Goal: Task Accomplishment & Management: Manage account settings

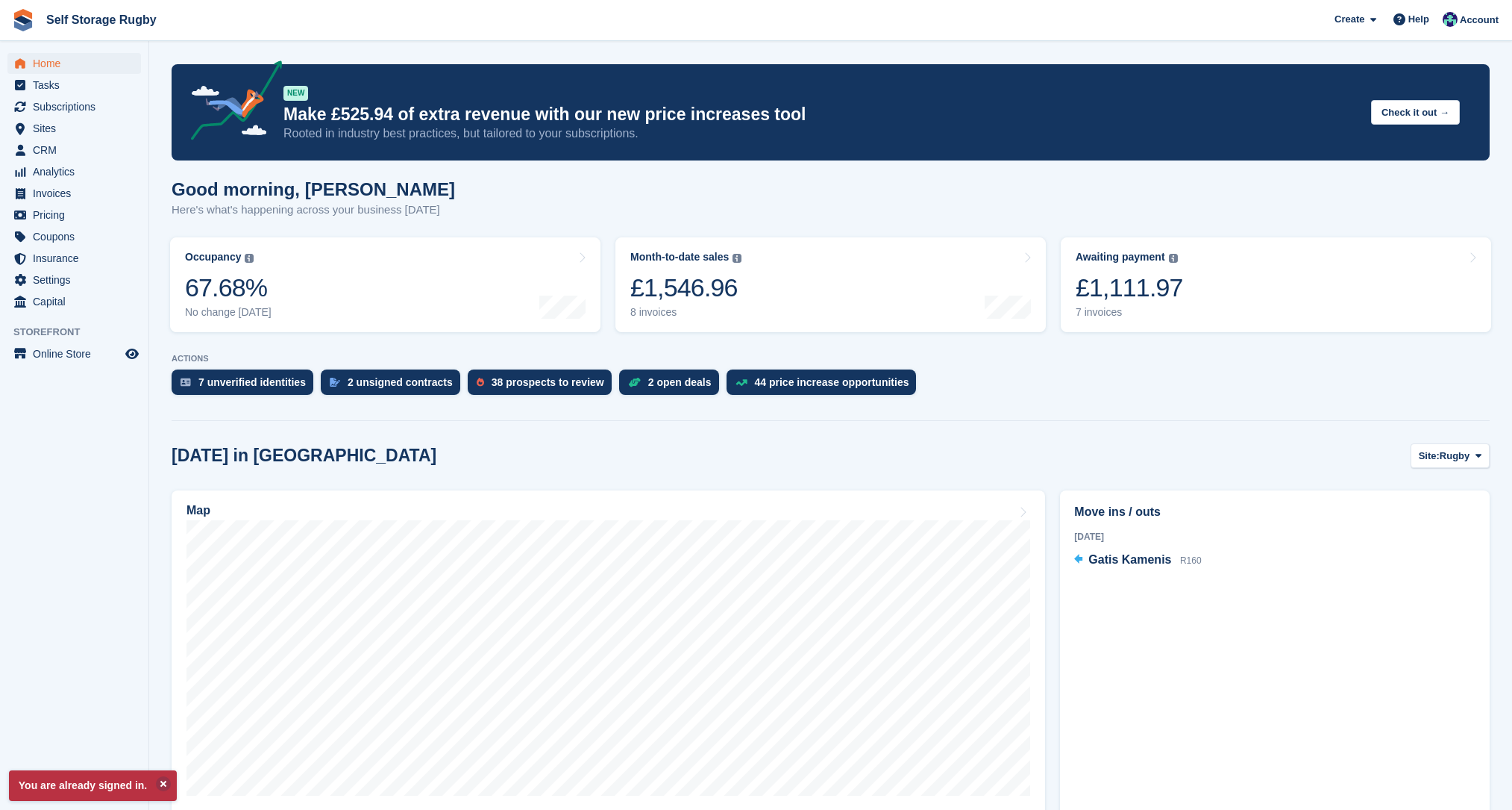
click at [612, 346] on section "You are already signed in. NEW Make £525.94 of extra revenue with our new price…" at bounding box center [831, 666] width 1363 height 1333
click at [1094, 286] on div "£1,111.97" at bounding box center [1130, 287] width 107 height 30
click at [725, 350] on section "You are already signed in. NEW Make £525.94 of extra revenue with our new price…" at bounding box center [831, 666] width 1363 height 1333
click at [1181, 284] on link "Awaiting payment The total outstanding balance on all open invoices. £1,111.97 …" at bounding box center [1276, 284] width 430 height 95
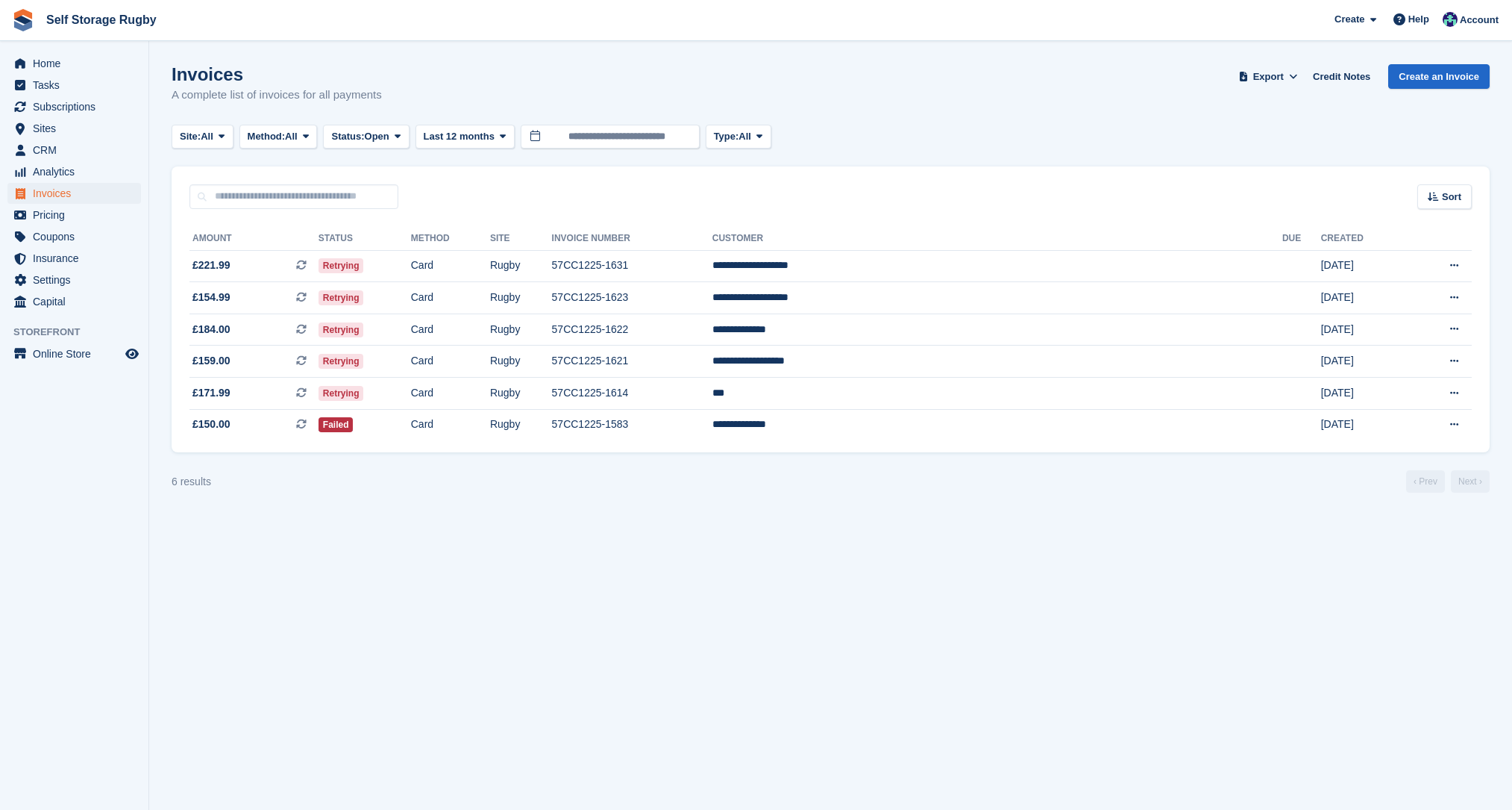
click at [465, 550] on section "Invoices A complete list of invoices for all payments Export Export Invoices Ex…" at bounding box center [831, 405] width 1363 height 810
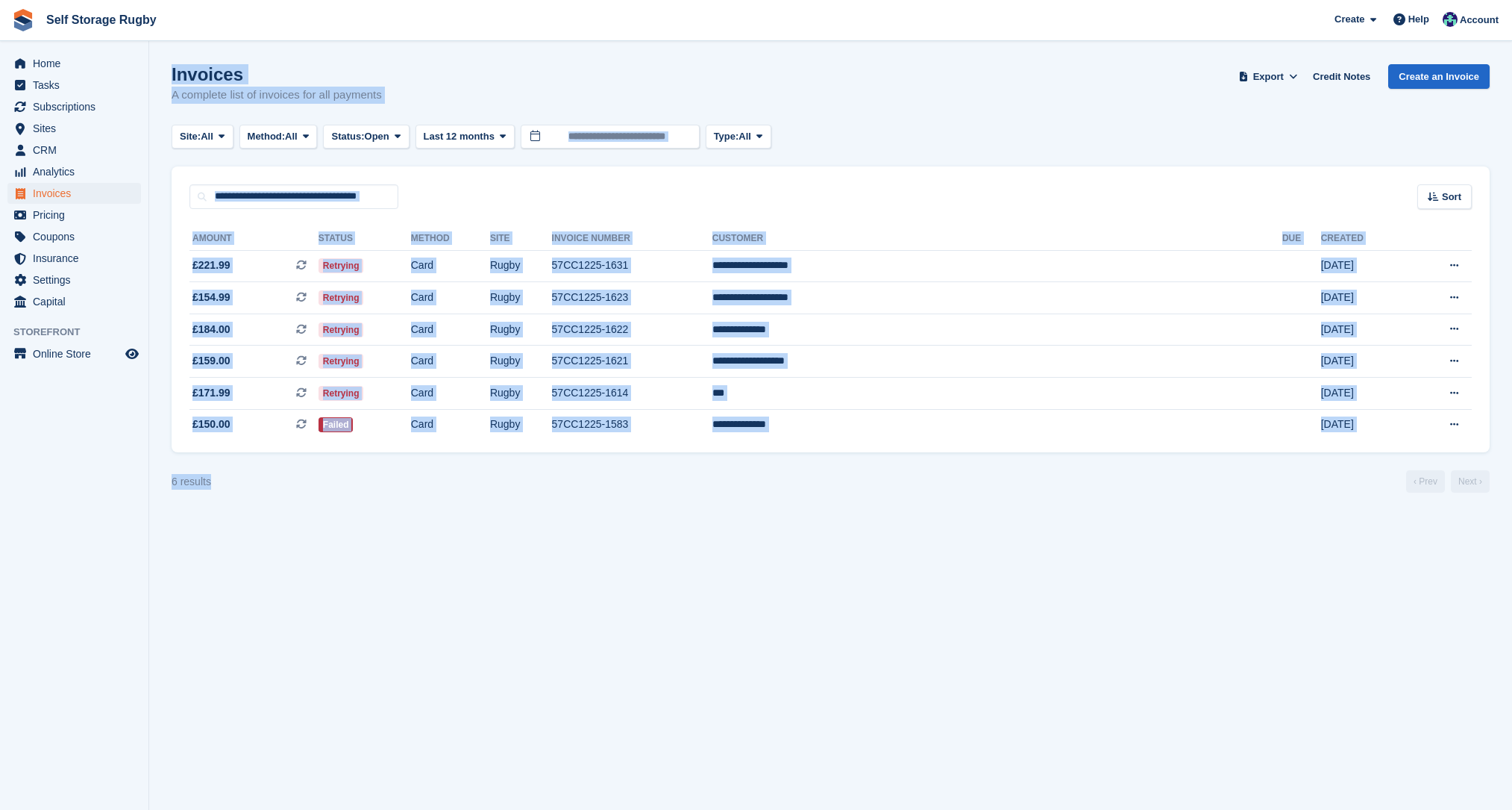
drag, startPoint x: 452, startPoint y: 542, endPoint x: 172, endPoint y: 74, distance: 545.4
click at [172, 74] on section "Invoices A complete list of invoices for all payments Export Export Invoices Ex…" at bounding box center [831, 405] width 1363 height 810
click at [172, 74] on h1 "Invoices" at bounding box center [277, 75] width 210 height 20
drag, startPoint x: 172, startPoint y: 74, endPoint x: 414, endPoint y: 567, distance: 549.2
click at [414, 567] on section "Invoices A complete list of invoices for all payments Export Export Invoices Ex…" at bounding box center [831, 405] width 1363 height 810
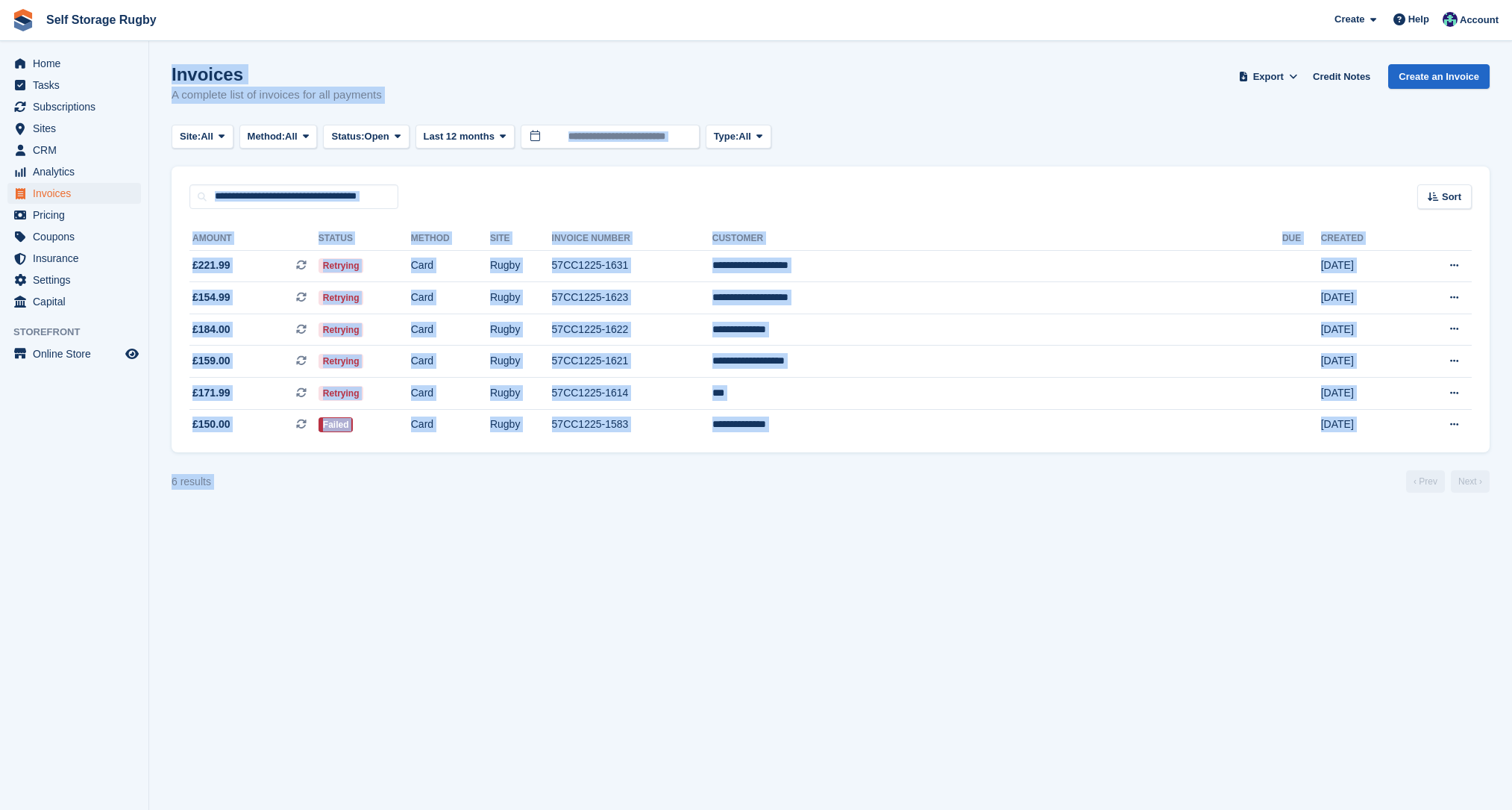
drag, startPoint x: 414, startPoint y: 567, endPoint x: 442, endPoint y: 577, distance: 29.7
click at [414, 567] on section "Invoices A complete list of invoices for all payments Export Export Invoices Ex…" at bounding box center [831, 405] width 1363 height 810
drag, startPoint x: 450, startPoint y: 528, endPoint x: 170, endPoint y: 73, distance: 534.3
click at [170, 73] on section "Invoices A complete list of invoices for all payments Export Export Invoices Ex…" at bounding box center [831, 405] width 1363 height 810
click at [165, 77] on section "Invoices A complete list of invoices for all payments Export Export Invoices Ex…" at bounding box center [831, 405] width 1363 height 810
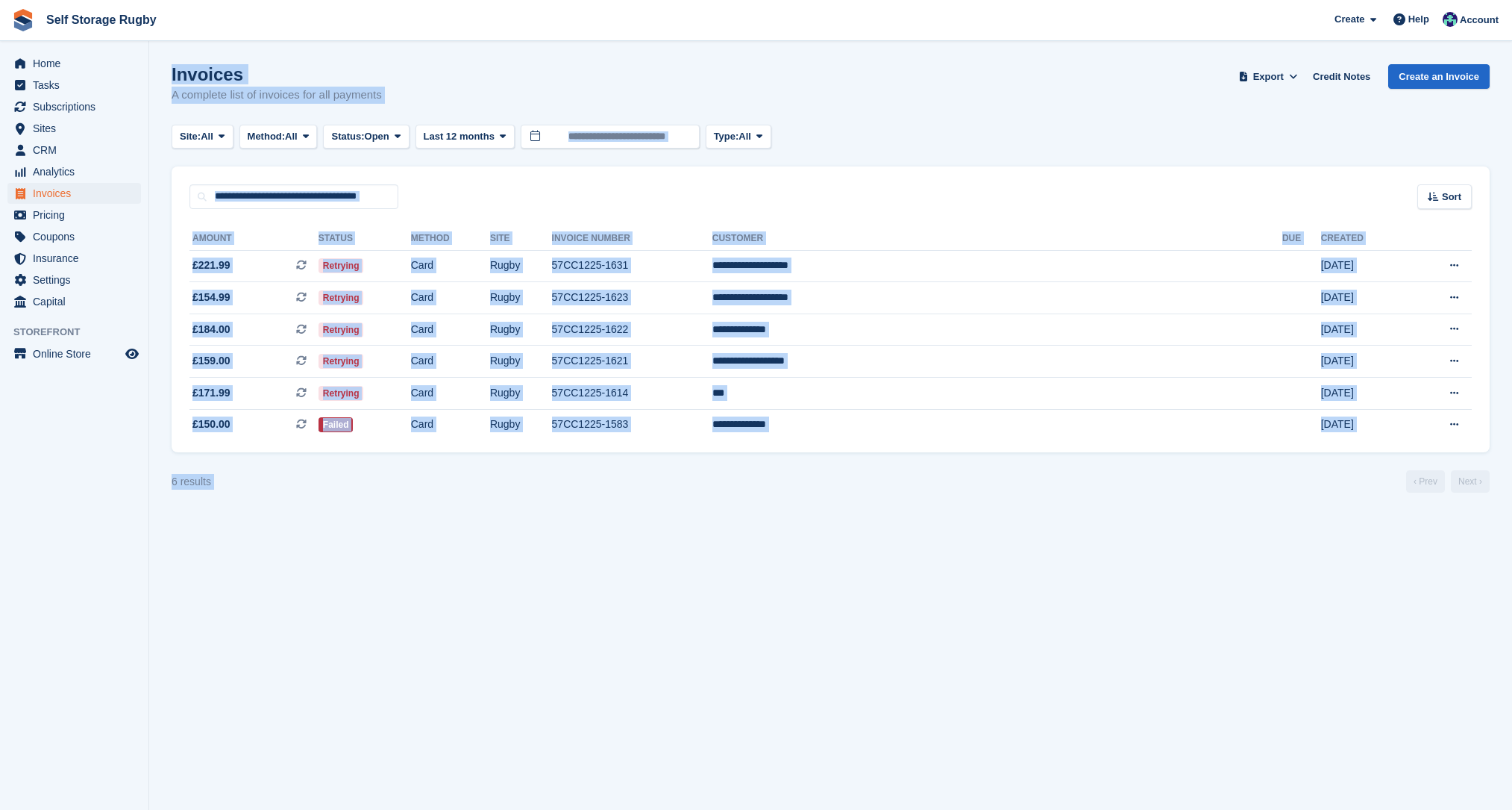
drag, startPoint x: 165, startPoint y: 77, endPoint x: 294, endPoint y: 481, distance: 424.1
click at [294, 481] on section "Invoices A complete list of invoices for all payments Export Export Invoices Ex…" at bounding box center [831, 405] width 1363 height 810
click at [294, 481] on div "6 results ‹ Prev Next ›" at bounding box center [831, 481] width 1318 height 22
drag, startPoint x: 336, startPoint y: 531, endPoint x: 174, endPoint y: 83, distance: 476.4
click at [174, 83] on section "Invoices A complete list of invoices for all payments Export Export Invoices Ex…" at bounding box center [831, 405] width 1363 height 810
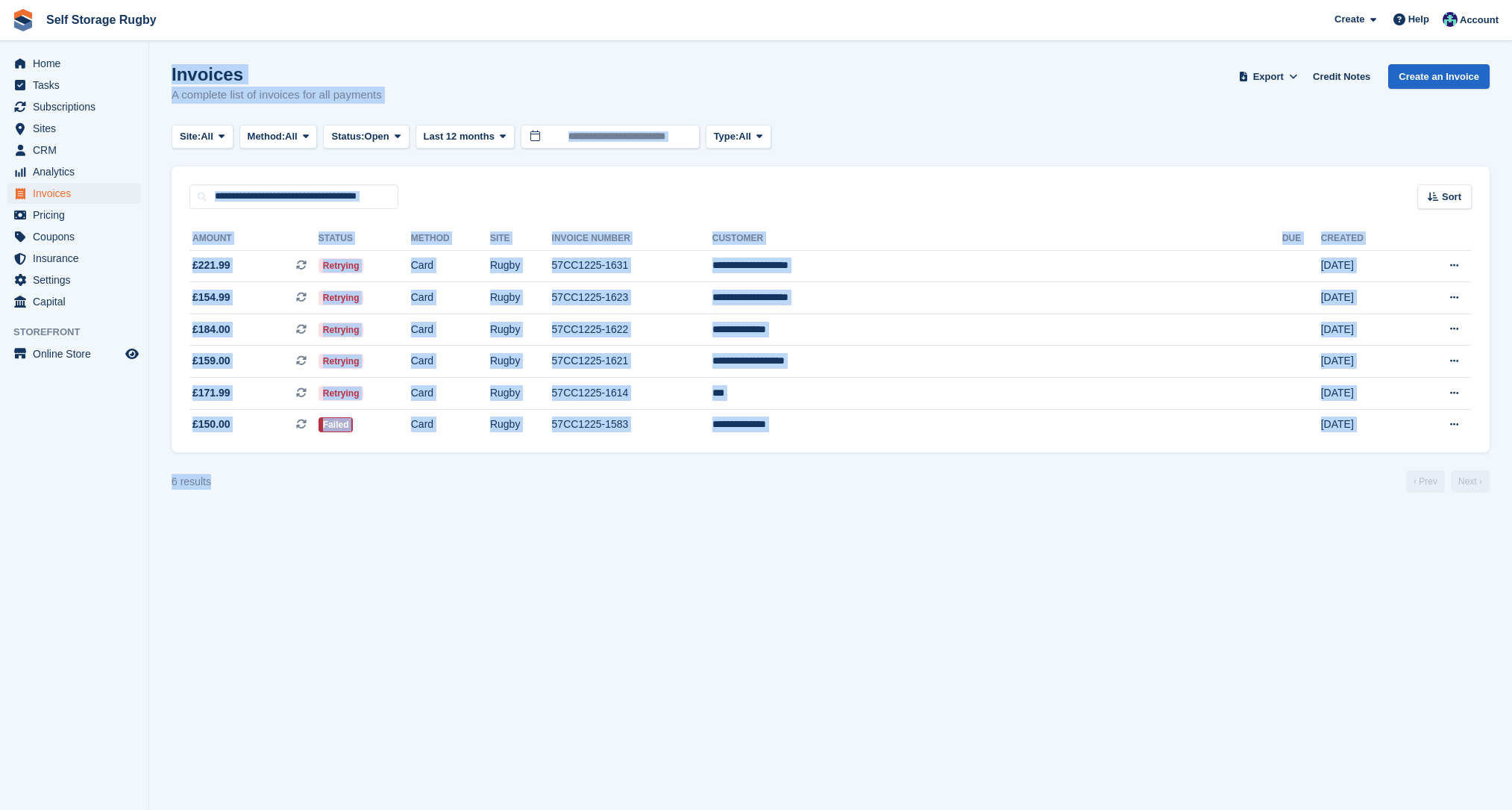
click at [174, 83] on h1 "Invoices" at bounding box center [277, 75] width 210 height 20
drag, startPoint x: 174, startPoint y: 83, endPoint x: 325, endPoint y: 586, distance: 525.2
click at [325, 586] on section "Invoices A complete list of invoices for all payments Export Export Invoices Ex…" at bounding box center [831, 405] width 1363 height 810
drag, startPoint x: 329, startPoint y: 591, endPoint x: 174, endPoint y: 70, distance: 543.6
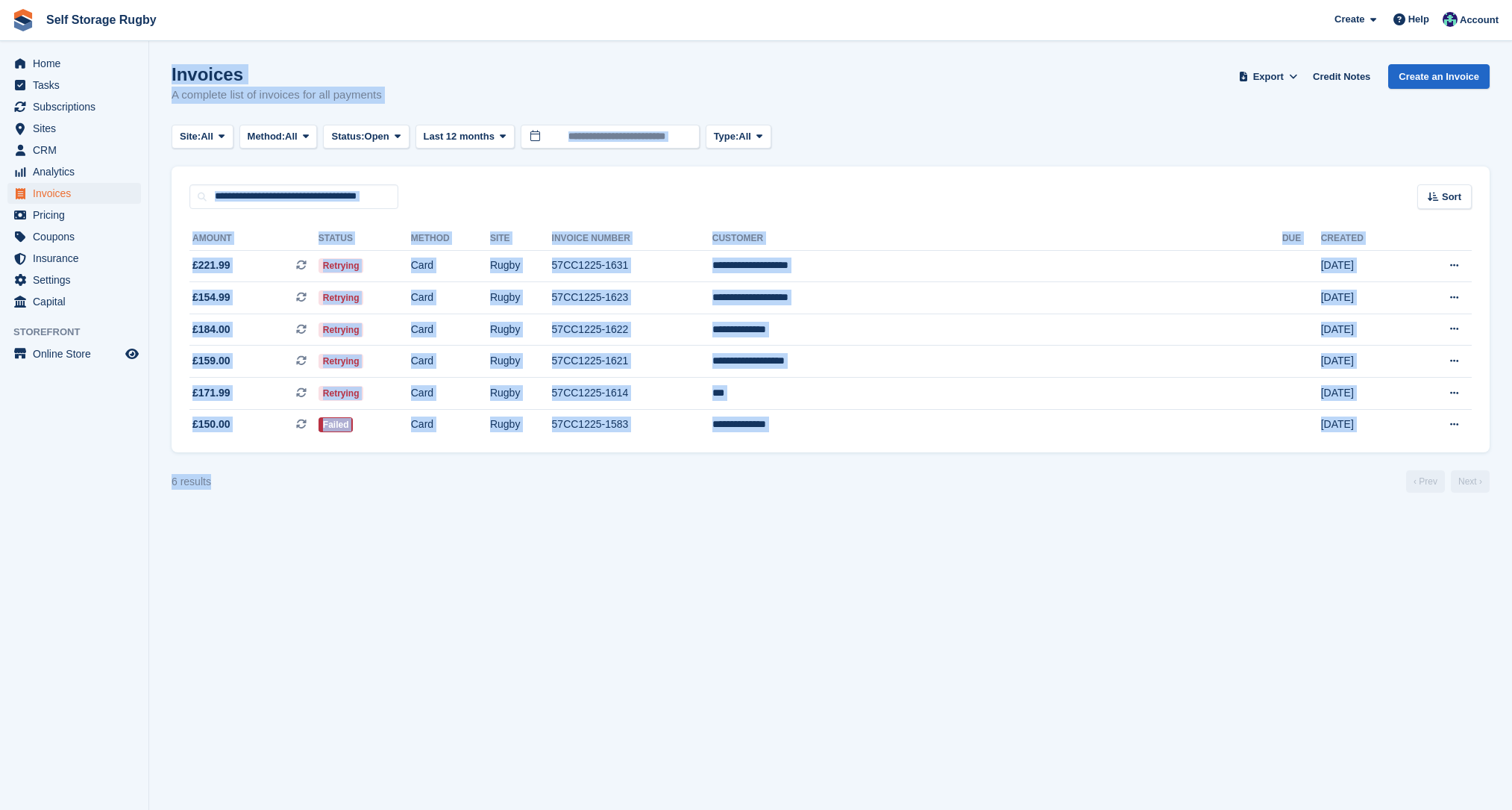
click at [174, 70] on section "Invoices A complete list of invoices for all payments Export Export Invoices Ex…" at bounding box center [831, 405] width 1363 height 810
click at [174, 70] on h1 "Invoices" at bounding box center [277, 75] width 210 height 20
drag, startPoint x: 174, startPoint y: 70, endPoint x: 339, endPoint y: 516, distance: 475.5
click at [339, 516] on section "Invoices A complete list of invoices for all payments Export Export Invoices Ex…" at bounding box center [831, 405] width 1363 height 810
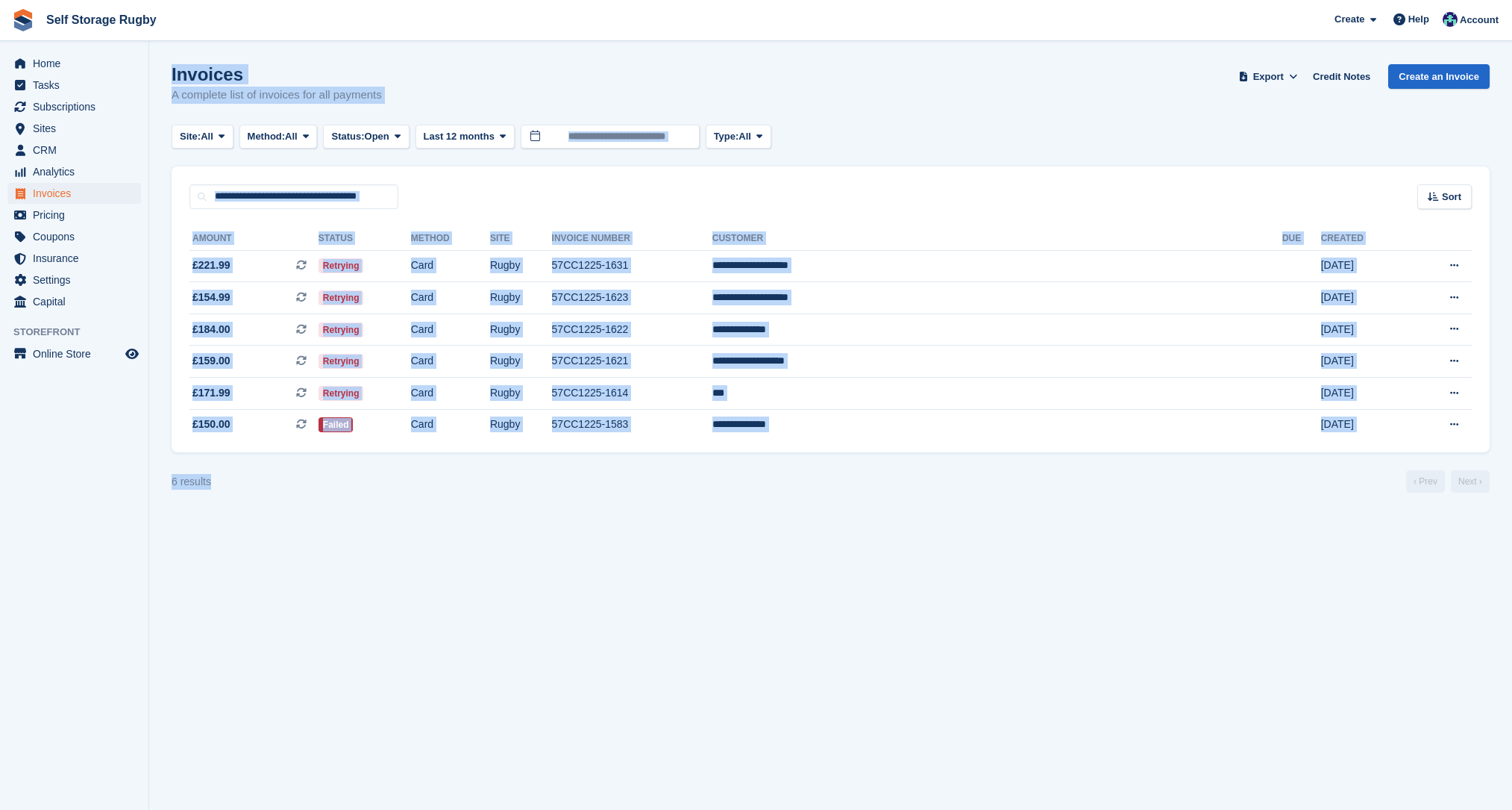
drag, startPoint x: 364, startPoint y: 531, endPoint x: 162, endPoint y: 71, distance: 502.4
click at [162, 71] on section "Invoices A complete list of invoices for all payments Export Export Invoices Ex…" at bounding box center [831, 405] width 1363 height 810
drag, startPoint x: 162, startPoint y: 71, endPoint x: 264, endPoint y: 536, distance: 476.1
click at [264, 536] on section "Invoices A complete list of invoices for all payments Export Export Invoices Ex…" at bounding box center [831, 405] width 1363 height 810
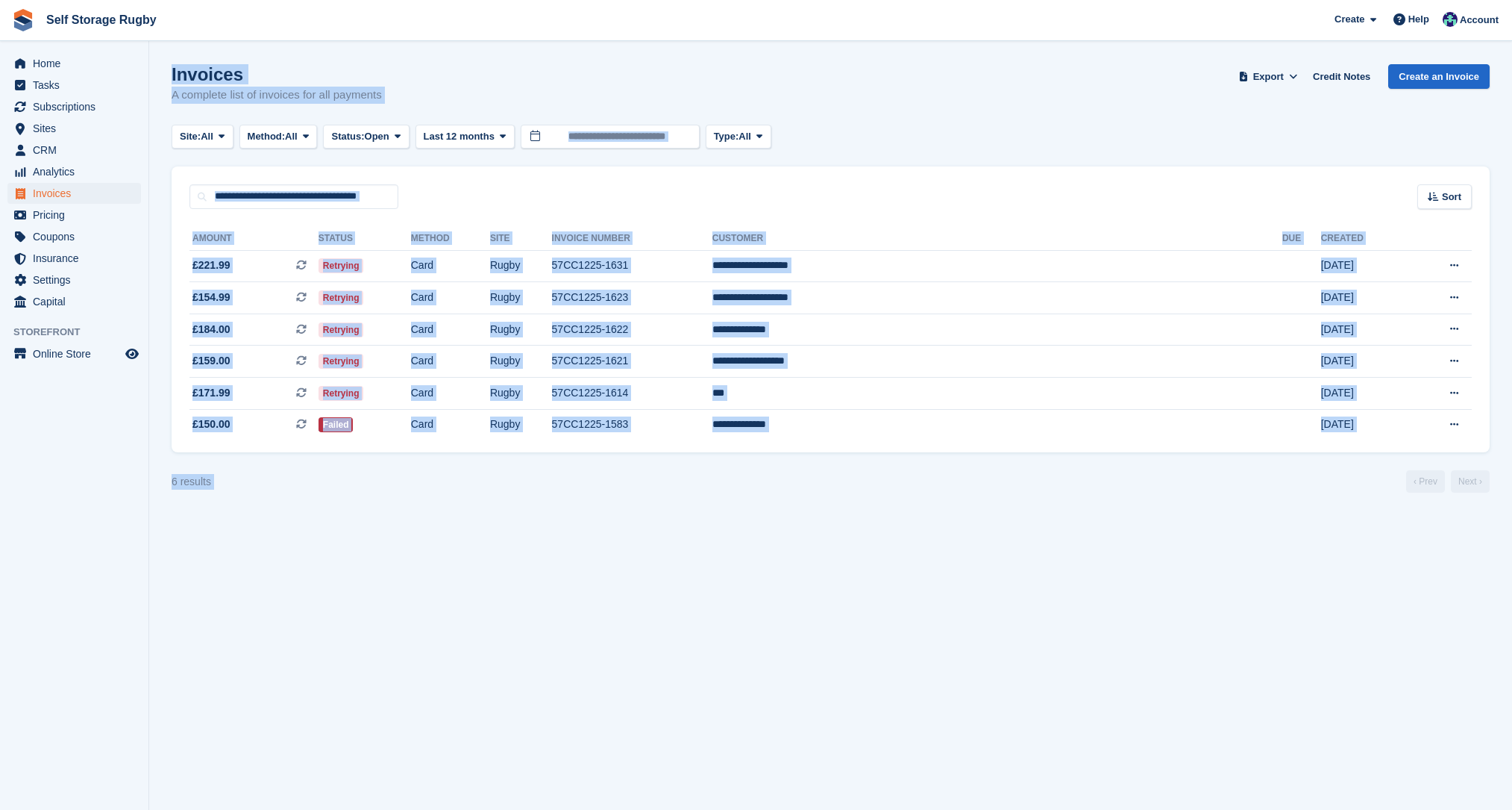
click at [264, 536] on section "Invoices A complete list of invoices for all payments Export Export Invoices Ex…" at bounding box center [831, 405] width 1363 height 810
drag, startPoint x: 297, startPoint y: 571, endPoint x: 146, endPoint y: 72, distance: 521.3
click at [146, 72] on div "Home Tasks Subscriptions Subscriptions Subscriptions Contracts Price increases …" at bounding box center [756, 405] width 1512 height 810
drag, startPoint x: 146, startPoint y: 72, endPoint x: 285, endPoint y: 60, distance: 139.5
click at [296, 60] on section "Invoices A complete list of invoices for all payments Export Export Invoices Ex…" at bounding box center [831, 405] width 1363 height 810
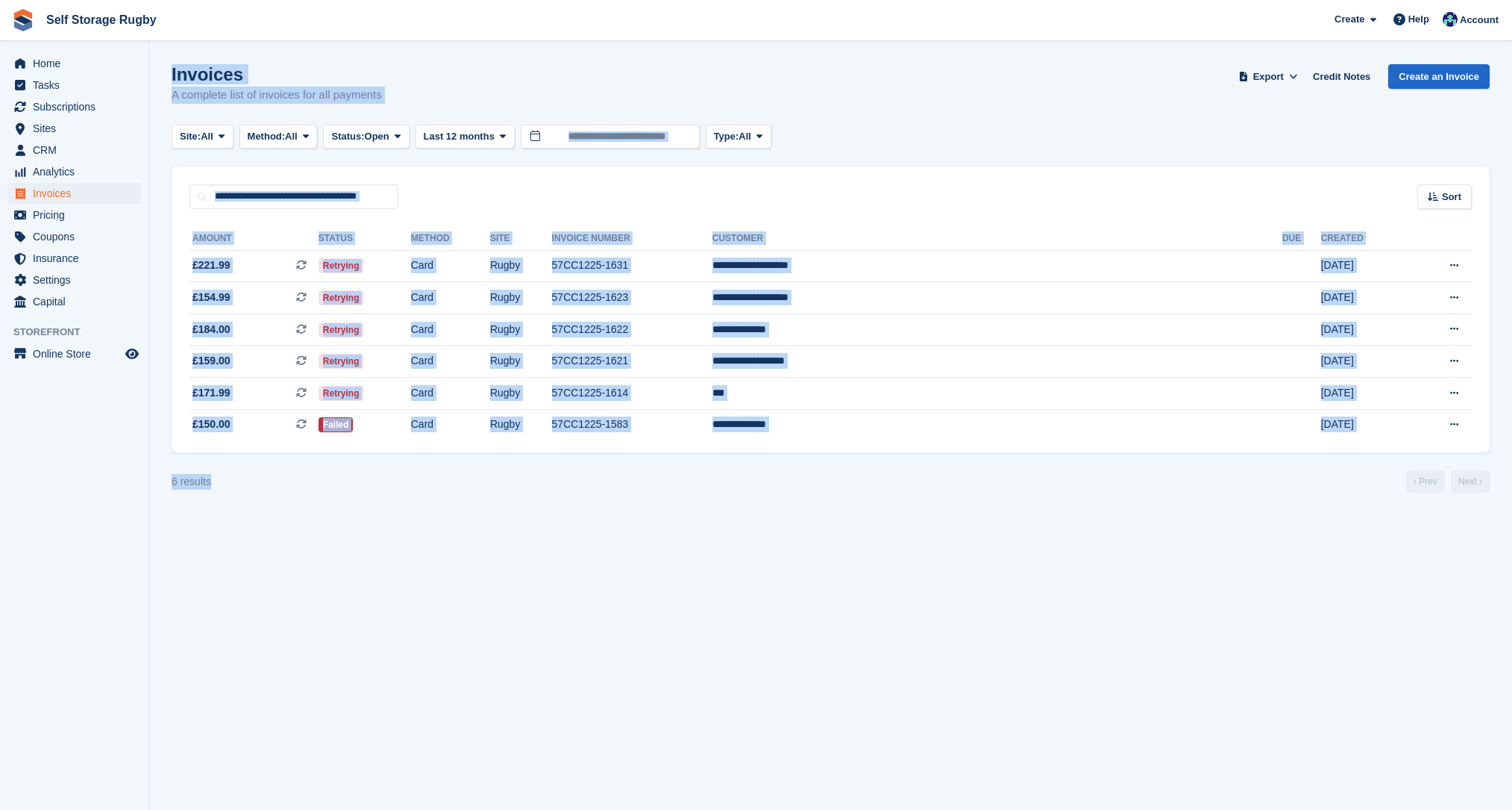
drag, startPoint x: 170, startPoint y: 68, endPoint x: 302, endPoint y: 572, distance: 521.0
click at [302, 572] on section "Invoices A complete list of invoices for all payments Export Export Invoices Ex…" at bounding box center [831, 405] width 1363 height 810
drag, startPoint x: 302, startPoint y: 572, endPoint x: 340, endPoint y: 502, distance: 79.6
click at [302, 572] on section "Invoices A complete list of invoices for all payments Export Export Invoices Ex…" at bounding box center [831, 405] width 1363 height 810
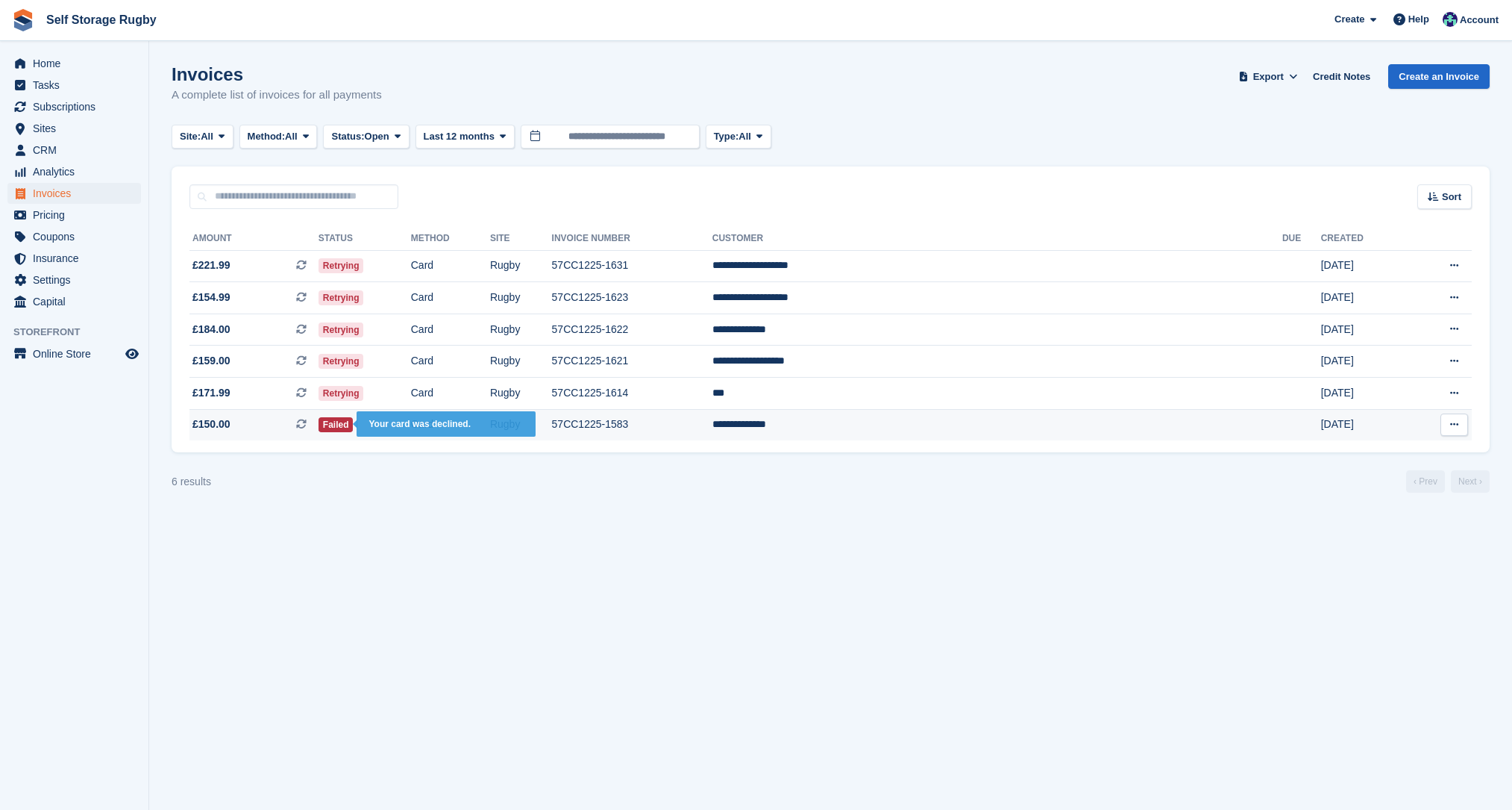
click at [354, 423] on span "Failed" at bounding box center [336, 425] width 35 height 15
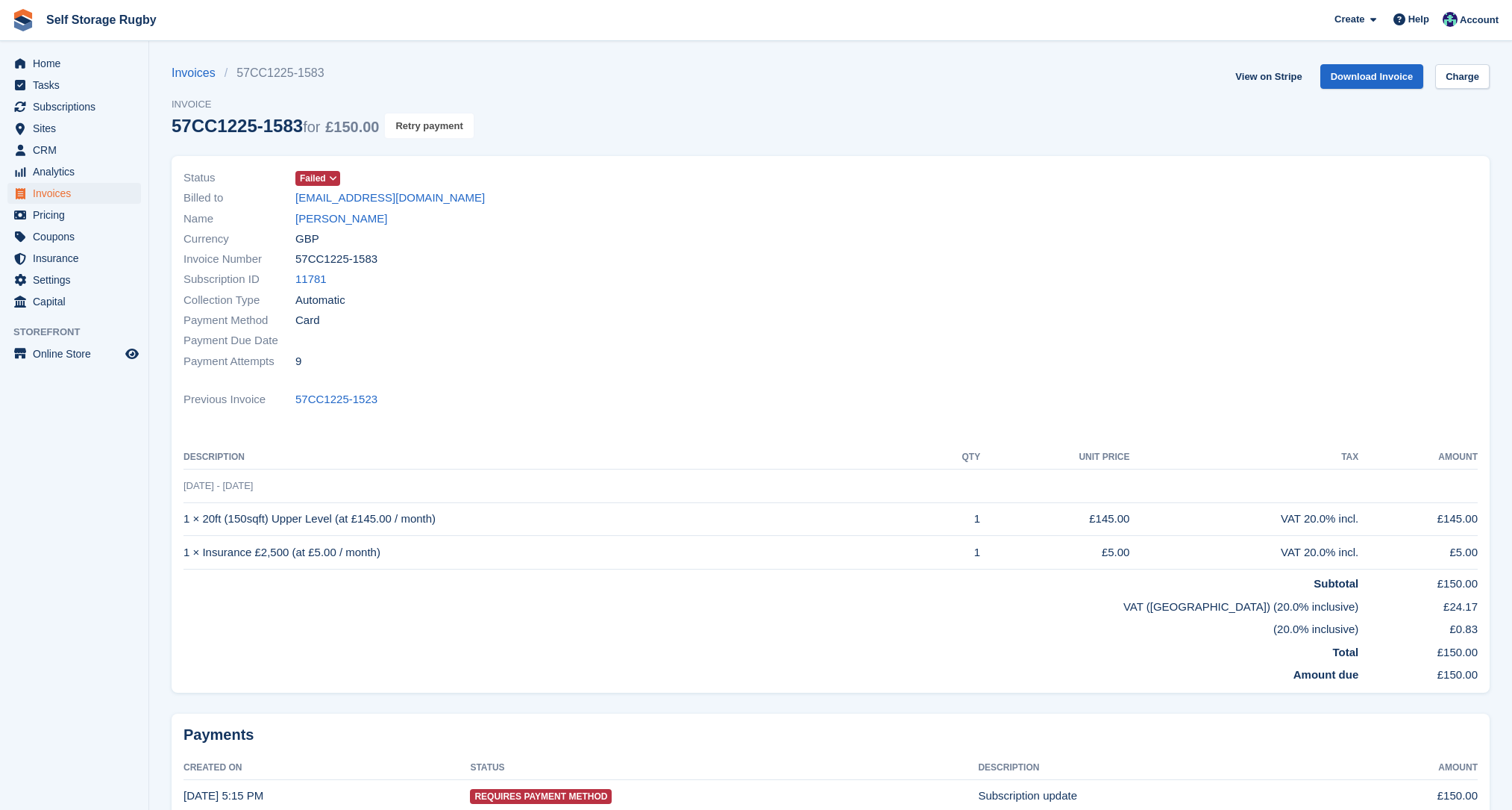
drag, startPoint x: 396, startPoint y: 121, endPoint x: 851, endPoint y: 66, distance: 458.3
click at [396, 121] on button "Retry payment" at bounding box center [428, 126] width 88 height 25
click at [65, 223] on span "Pricing" at bounding box center [78, 214] width 90 height 21
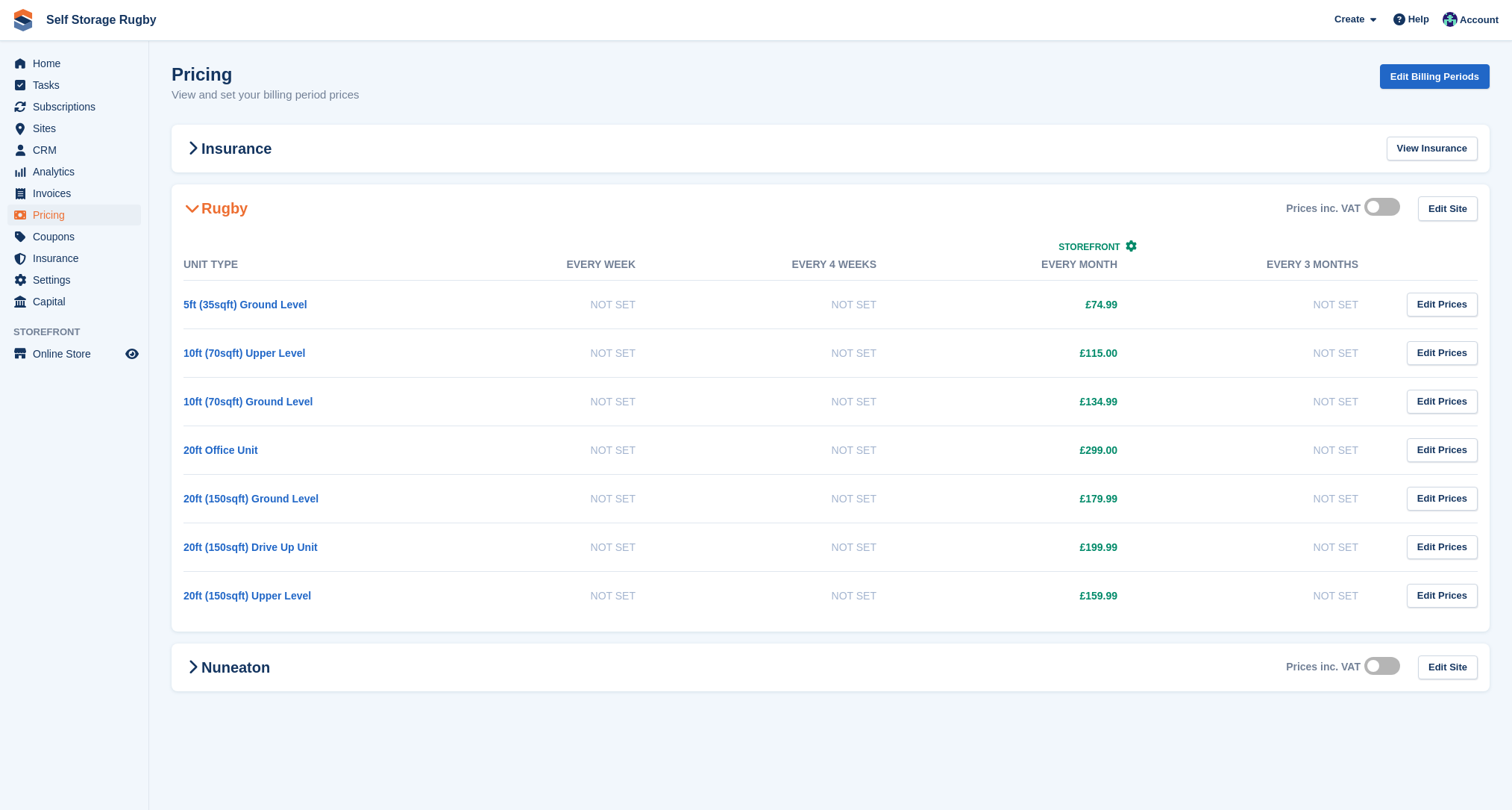
drag, startPoint x: 1128, startPoint y: 497, endPoint x: 1028, endPoint y: 504, distance: 100.2
click at [1028, 504] on td "£179.99" at bounding box center [1026, 498] width 241 height 49
drag, startPoint x: 1003, startPoint y: 502, endPoint x: 1223, endPoint y: 502, distance: 220.0
click at [1223, 502] on tr "20ft (150sqft) Ground Level Not Set Not Set £179.99 Not Set Edit Prices" at bounding box center [831, 498] width 1294 height 49
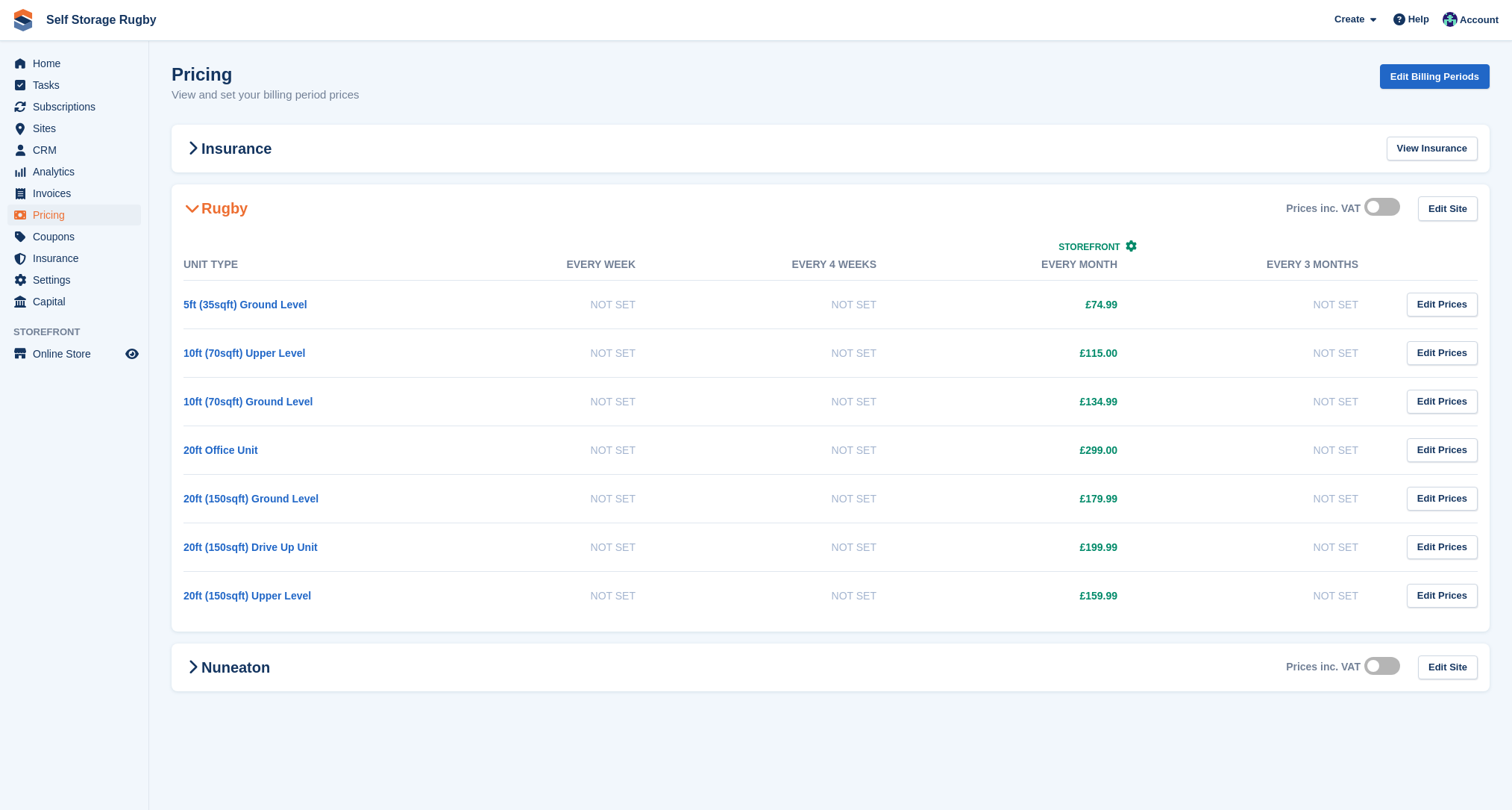
click at [1223, 502] on td "Not Set" at bounding box center [1267, 498] width 241 height 49
drag, startPoint x: 1365, startPoint y: 498, endPoint x: 120, endPoint y: 506, distance: 1245.0
click at [120, 506] on div "Home Tasks Subscriptions Subscriptions Subscriptions Contracts Price increases …" at bounding box center [756, 405] width 1512 height 810
click at [474, 504] on td "Not Set" at bounding box center [545, 498] width 241 height 49
drag, startPoint x: 126, startPoint y: 459, endPoint x: 178, endPoint y: 450, distance: 52.8
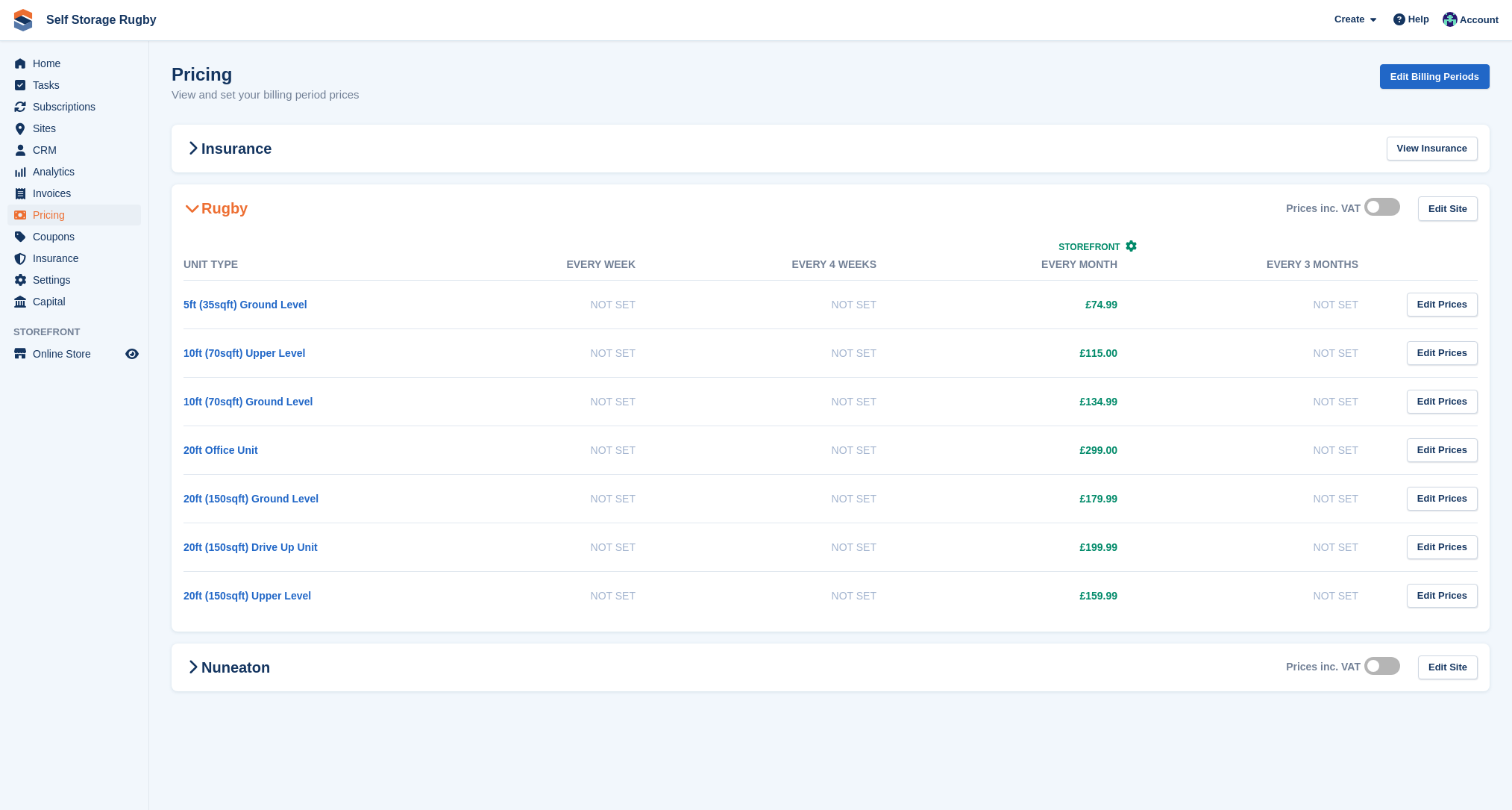
click at [126, 459] on aside "Home Tasks Subscriptions Subscriptions Subscriptions Contracts Price increases …" at bounding box center [74, 408] width 149 height 735
click at [49, 66] on span "Home" at bounding box center [78, 63] width 90 height 21
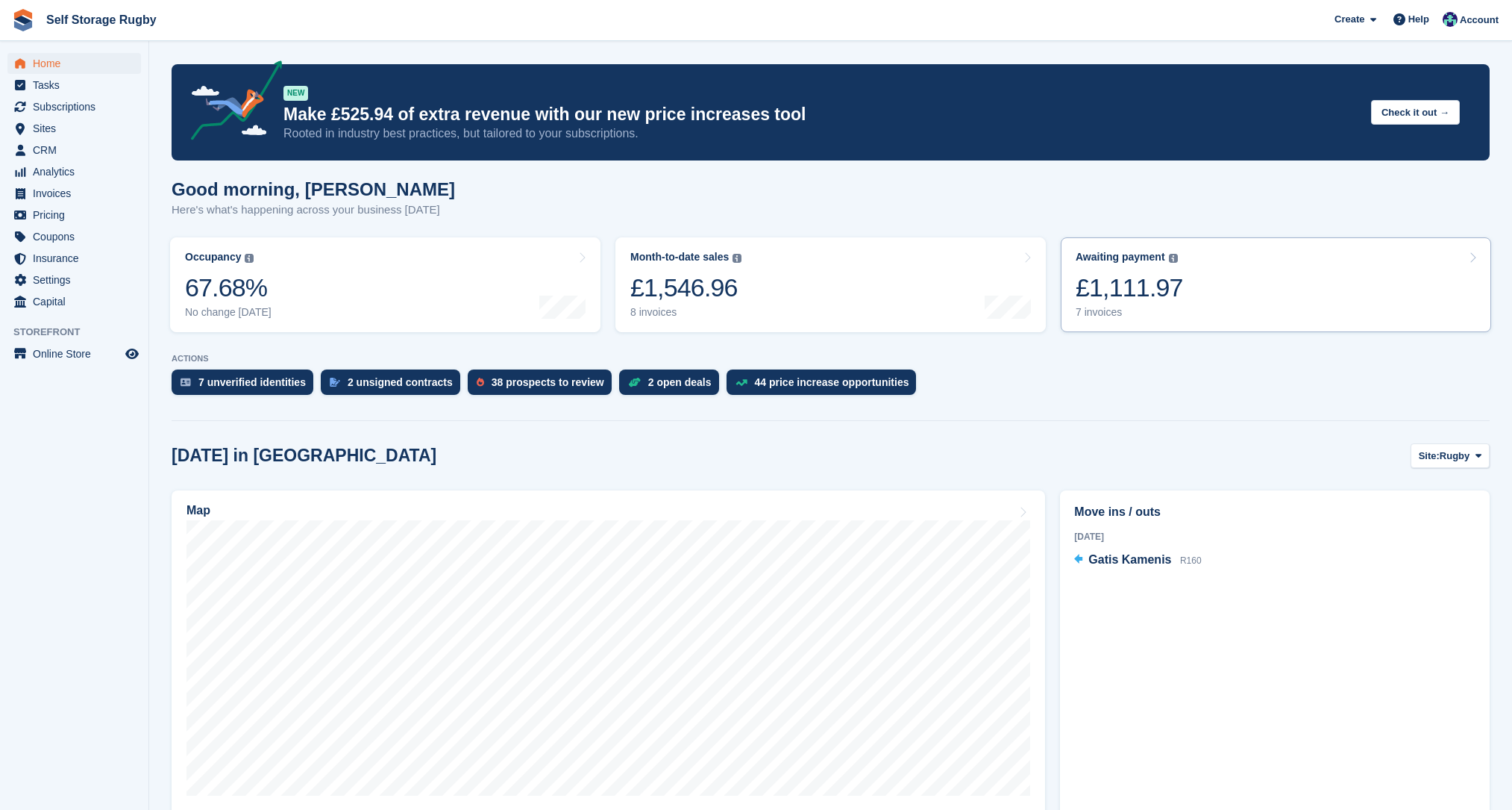
click at [1141, 308] on div "7 invoices" at bounding box center [1130, 312] width 107 height 13
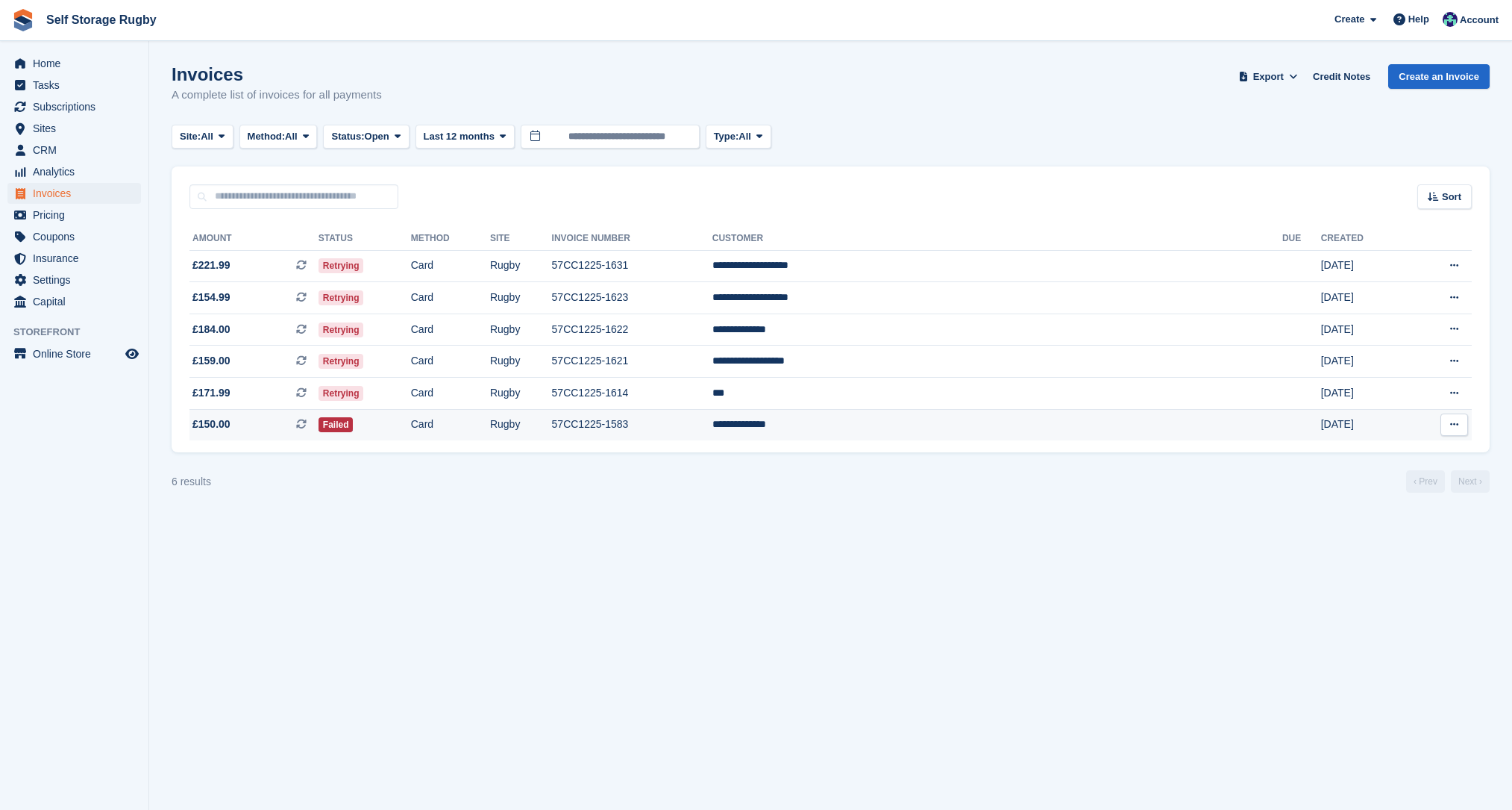
click at [490, 429] on td "Card" at bounding box center [450, 425] width 79 height 31
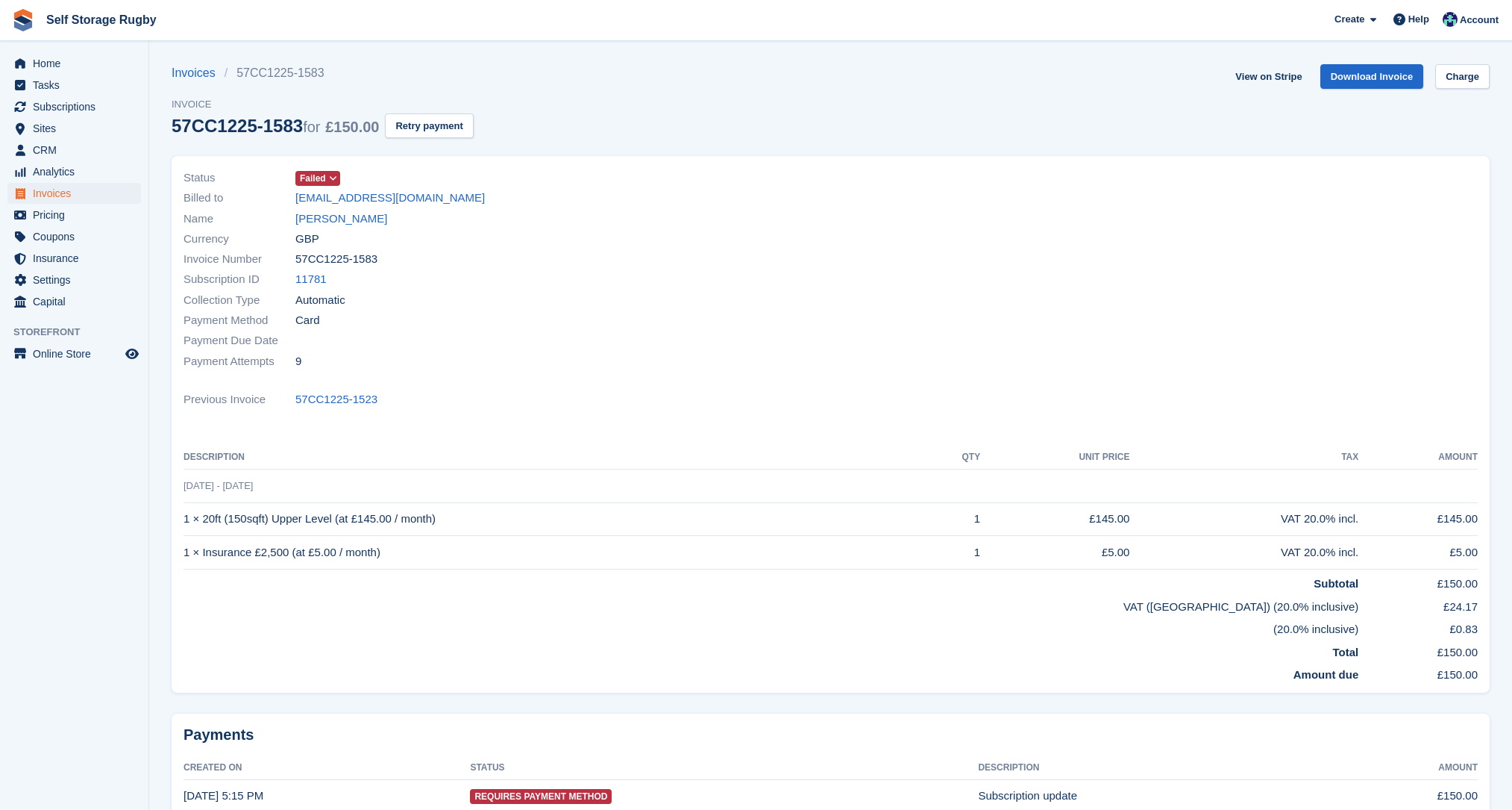
drag, startPoint x: 377, startPoint y: 201, endPoint x: 282, endPoint y: 204, distance: 95.0
click at [282, 204] on div "Billed to [EMAIL_ADDRESS][DOMAIN_NAME]" at bounding box center [503, 199] width 639 height 20
copy div "[EMAIL_ADDRESS][DOMAIN_NAME]"
click at [138, 101] on link "Subscriptions" at bounding box center [74, 106] width 134 height 21
drag, startPoint x: 422, startPoint y: 199, endPoint x: 296, endPoint y: 199, distance: 126.0
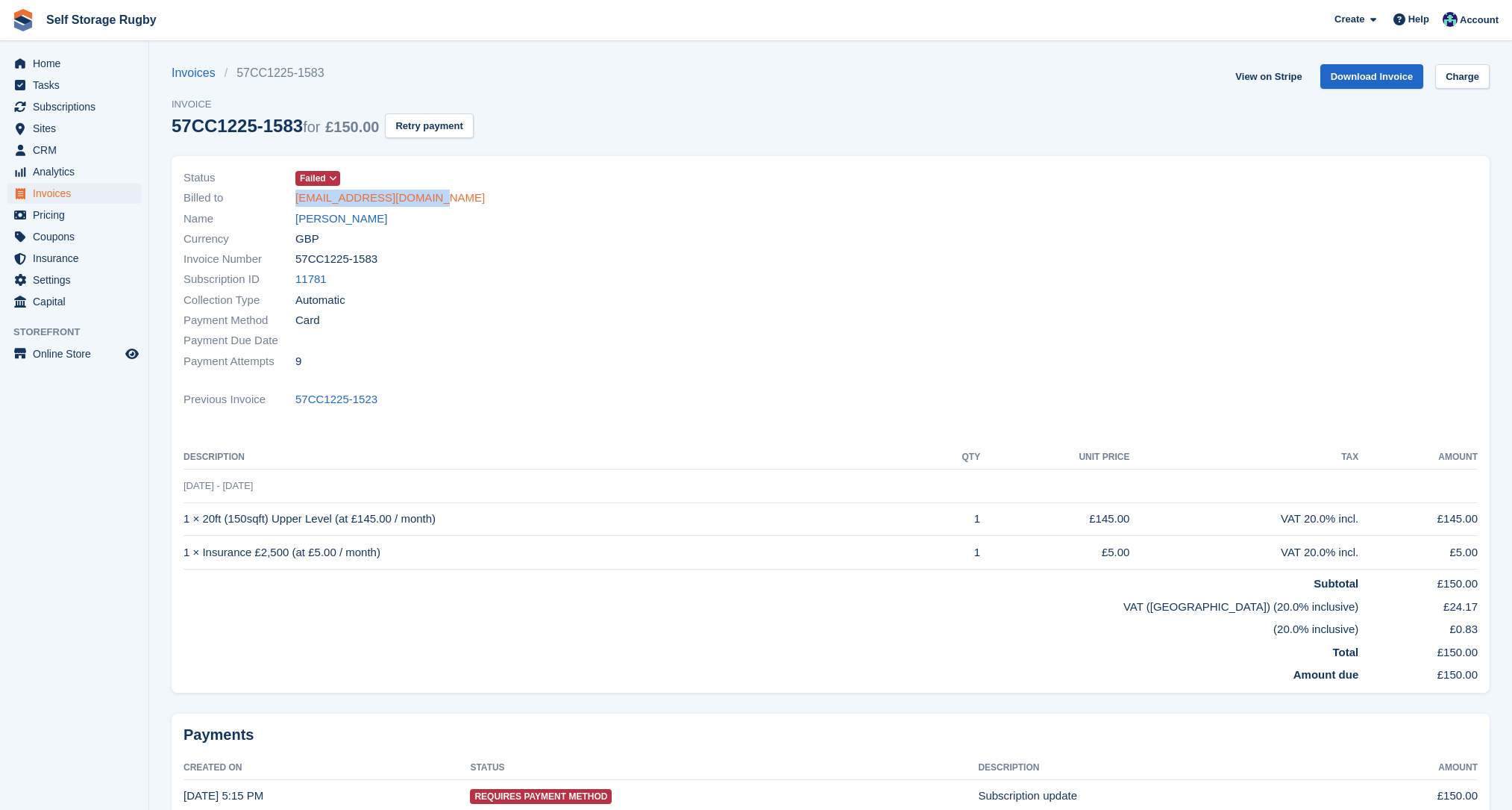
click at [296, 199] on div "Billed to [EMAIL_ADDRESS][DOMAIN_NAME]" at bounding box center [503, 199] width 639 height 20
copy link "[EMAIL_ADDRESS][DOMAIN_NAME]"
click at [1270, 84] on link "View on Stripe" at bounding box center [1268, 77] width 78 height 25
click at [343, 222] on link "[PERSON_NAME]" at bounding box center [341, 219] width 91 height 18
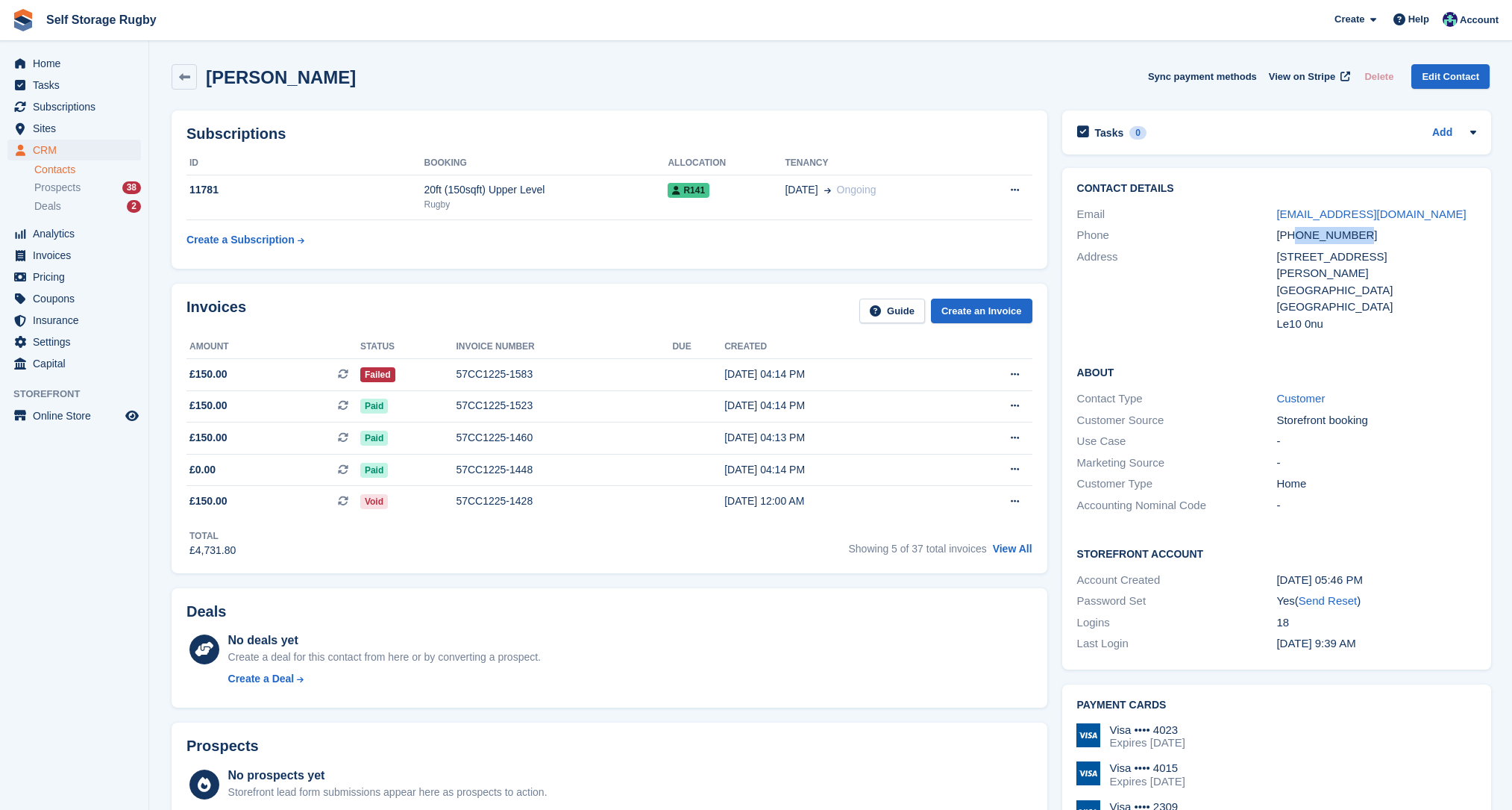
drag, startPoint x: 1356, startPoint y: 236, endPoint x: 1293, endPoint y: 236, distance: 63.0
click at [1293, 236] on div "[PHONE_NUMBER]" at bounding box center [1376, 236] width 200 height 18
copy div "7516553312"
click at [41, 62] on span "Home" at bounding box center [78, 63] width 90 height 21
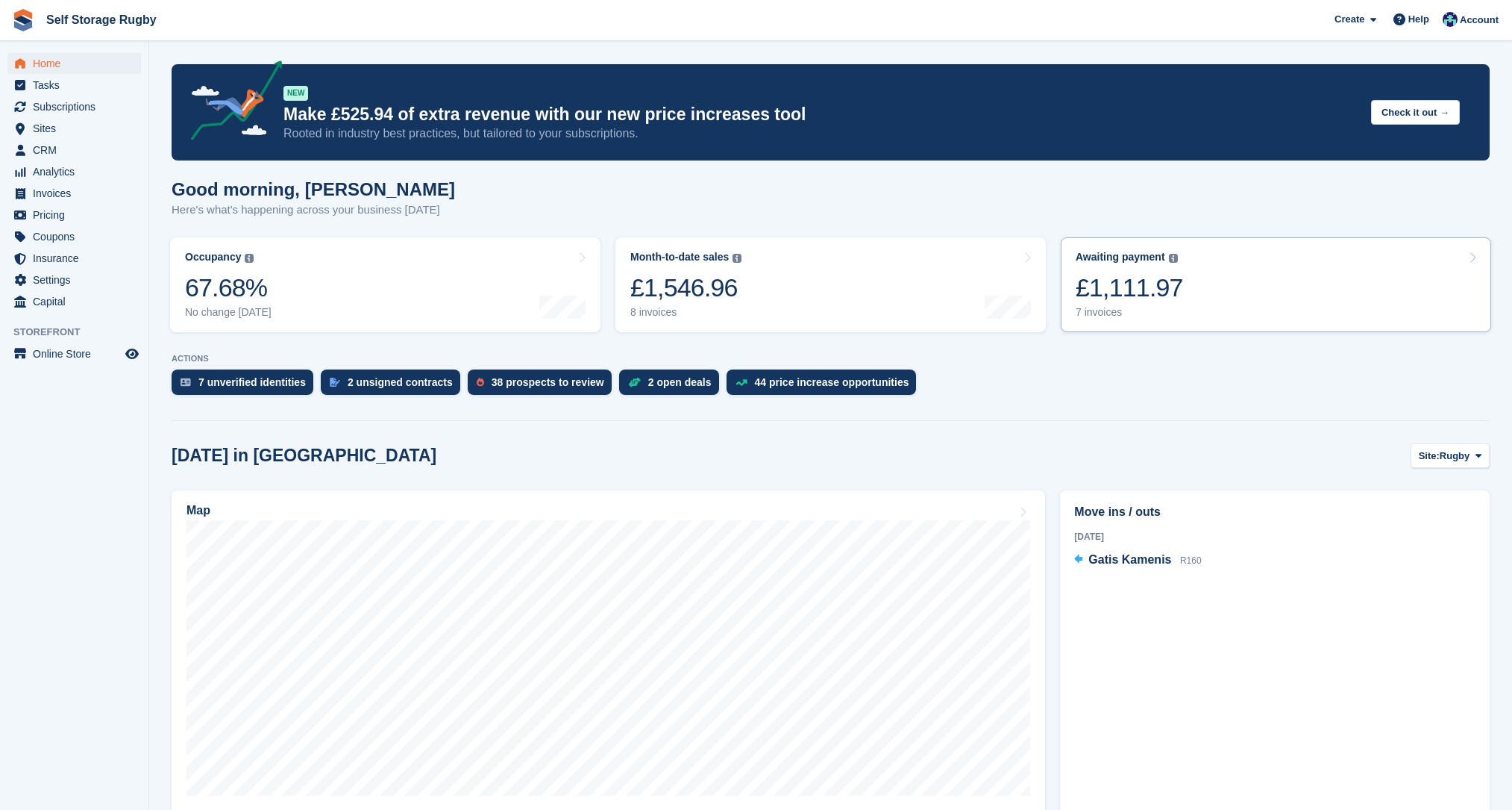
click at [1139, 296] on div "£1,111.97" at bounding box center [1130, 287] width 107 height 30
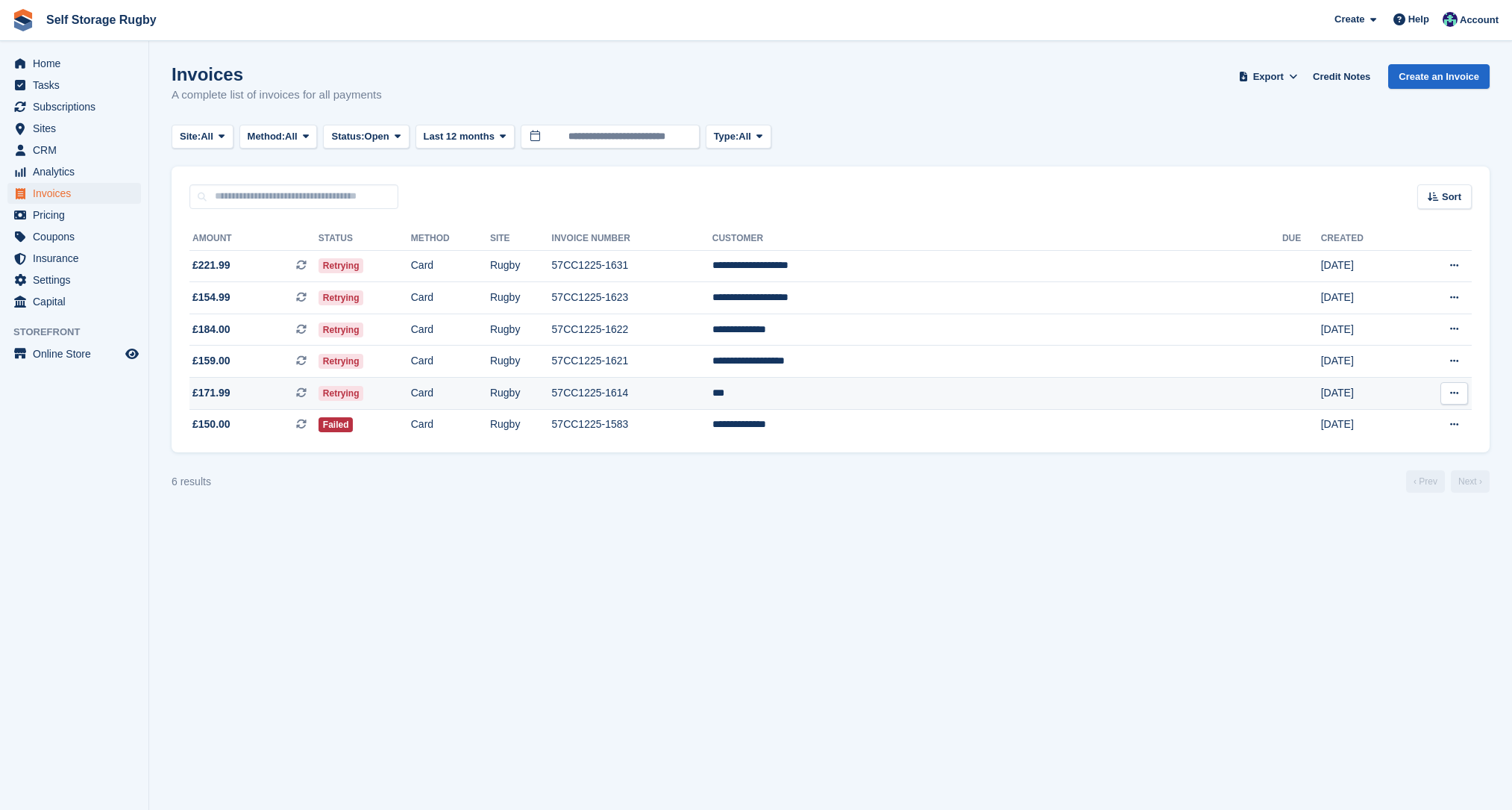
click at [713, 387] on td "57CC1225-1614" at bounding box center [632, 393] width 161 height 32
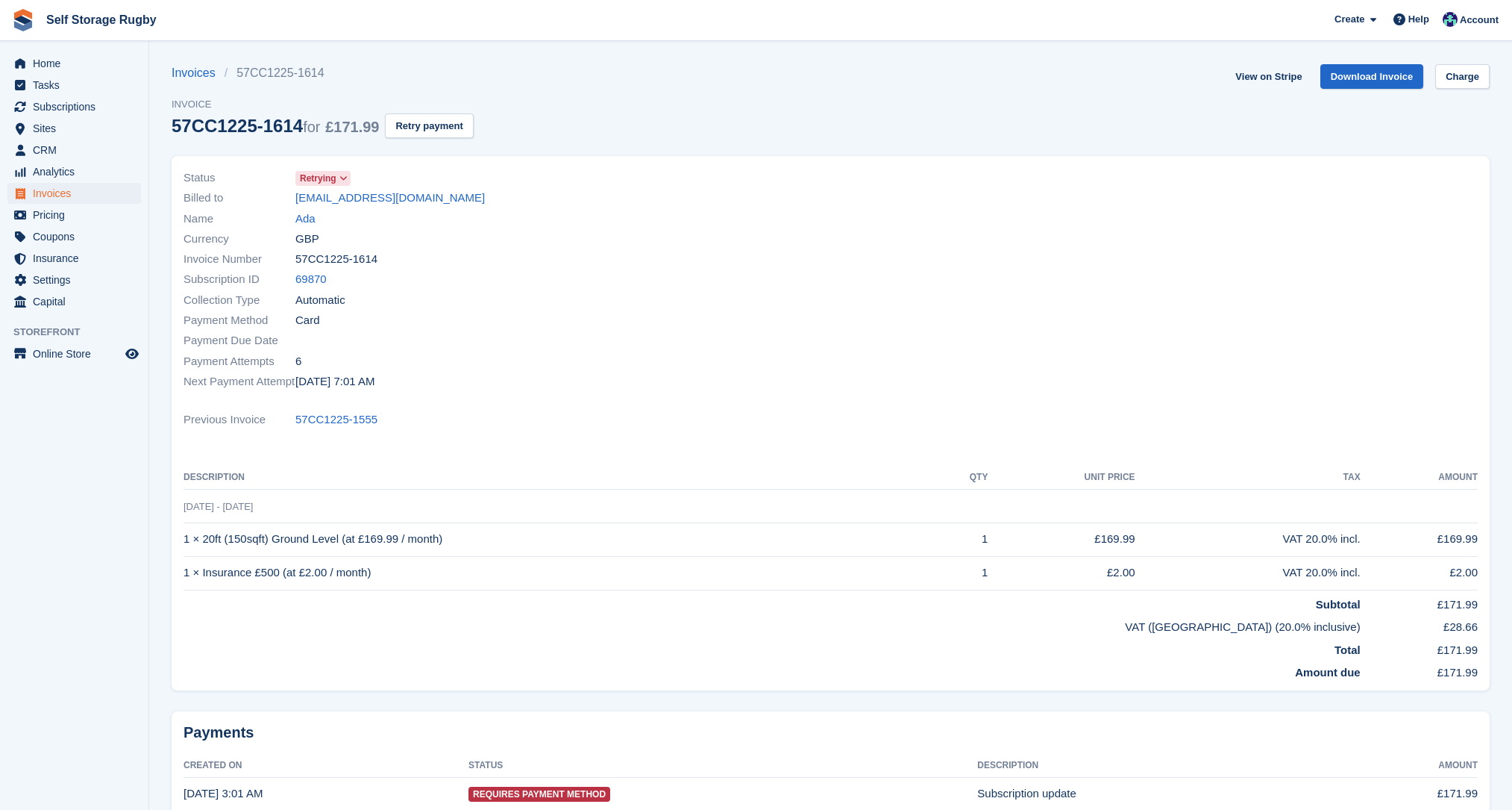
click at [691, 476] on th "Description" at bounding box center [559, 478] width 751 height 24
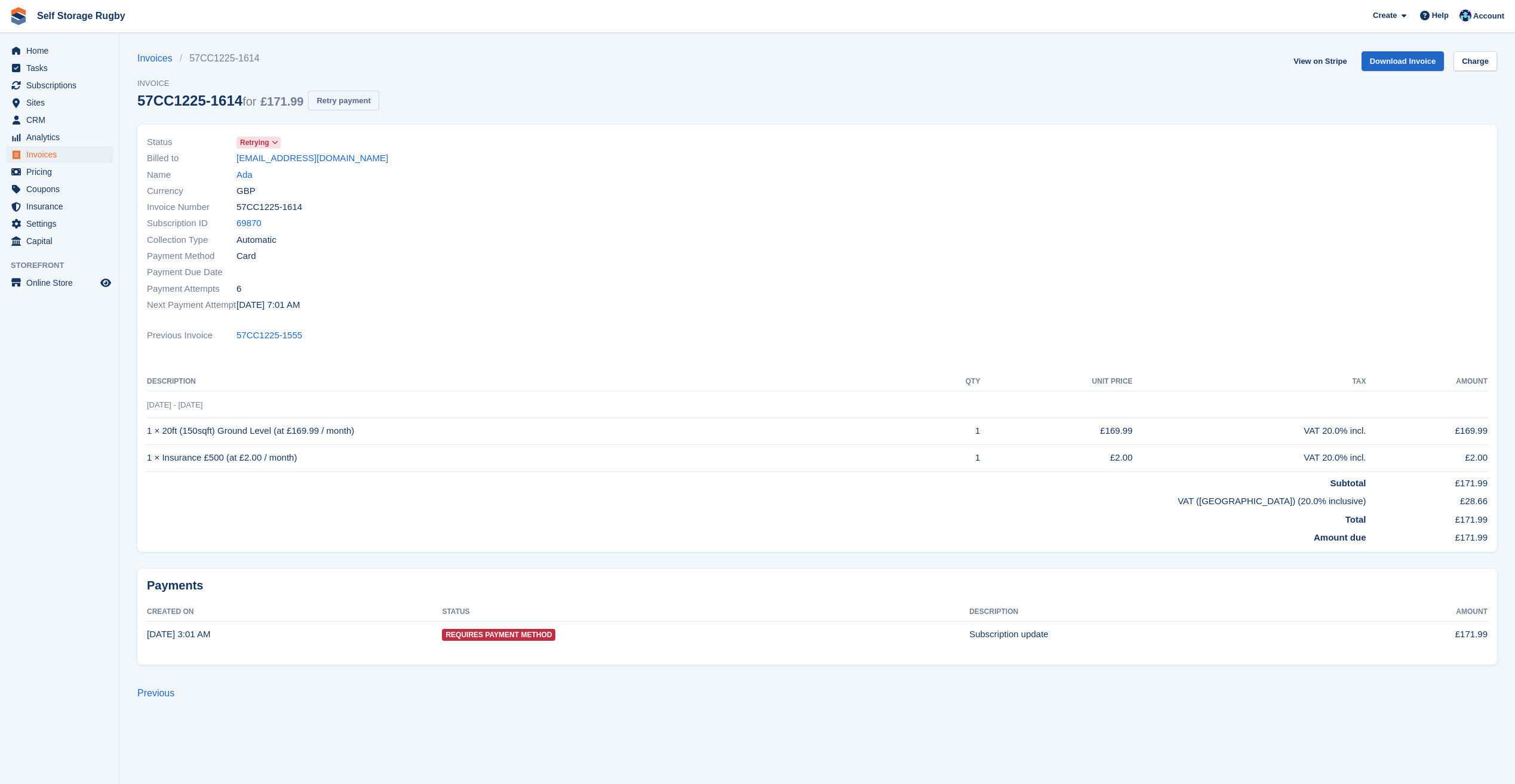
click at [353, 95] on button "Retry payment" at bounding box center [343, 100] width 70 height 20
drag, startPoint x: 348, startPoint y: 159, endPoint x: 236, endPoint y: 166, distance: 112.2
click at [236, 166] on div "Billed to [EMAIL_ADDRESS][DOMAIN_NAME]" at bounding box center [479, 159] width 663 height 16
copy link "[EMAIL_ADDRESS][DOMAIN_NAME]"
click at [510, 71] on div "Invoices 57CC1225-1614 Invoice 57CC1225-1614 for £171.99 Retry payment View on …" at bounding box center [817, 88] width 1359 height 73
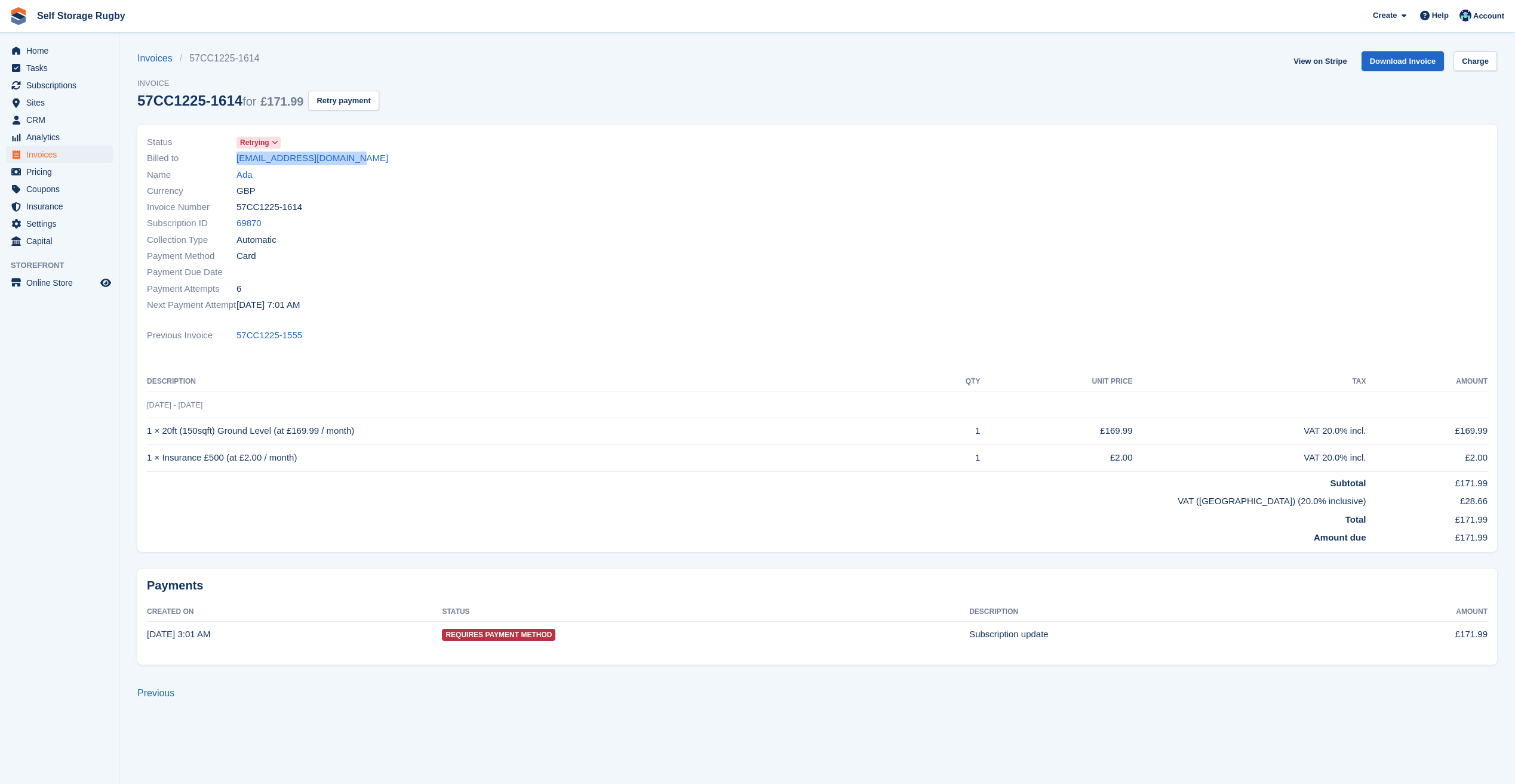
drag, startPoint x: 341, startPoint y: 159, endPoint x: 238, endPoint y: 165, distance: 103.2
click at [238, 165] on div "Billed to [EMAIL_ADDRESS][DOMAIN_NAME]" at bounding box center [479, 159] width 663 height 16
copy link "[EMAIL_ADDRESS][DOMAIN_NAME]"
click at [246, 175] on link "Ada" at bounding box center [244, 175] width 16 height 14
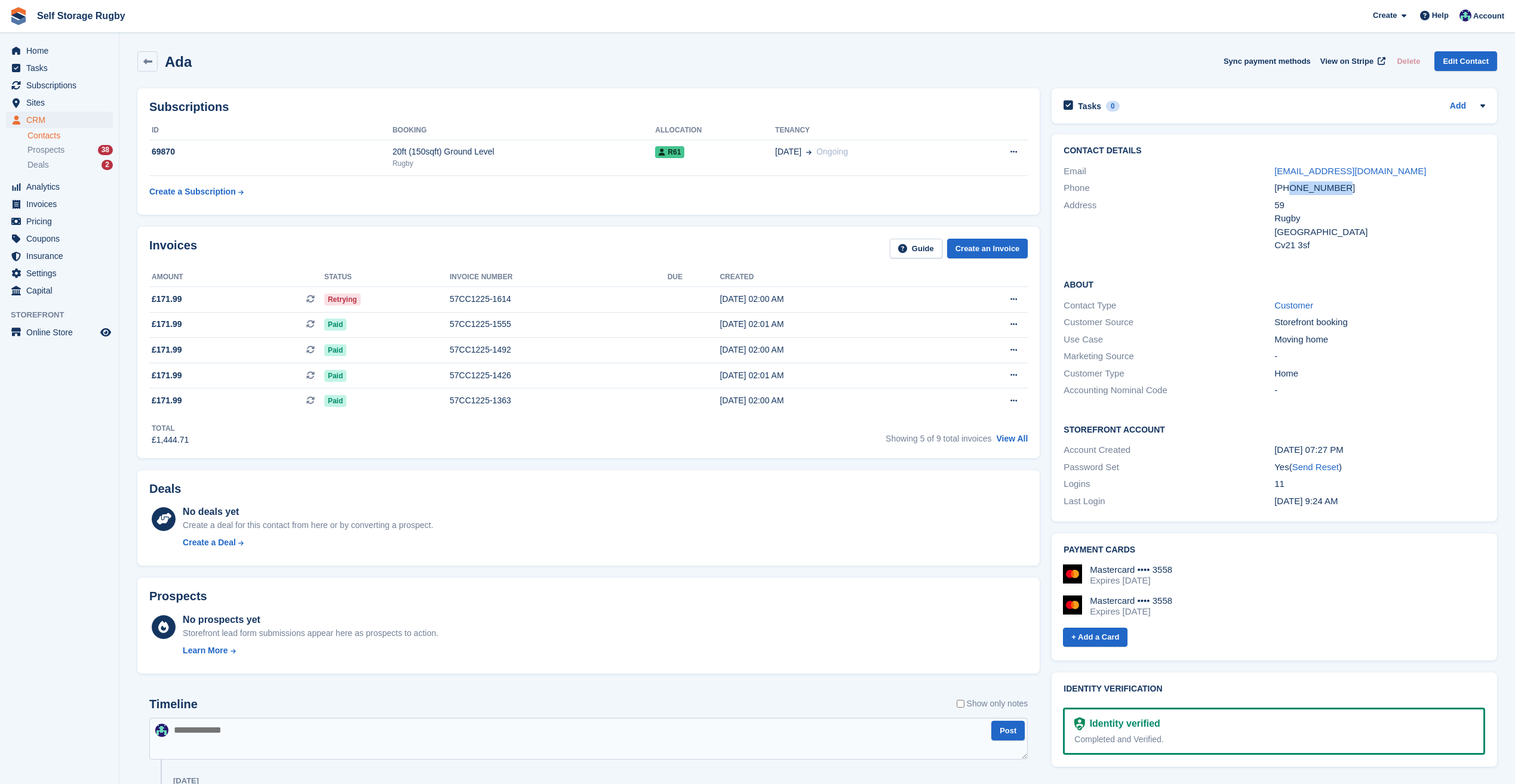
drag, startPoint x: 1345, startPoint y: 188, endPoint x: 1291, endPoint y: 191, distance: 54.1
click at [1210, 191] on div "+447869800669" at bounding box center [1379, 188] width 211 height 14
copy div "7869800669"
click at [51, 47] on span "Home" at bounding box center [62, 50] width 72 height 17
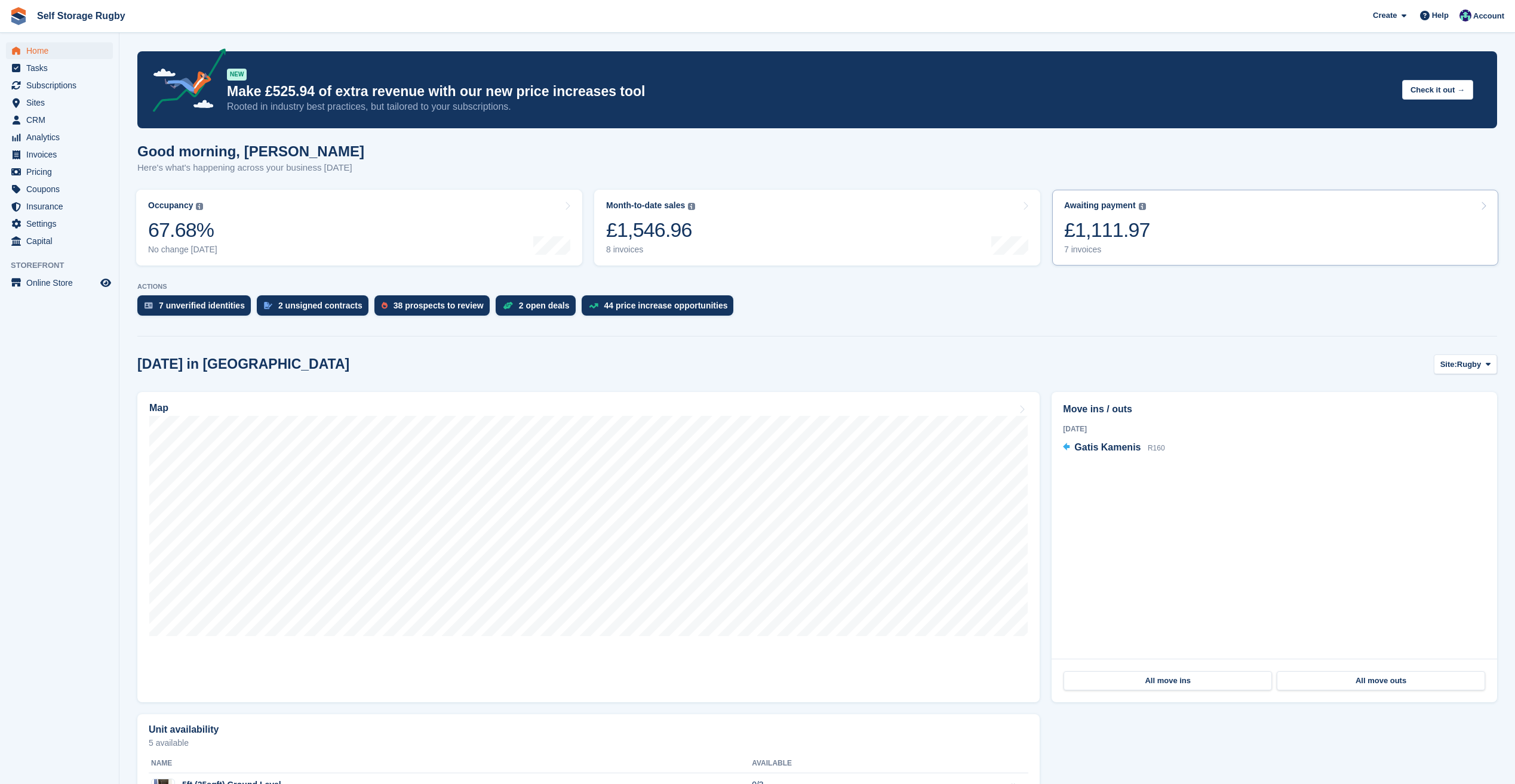
click at [1104, 240] on div "£1,111.97" at bounding box center [1107, 230] width 86 height 24
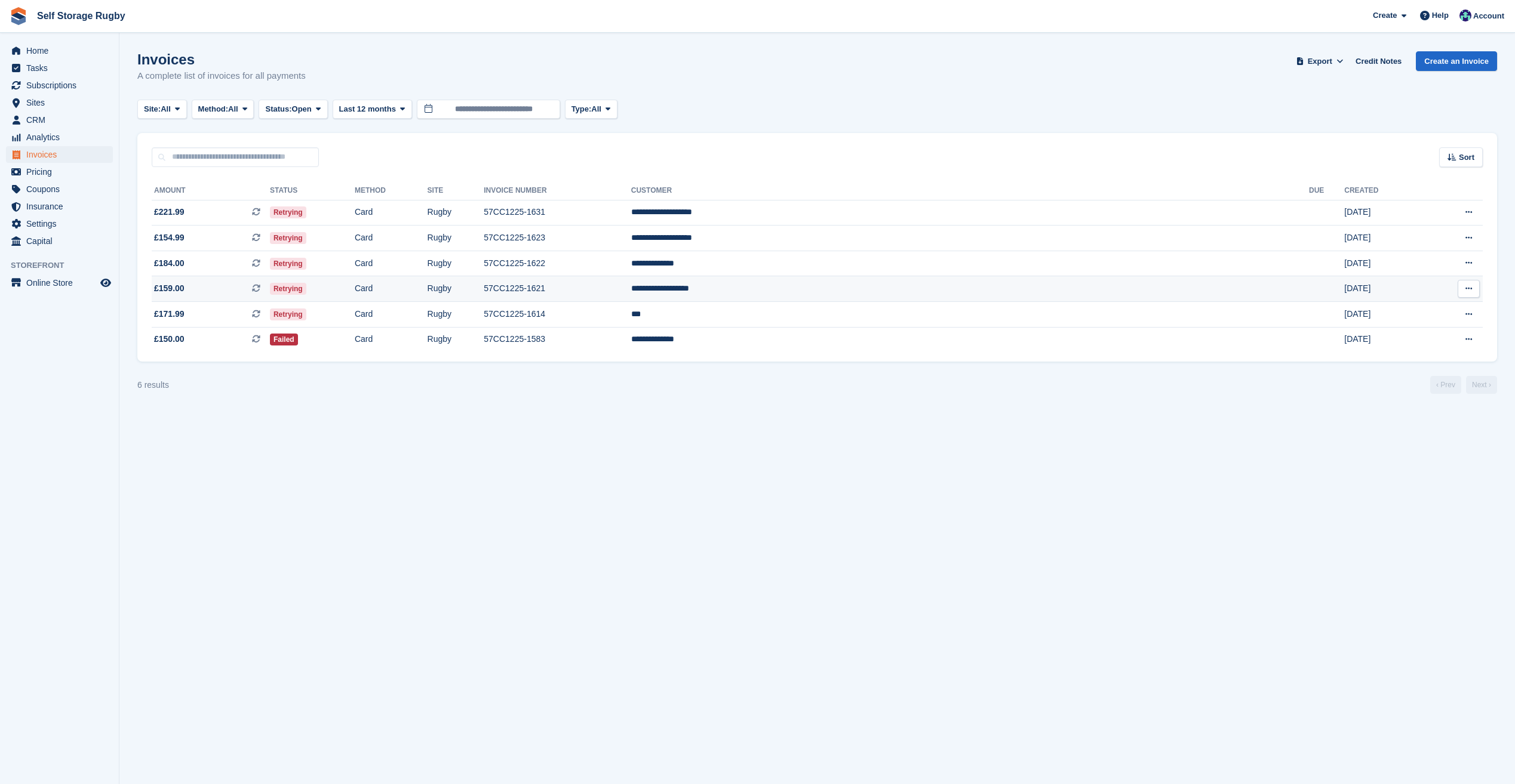
click at [355, 286] on td "Retrying" at bounding box center [312, 289] width 85 height 26
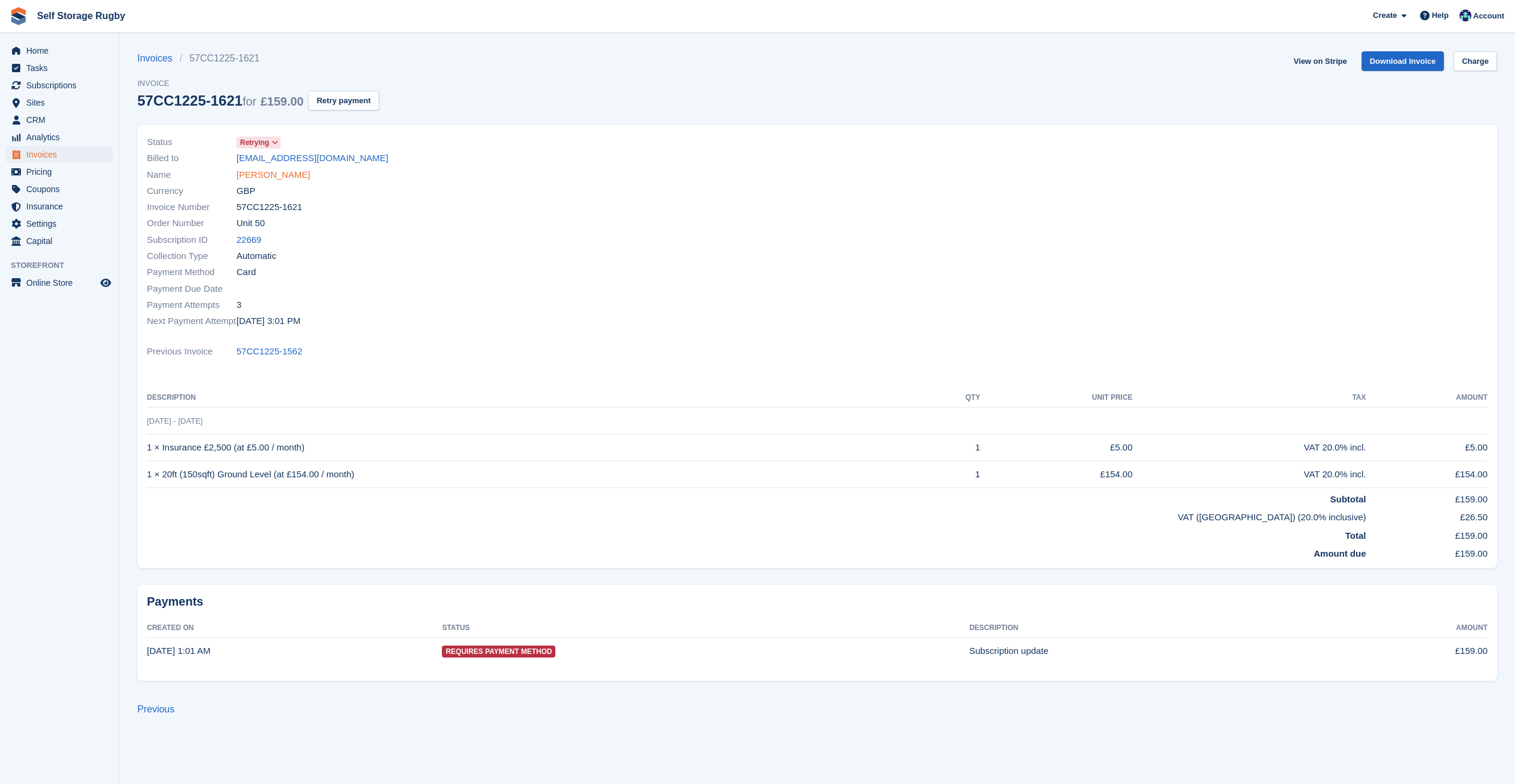
click at [293, 179] on link "[PERSON_NAME]" at bounding box center [273, 175] width 73 height 14
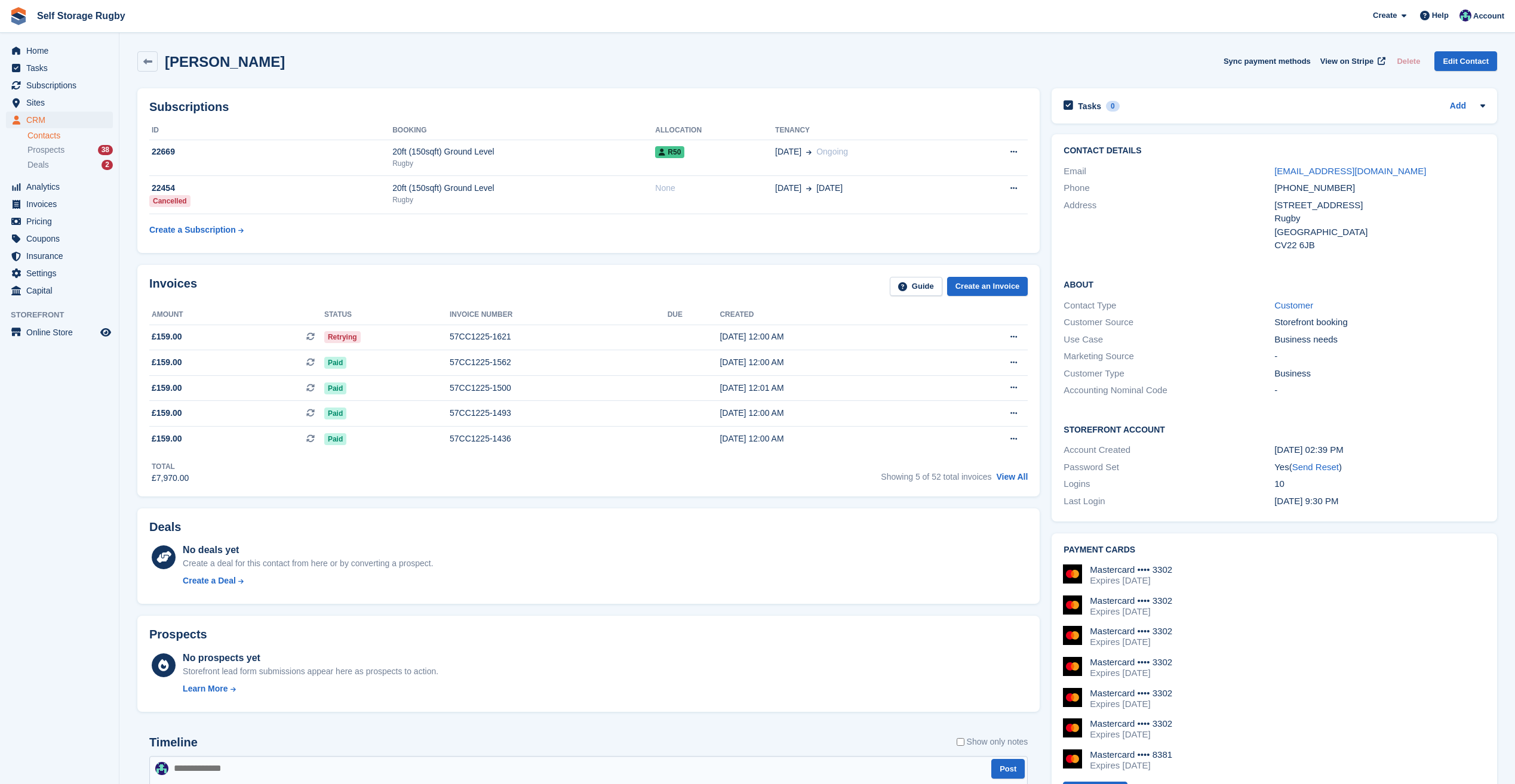
click at [452, 503] on div "Deals No deals yet Create a deal for this contact from here or by converting a …" at bounding box center [588, 557] width 914 height 108
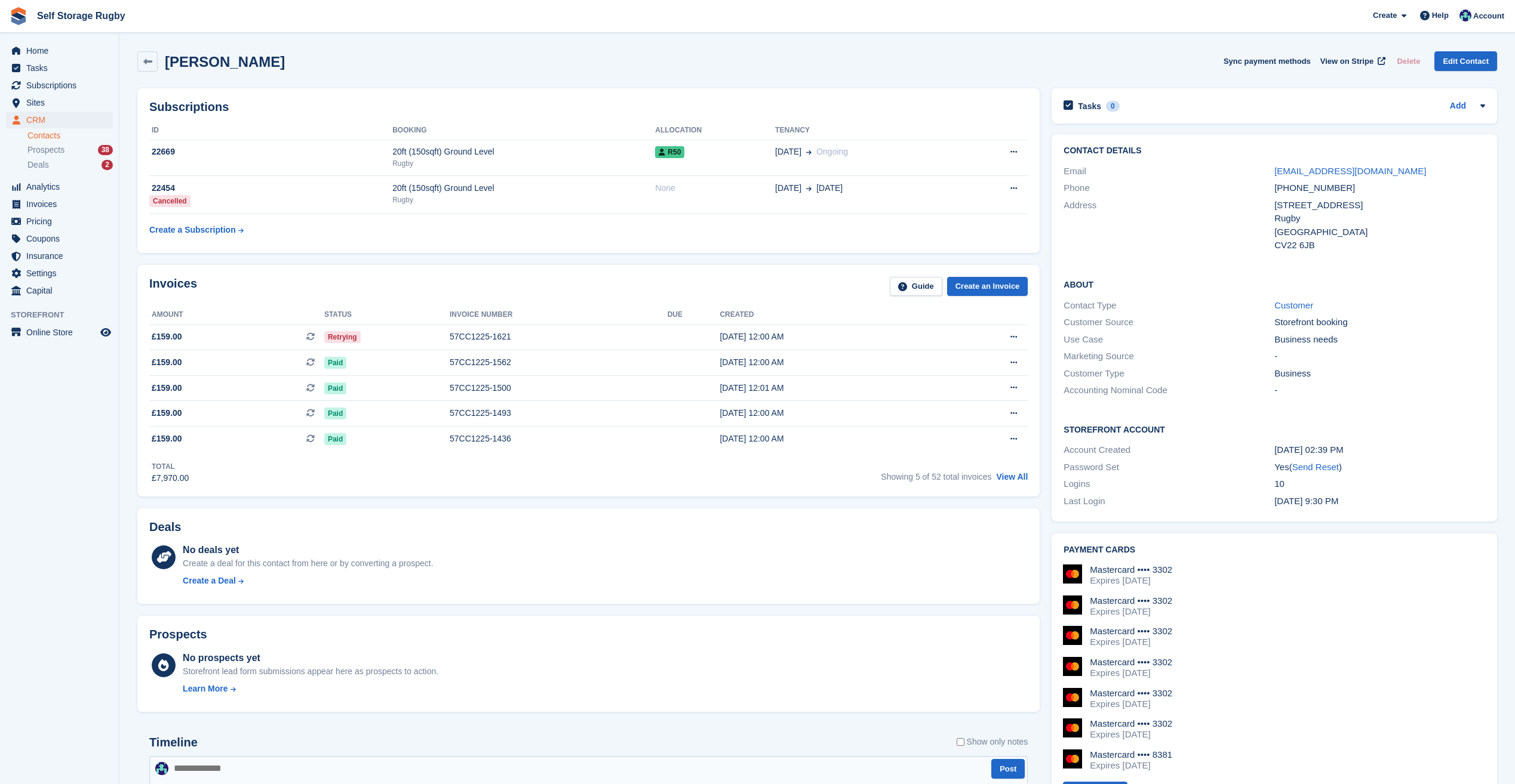
click at [137, 503] on div "Deals No deals yet Create a deal for this contact from here or by converting a …" at bounding box center [588, 557] width 914 height 108
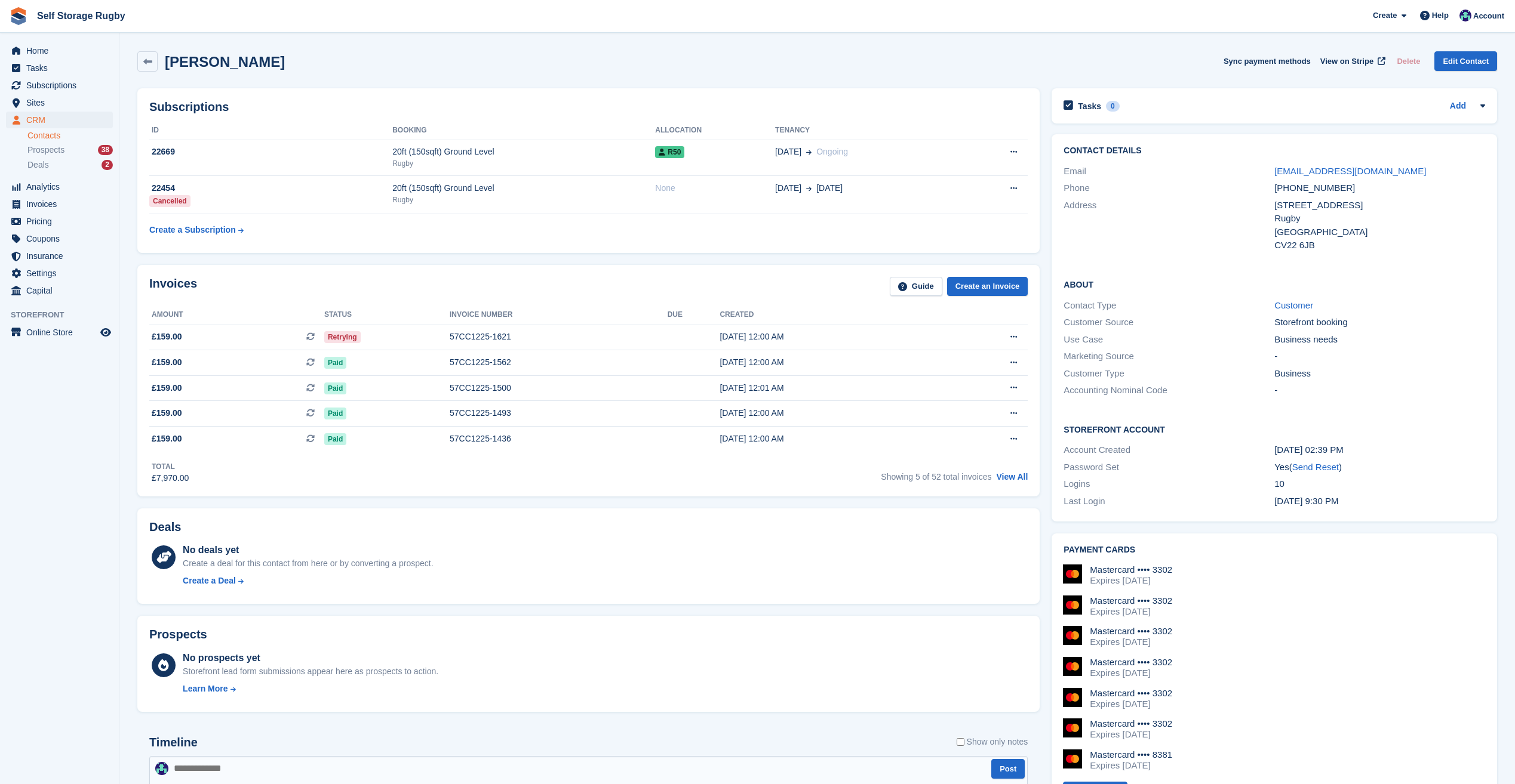
click at [132, 503] on div "Deals No deals yet Create a deal for this contact from here or by converting a …" at bounding box center [588, 557] width 914 height 108
click at [1044, 260] on div "Invoices Guide Create an Invoice Amount Status Invoice number Due Created £159.…" at bounding box center [588, 381] width 914 height 244
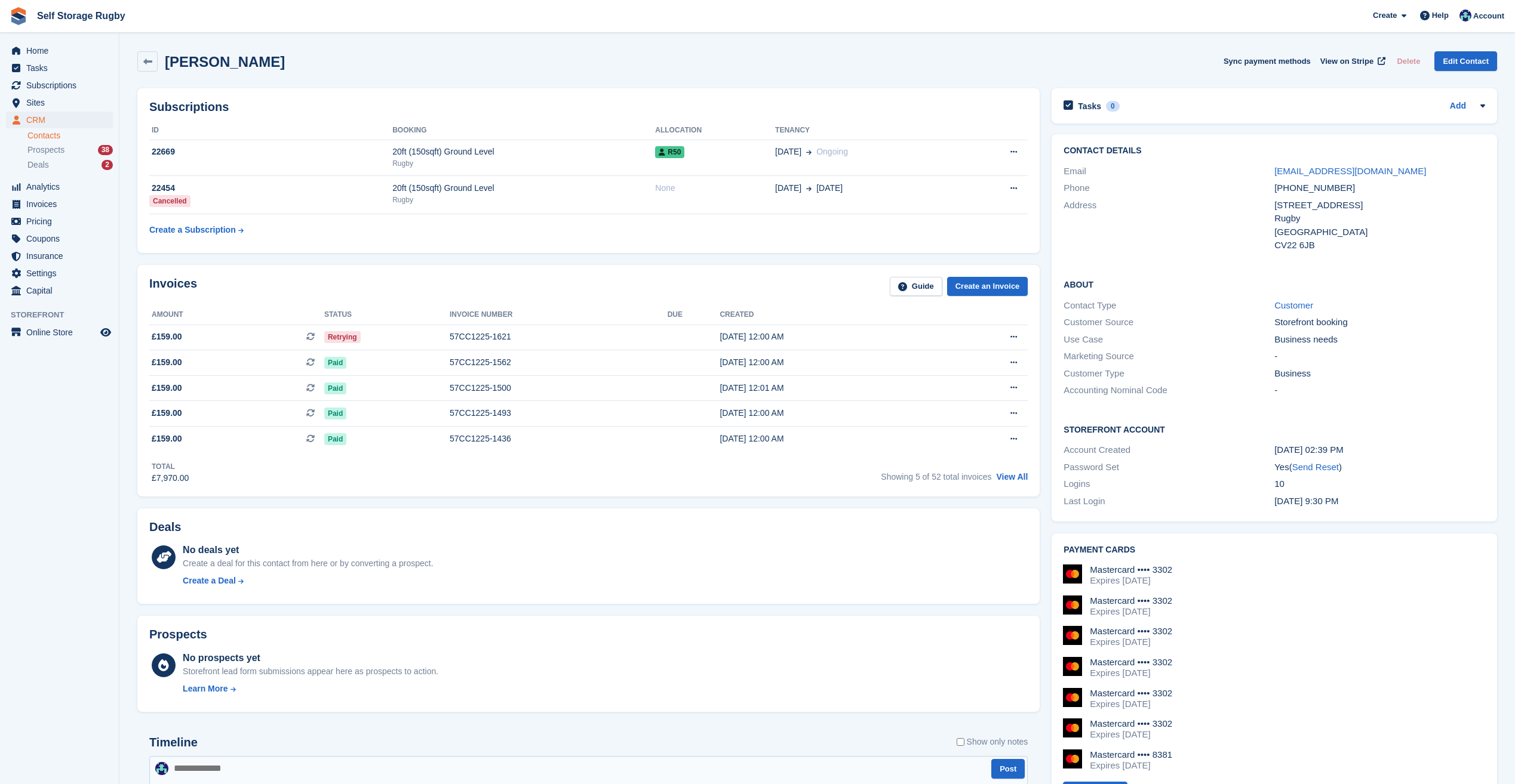
click at [1039, 258] on div "Subscriptions ID Booking Allocation Tenancy 22669 20ft (150sqft) Ground Level R…" at bounding box center [588, 171] width 914 height 176
click at [1046, 261] on div "Contact Details Email shiresdiy@gmail.com Phone +447468529954 Address 99 Tennys…" at bounding box center [1273, 328] width 457 height 399
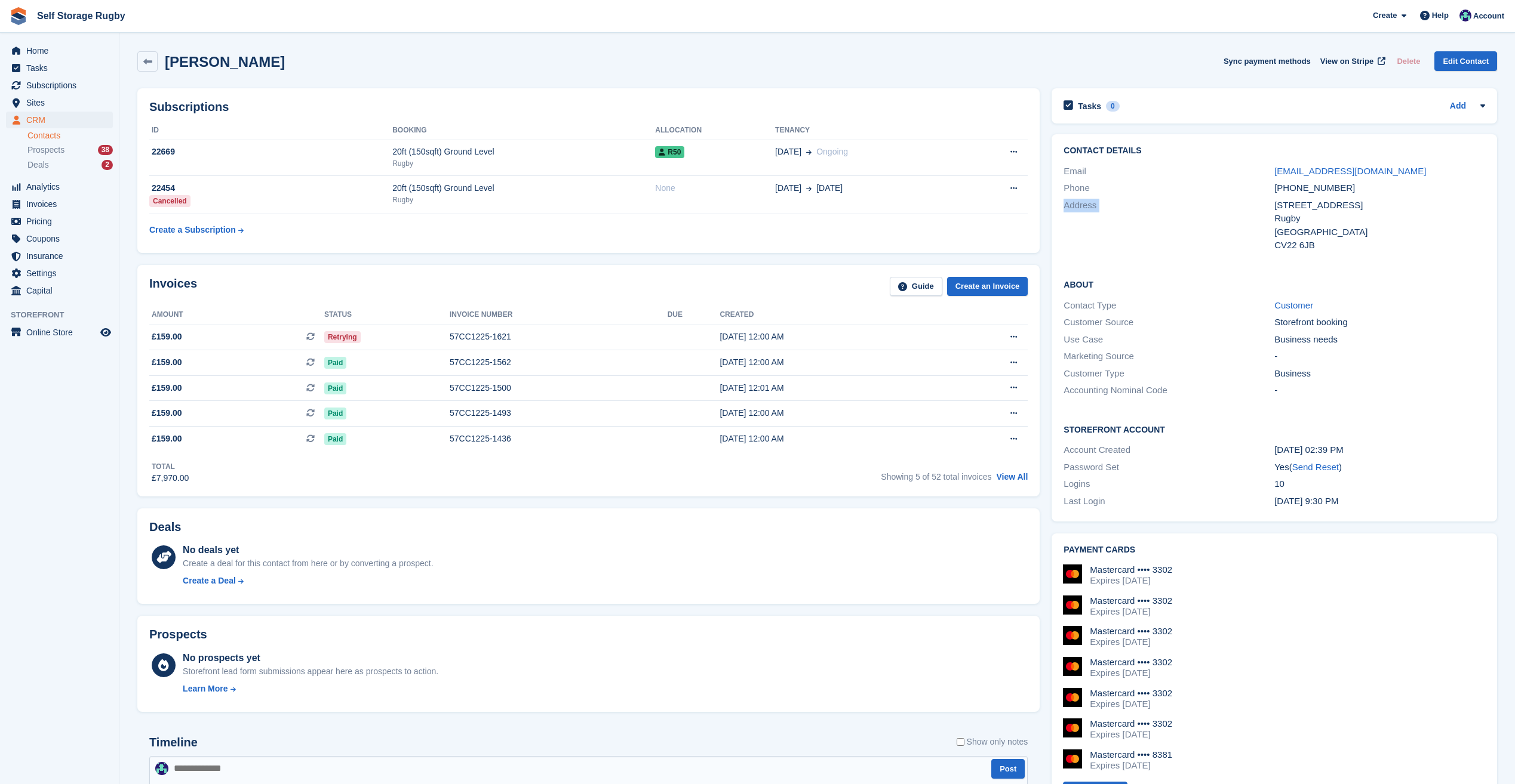
click at [1046, 261] on div "Contact Details Email shiresdiy@gmail.com Phone +447468529954 Address 99 Tennys…" at bounding box center [1273, 328] width 457 height 399
click at [1047, 261] on div "Contact Details Email shiresdiy@gmail.com Phone +447468529954 Address 99 Tennys…" at bounding box center [1273, 328] width 457 height 399
click at [1041, 264] on div "Invoices Guide Create an Invoice Amount Status Invoice number Due Created £159.…" at bounding box center [588, 381] width 914 height 244
click at [1044, 505] on div "Deals No deals yet Create a deal for this contact from here or by converting a …" at bounding box center [588, 557] width 914 height 108
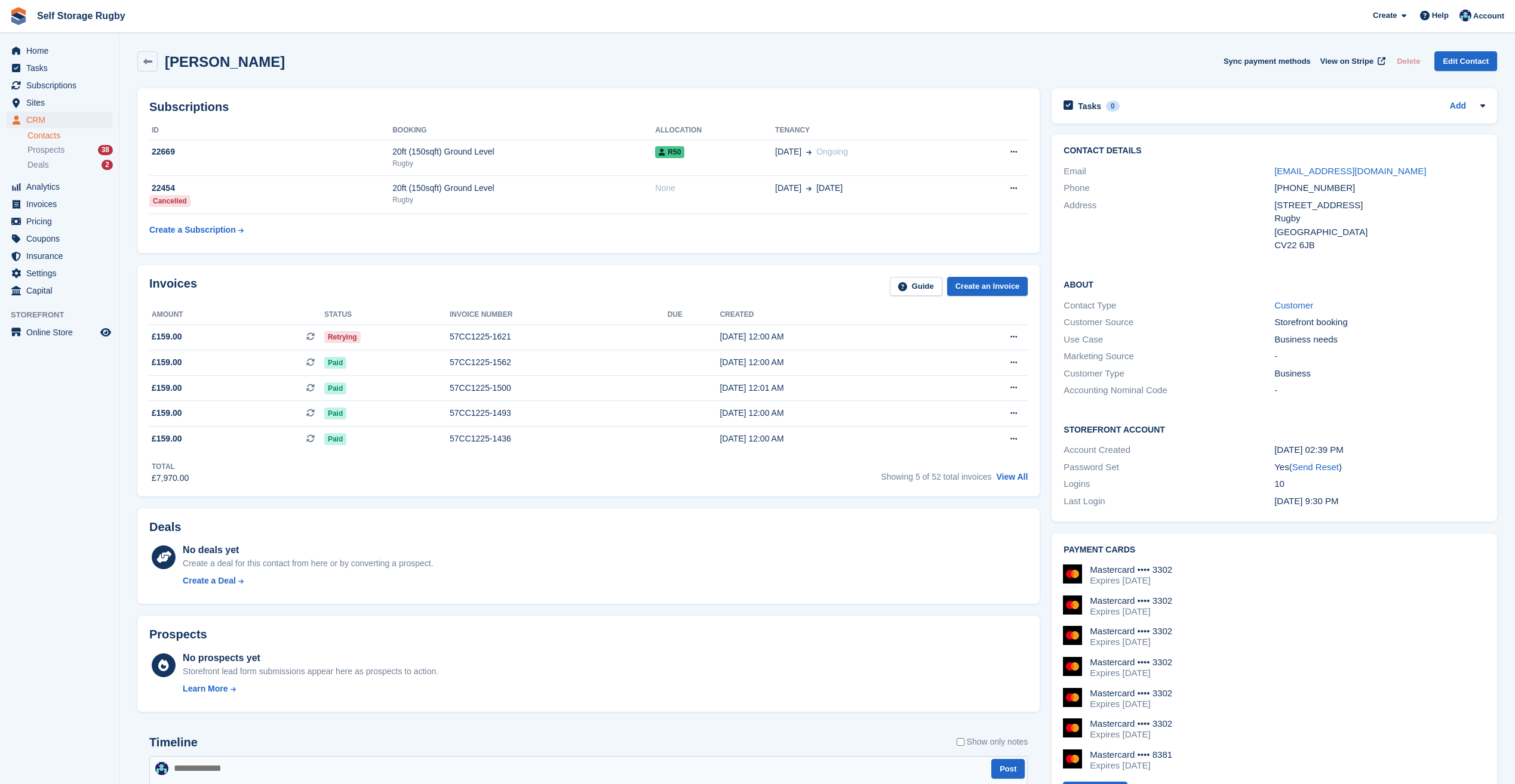
click at [1042, 503] on div "Deals No deals yet Create a deal for this contact from here or by converting a …" at bounding box center [588, 557] width 914 height 108
drag, startPoint x: 1358, startPoint y: 171, endPoint x: 1269, endPoint y: 171, distance: 89.0
click at [1269, 171] on div "Email shiresdiy@gmail.com" at bounding box center [1274, 171] width 422 height 17
copy div "[EMAIL_ADDRESS][DOMAIN_NAME]"
click at [318, 55] on div "Christopher Pearson Sync payment methods View on Stripe Delete Edit Contact" at bounding box center [817, 61] width 1359 height 20
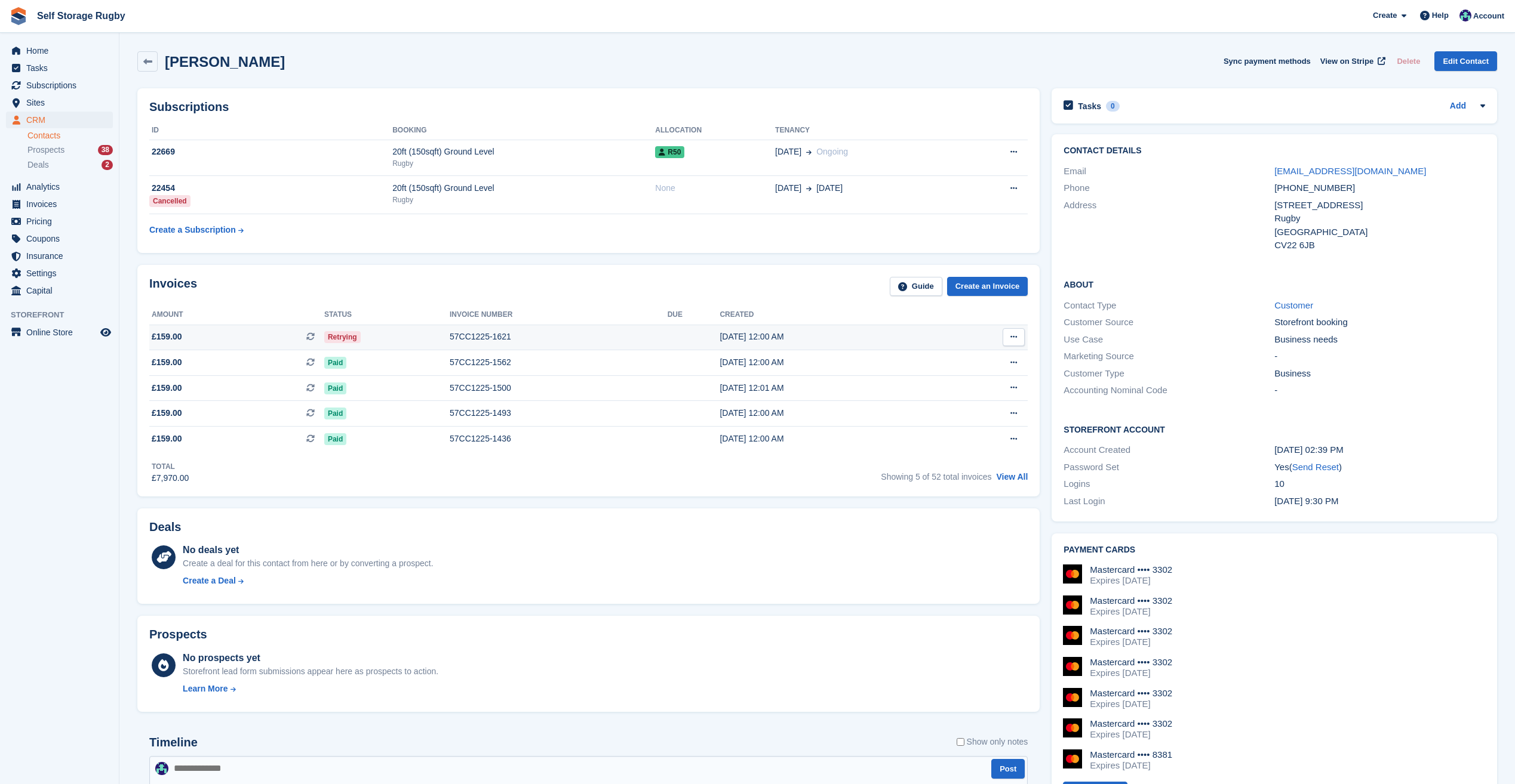
click at [230, 337] on span "£159.00 This is a recurring subscription invoice." at bounding box center [236, 337] width 175 height 13
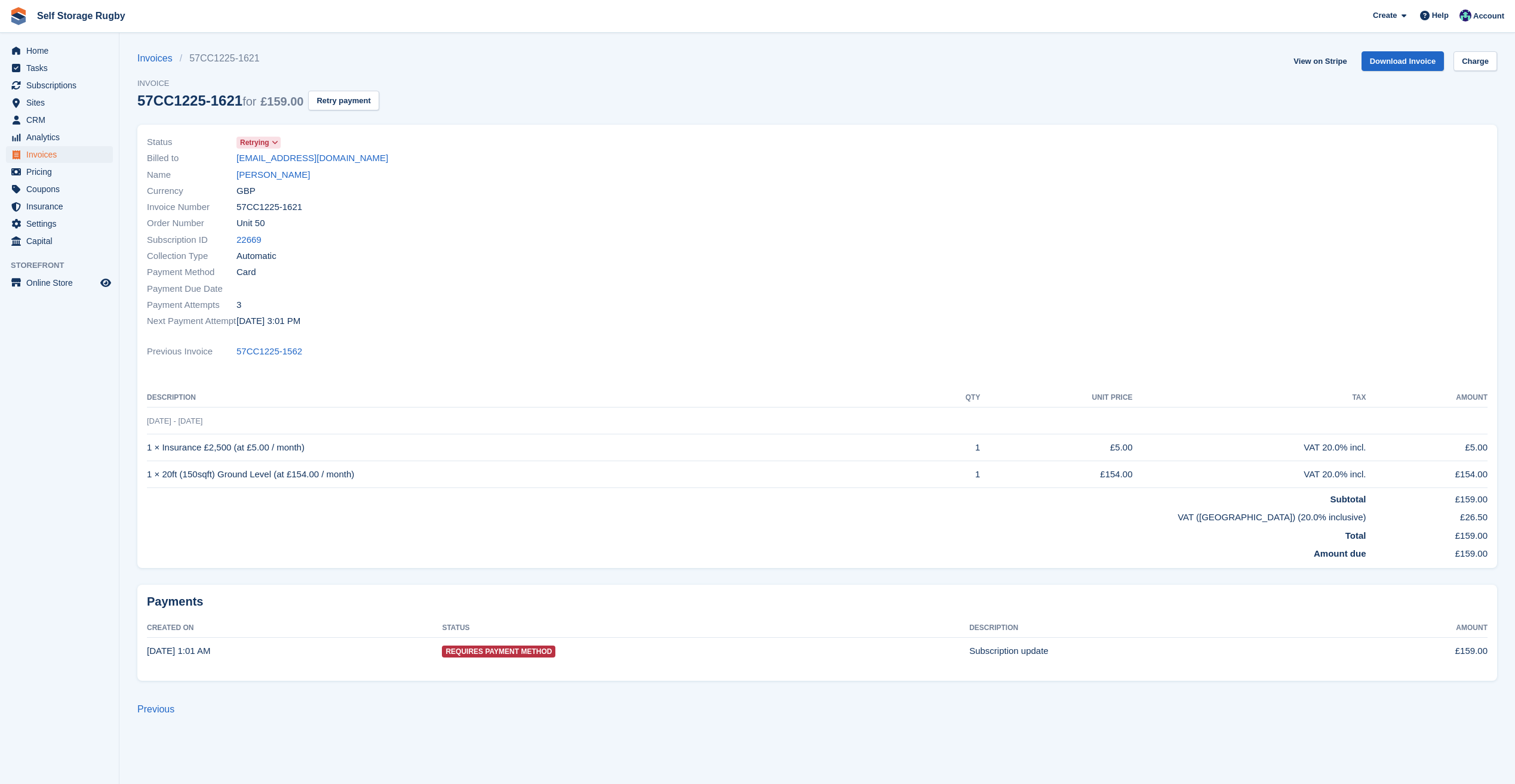
click at [903, 580] on div "Payments Created On Status Description Amount [DATE] 1:01 AM Requires Payment M…" at bounding box center [817, 636] width 1374 height 117
click at [917, 577] on div "Payments Created On Status Description Amount [DATE] 1:01 AM Requires Payment M…" at bounding box center [817, 636] width 1374 height 117
click at [130, 579] on div "Payments Created On Status Description Amount [DATE] 1:01 AM Requires Payment M…" at bounding box center [817, 636] width 1374 height 117
drag, startPoint x: 335, startPoint y: 327, endPoint x: 135, endPoint y: 86, distance: 313.2
click at [135, 86] on section "Invoices 57CC1225-1621 Invoice 57CC1225-1621 for £159.00 Retry payment View on …" at bounding box center [817, 392] width 1395 height 784
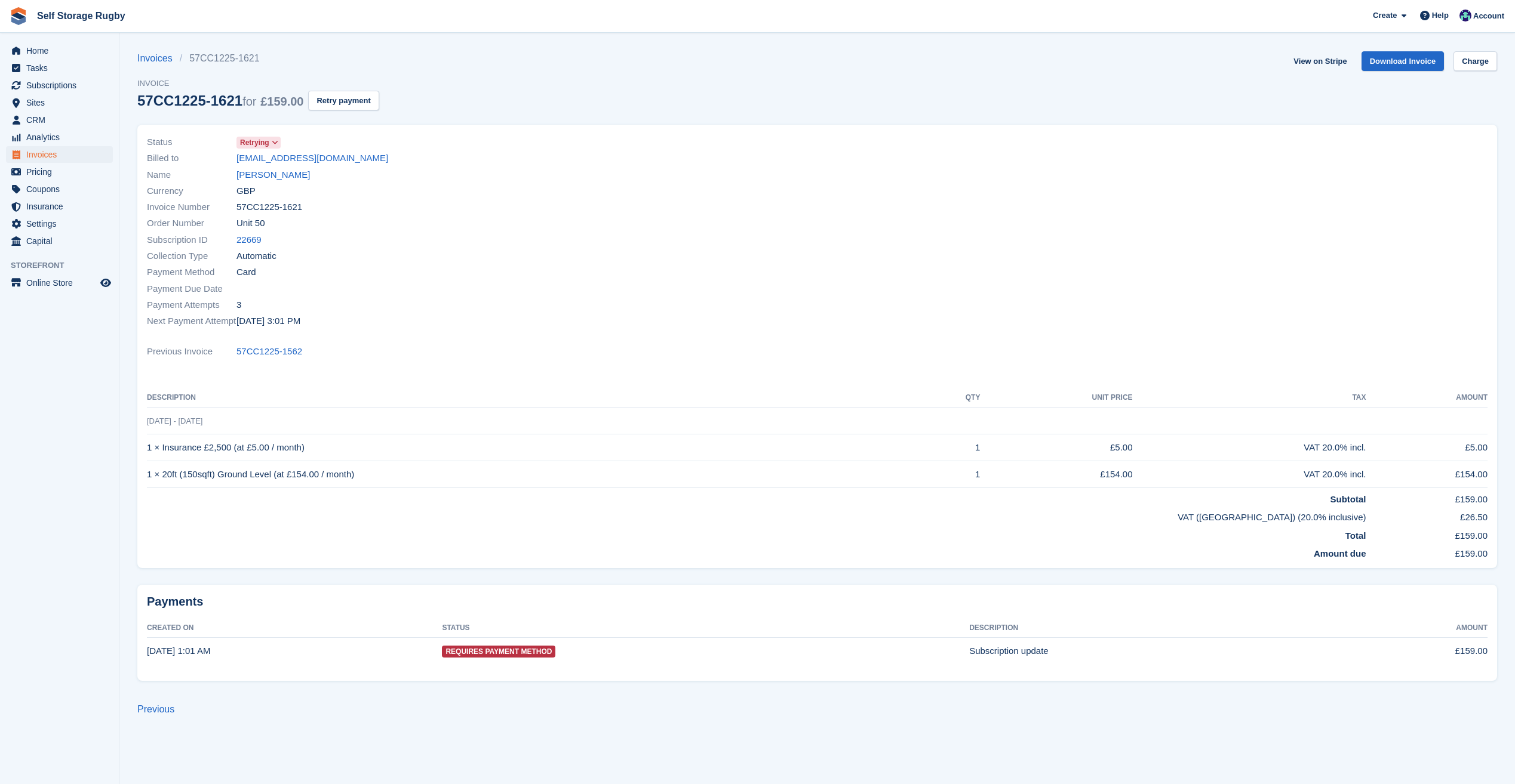
click at [135, 86] on section "Invoices 57CC1225-1621 Invoice 57CC1225-1621 for £159.00 Retry payment View on …" at bounding box center [817, 392] width 1395 height 784
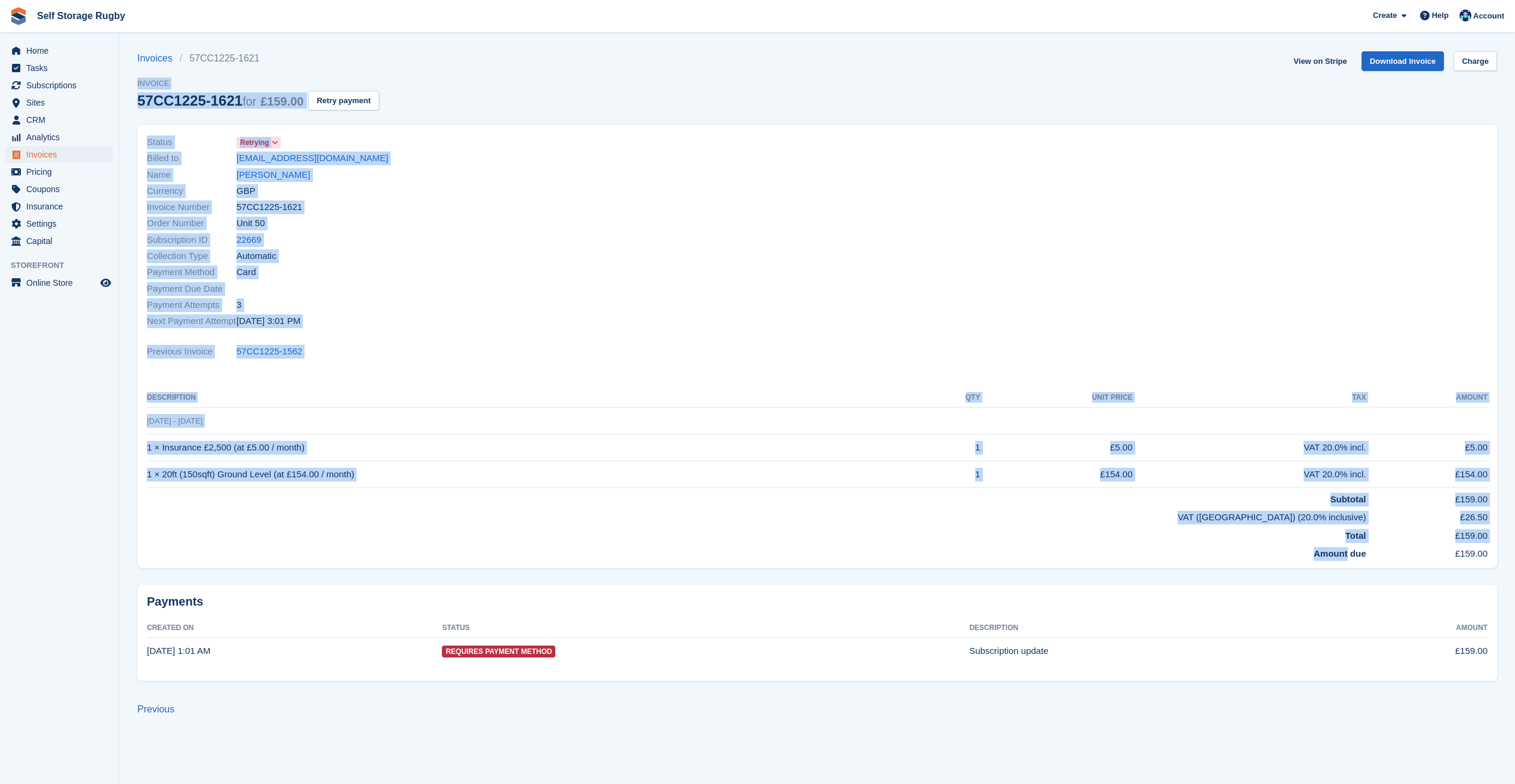
drag, startPoint x: 135, startPoint y: 86, endPoint x: 420, endPoint y: 555, distance: 548.8
click at [420, 555] on section "Invoices 57CC1225-1621 Invoice 57CC1225-1621 for £159.00 Retry payment View on …" at bounding box center [817, 392] width 1395 height 784
click at [420, 555] on td "Amount due" at bounding box center [756, 551] width 1219 height 18
drag, startPoint x: 448, startPoint y: 554, endPoint x: 132, endPoint y: 84, distance: 566.4
click at [132, 84] on section "Invoices 57CC1225-1621 Invoice 57CC1225-1621 for £159.00 Retry payment View on …" at bounding box center [817, 392] width 1395 height 784
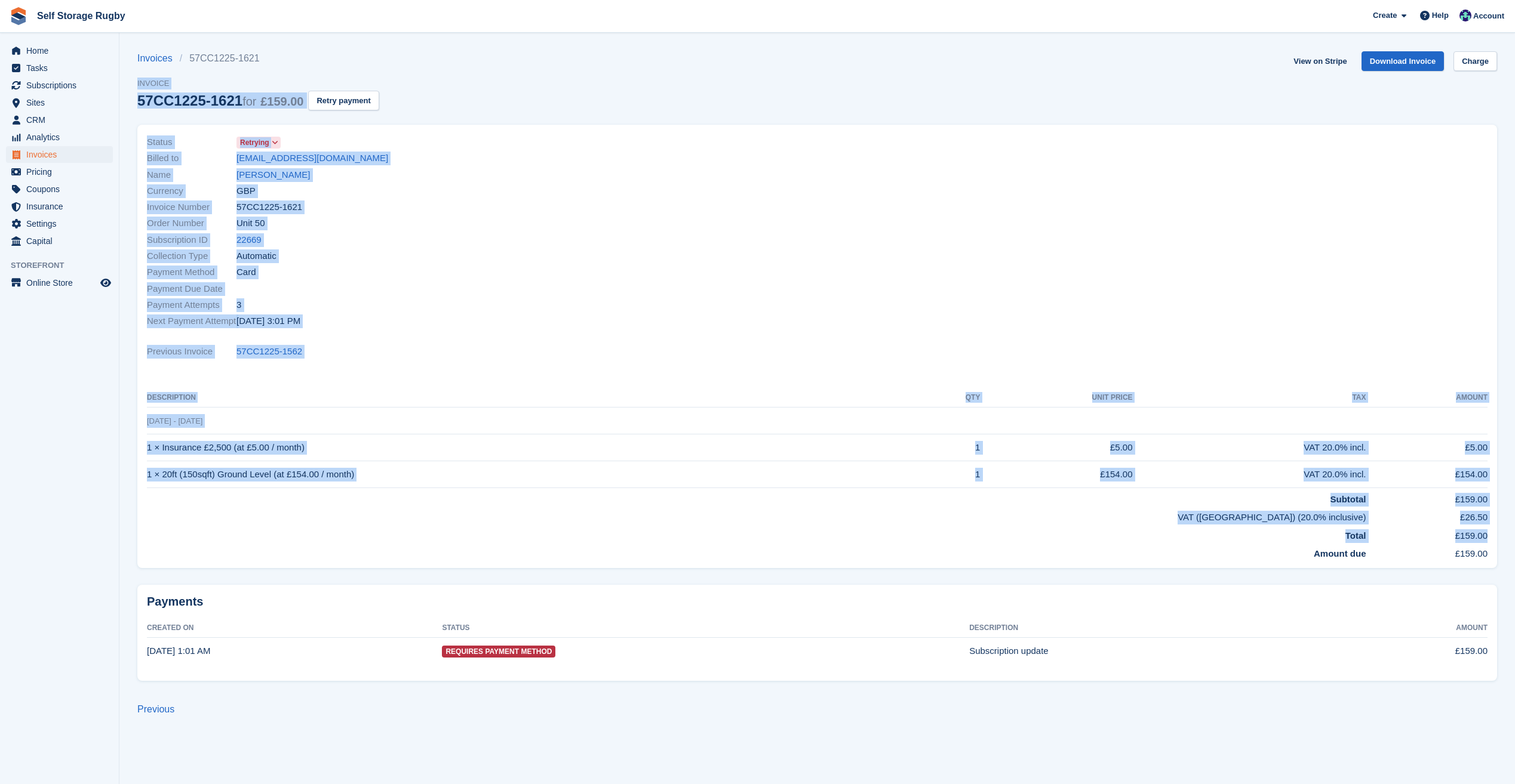
click at [132, 84] on section "Invoices 57CC1225-1621 Invoice 57CC1225-1621 for £159.00 Retry payment View on …" at bounding box center [817, 392] width 1395 height 784
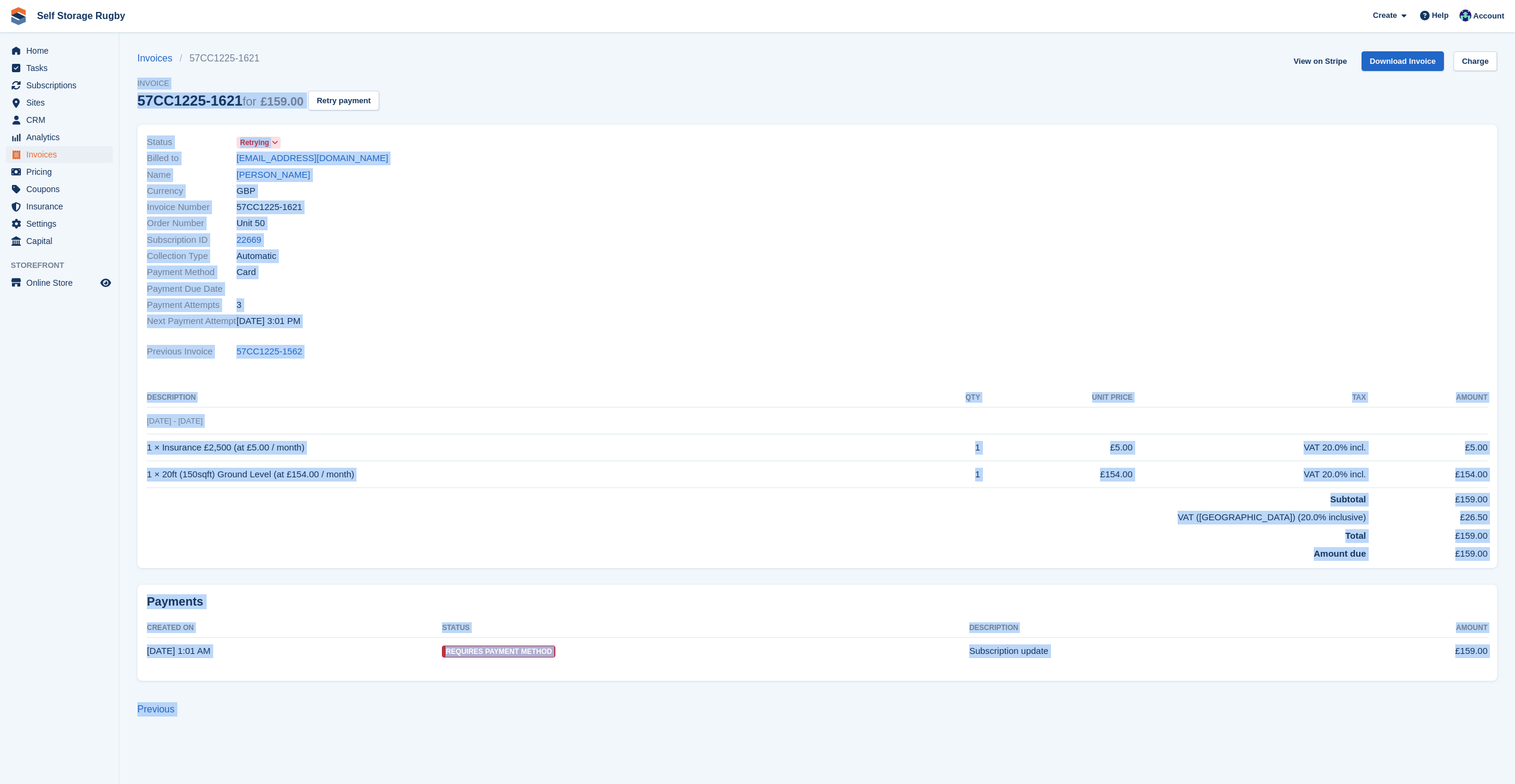
drag, startPoint x: 132, startPoint y: 84, endPoint x: 1258, endPoint y: 718, distance: 1292.2
click at [1258, 718] on section "Invoices 57CC1225-1621 Invoice 57CC1225-1621 for £159.00 Retry payment View on …" at bounding box center [817, 392] width 1395 height 784
drag, startPoint x: 1251, startPoint y: 712, endPoint x: 139, endPoint y: 81, distance: 1278.6
click at [139, 81] on section "Invoices 57CC1225-1621 Invoice 57CC1225-1621 for £159.00 Retry payment View on …" at bounding box center [817, 392] width 1395 height 784
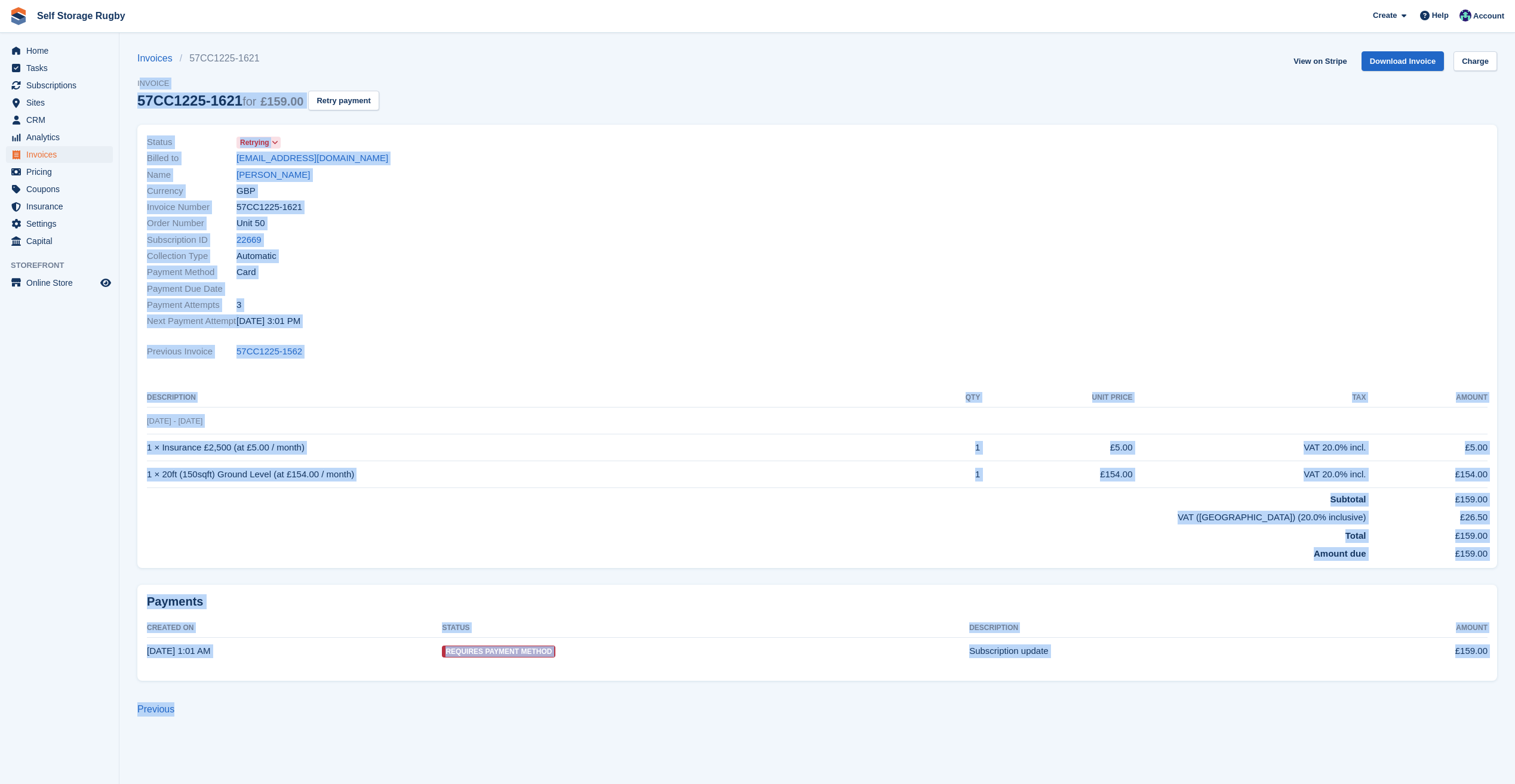
click at [139, 81] on span "Invoice" at bounding box center [258, 83] width 242 height 12
drag, startPoint x: 139, startPoint y: 80, endPoint x: 1053, endPoint y: 746, distance: 1130.9
click at [1053, 746] on section "Invoices 57CC1225-1621 Invoice 57CC1225-1621 for £159.00 Retry payment View on …" at bounding box center [817, 392] width 1395 height 784
drag, startPoint x: 1053, startPoint y: 746, endPoint x: 136, endPoint y: 71, distance: 1138.6
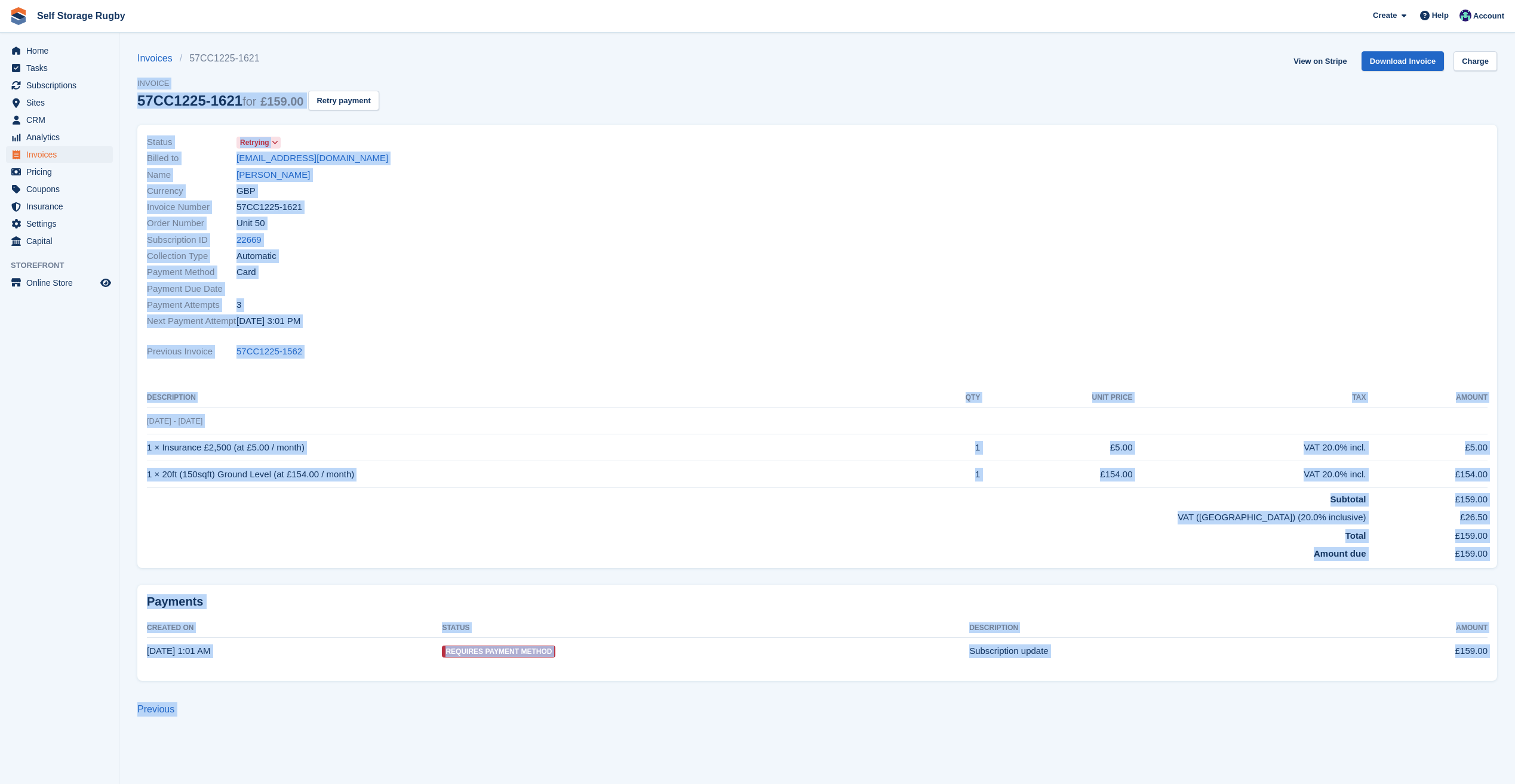
click at [136, 71] on section "Invoices 57CC1225-1621 Invoice 57CC1225-1621 for £159.00 Retry payment View on …" at bounding box center [817, 392] width 1395 height 784
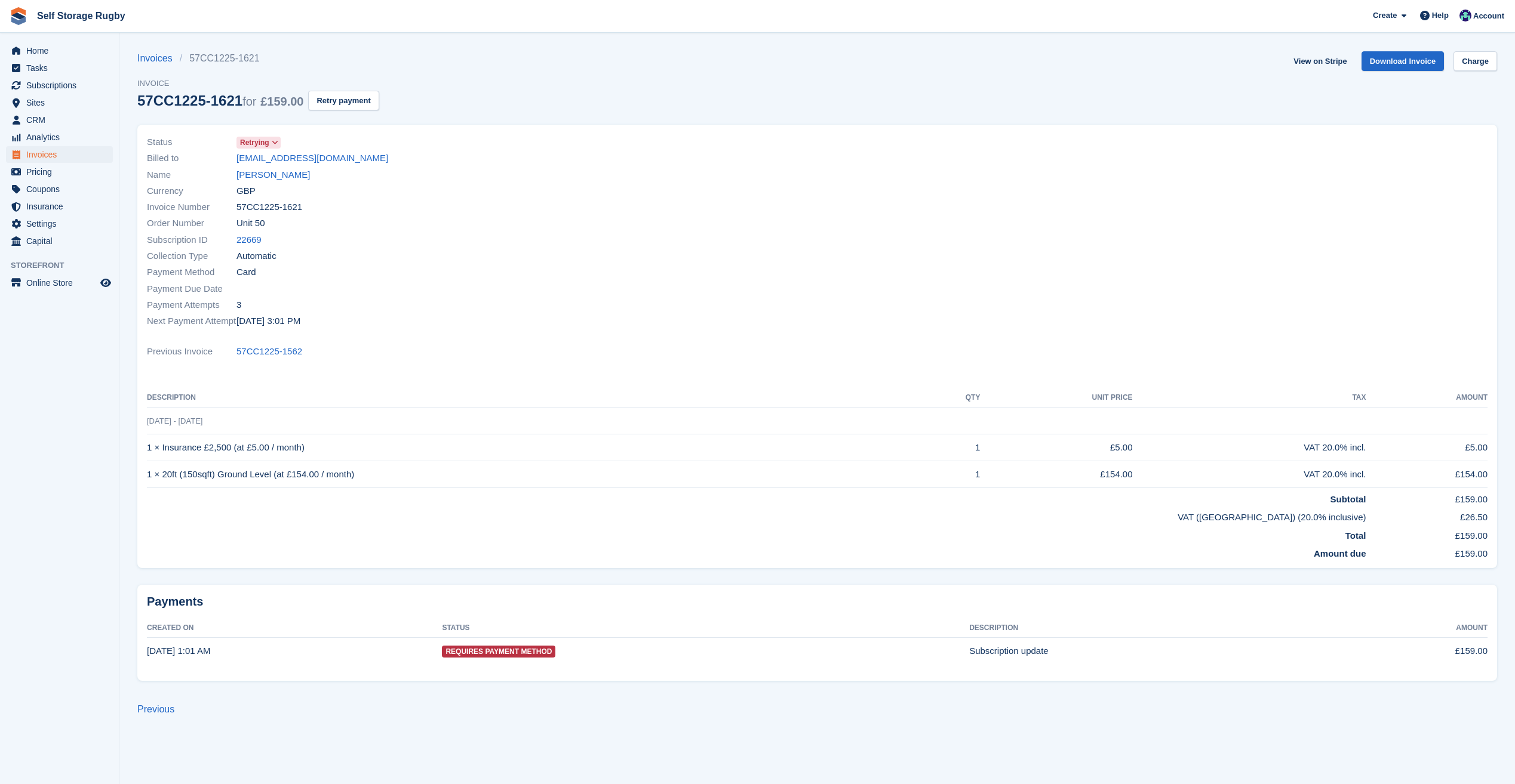
click at [136, 71] on section "Invoices 57CC1225-1621 Invoice 57CC1225-1621 for £159.00 Retry payment View on …" at bounding box center [817, 392] width 1395 height 784
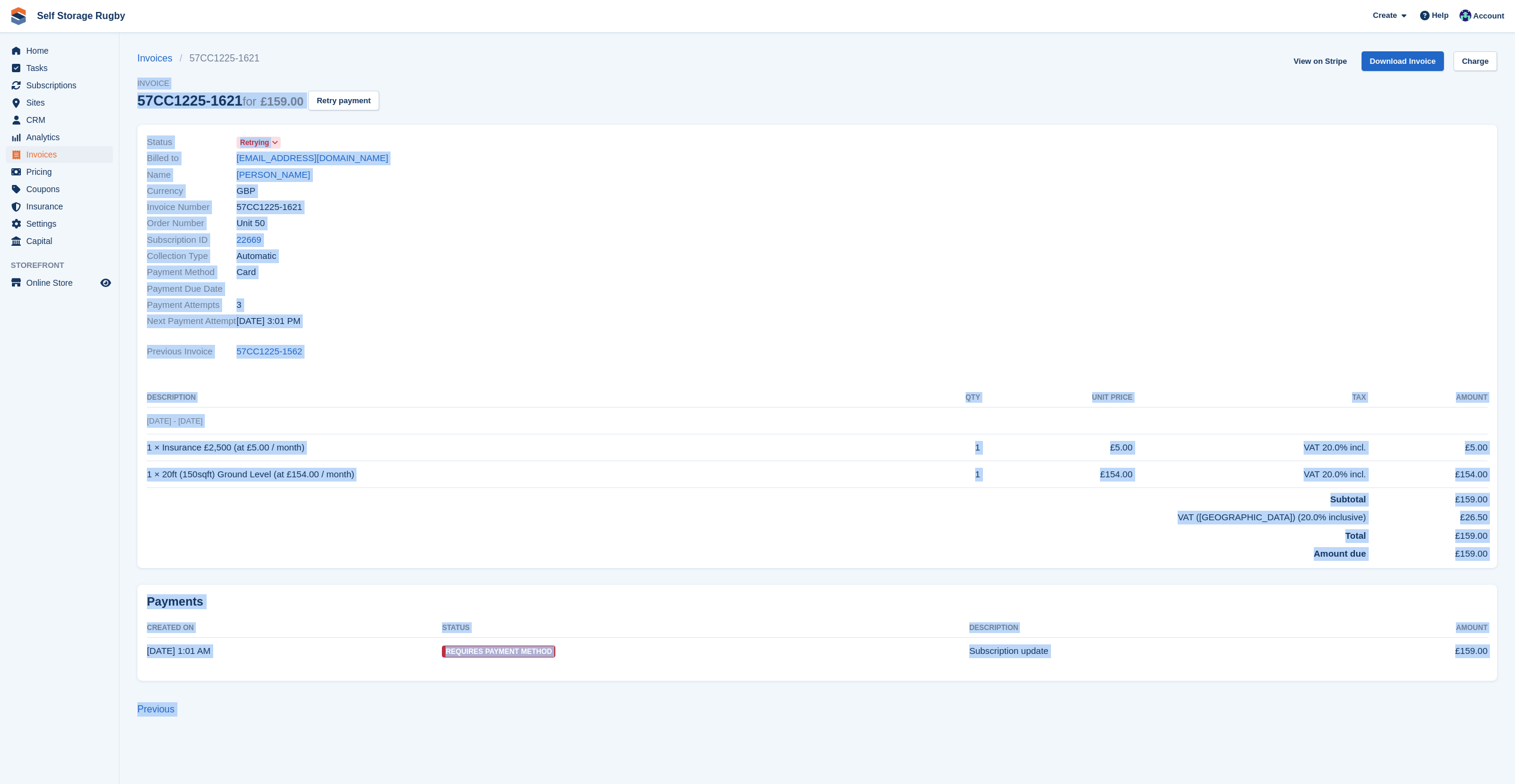
drag, startPoint x: 136, startPoint y: 71, endPoint x: 935, endPoint y: 726, distance: 1033.2
click at [935, 726] on section "Invoices 57CC1225-1621 Invoice 57CC1225-1621 for £159.00 Retry payment View on …" at bounding box center [817, 392] width 1395 height 784
drag, startPoint x: 877, startPoint y: 672, endPoint x: 134, endPoint y: 70, distance: 956.3
click at [134, 70] on section "Invoices 57CC1225-1621 Invoice 57CC1225-1621 for £159.00 Retry payment View on …" at bounding box center [817, 392] width 1395 height 784
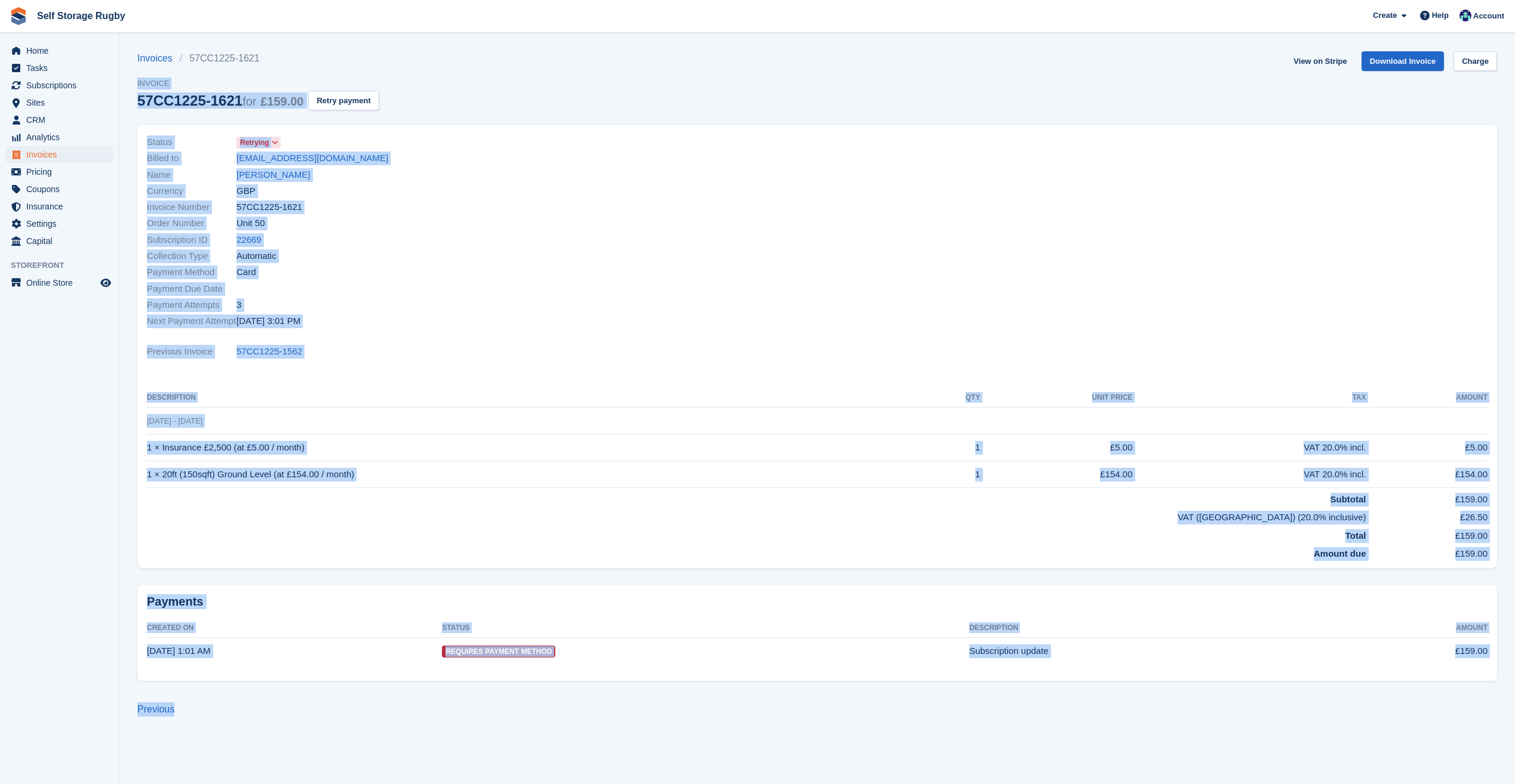
click at [134, 70] on section "Invoices 57CC1225-1621 Invoice 57CC1225-1621 for £159.00 Retry payment View on …" at bounding box center [817, 392] width 1395 height 784
drag, startPoint x: 134, startPoint y: 70, endPoint x: 1086, endPoint y: 732, distance: 1159.5
click at [1086, 732] on section "Invoices 57CC1225-1621 Invoice 57CC1225-1621 for £159.00 Retry payment View on …" at bounding box center [817, 392] width 1395 height 784
drag, startPoint x: 1102, startPoint y: 740, endPoint x: 133, endPoint y: 77, distance: 1174.1
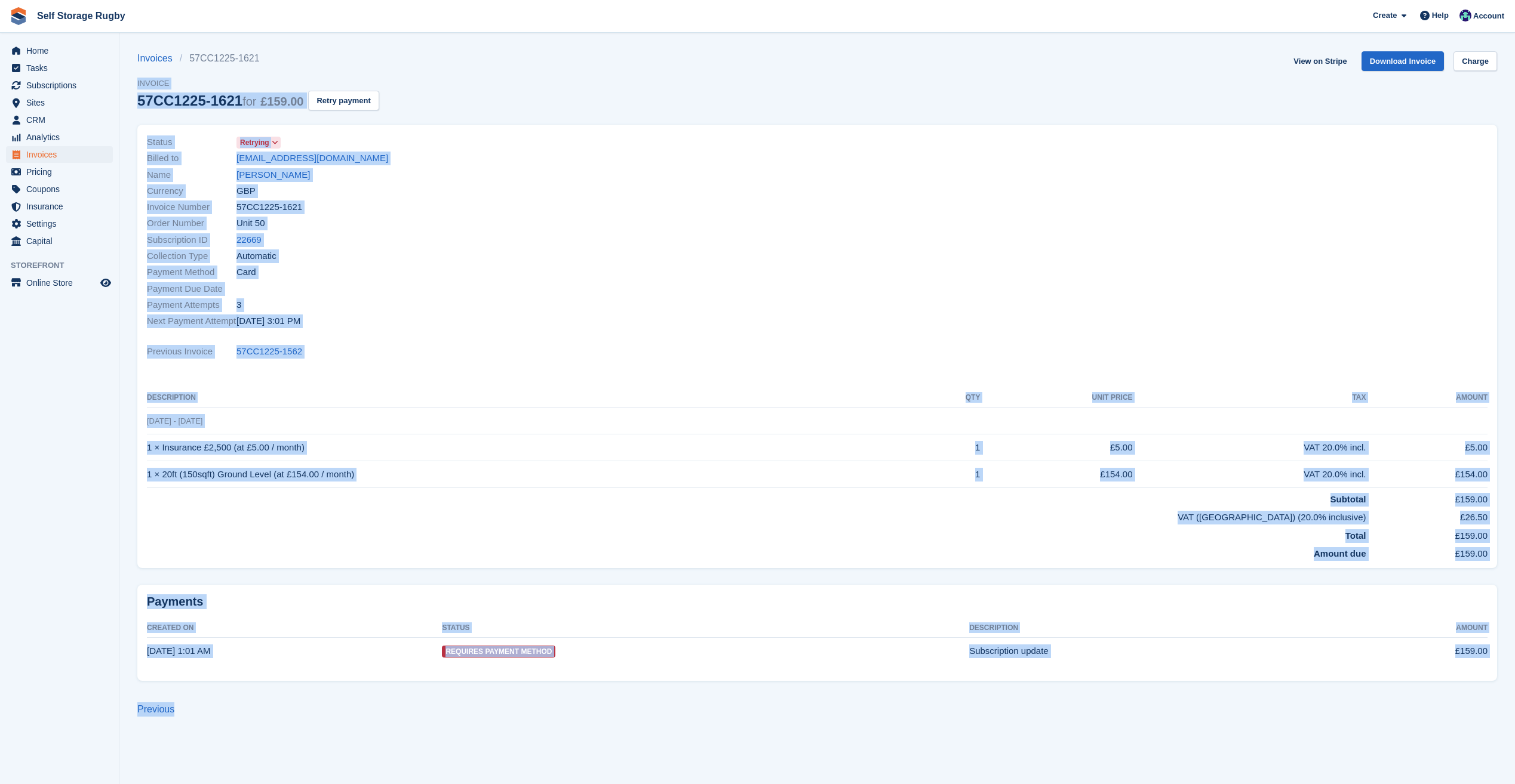
click at [133, 77] on section "Invoices 57CC1225-1621 Invoice 57CC1225-1621 for £159.00 Retry payment View on …" at bounding box center [817, 392] width 1395 height 784
drag, startPoint x: 133, startPoint y: 77, endPoint x: 877, endPoint y: 740, distance: 996.5
click at [877, 740] on section "Invoices 57CC1225-1621 Invoice 57CC1225-1621 for £159.00 Retry payment View on …" at bounding box center [817, 392] width 1395 height 784
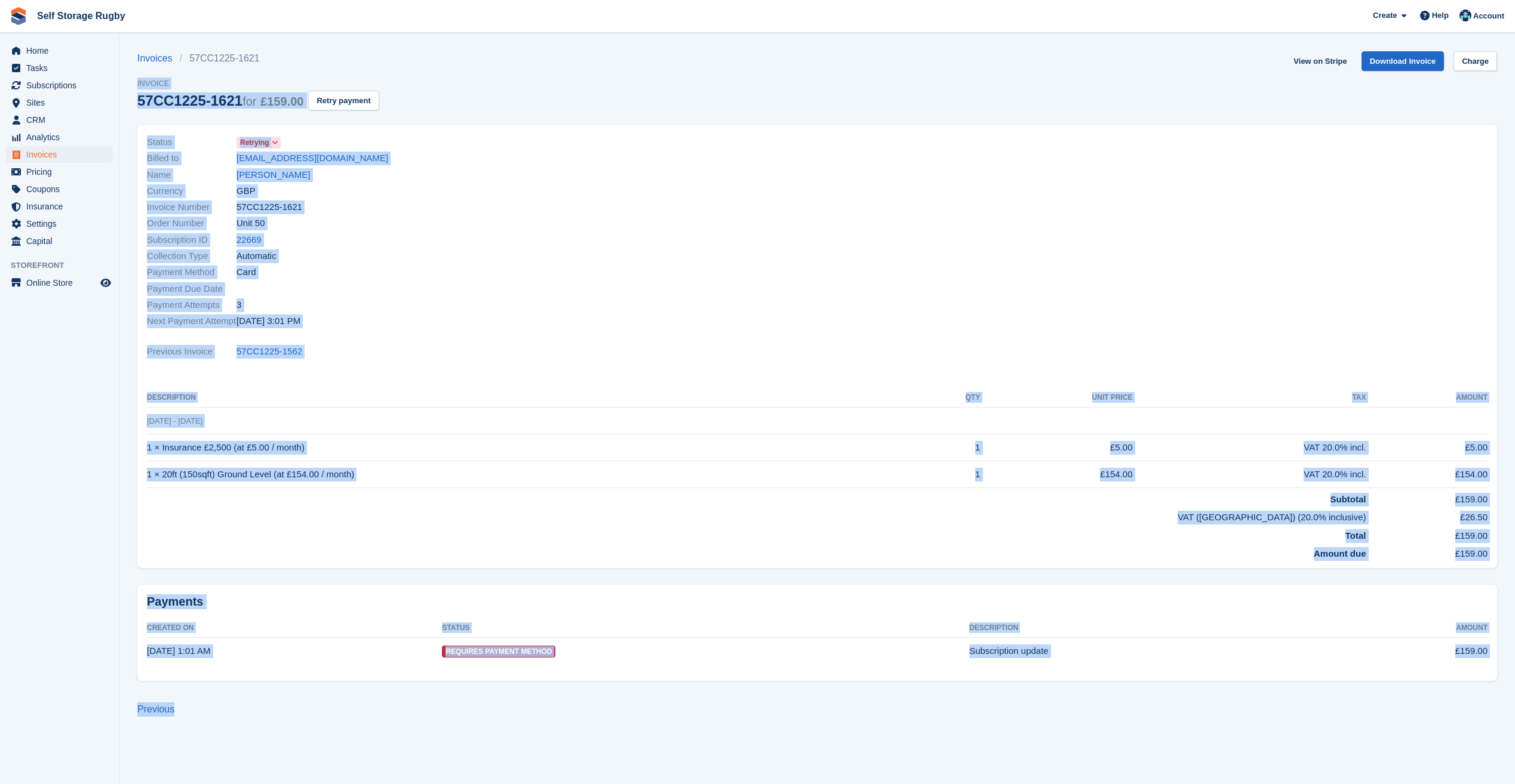
drag, startPoint x: 934, startPoint y: 749, endPoint x: 137, endPoint y: 75, distance: 1043.8
click at [137, 75] on section "Invoices 57CC1225-1621 Invoice 57CC1225-1621 for £159.00 Retry payment View on …" at bounding box center [817, 392] width 1395 height 784
click at [136, 75] on section "Invoices 57CC1225-1621 Invoice 57CC1225-1621 for £159.00 Retry payment View on …" at bounding box center [817, 392] width 1395 height 784
drag, startPoint x: 136, startPoint y: 75, endPoint x: 944, endPoint y: 726, distance: 1037.6
click at [944, 726] on section "Invoices 57CC1225-1621 Invoice 57CC1225-1621 for £159.00 Retry payment View on …" at bounding box center [817, 392] width 1395 height 784
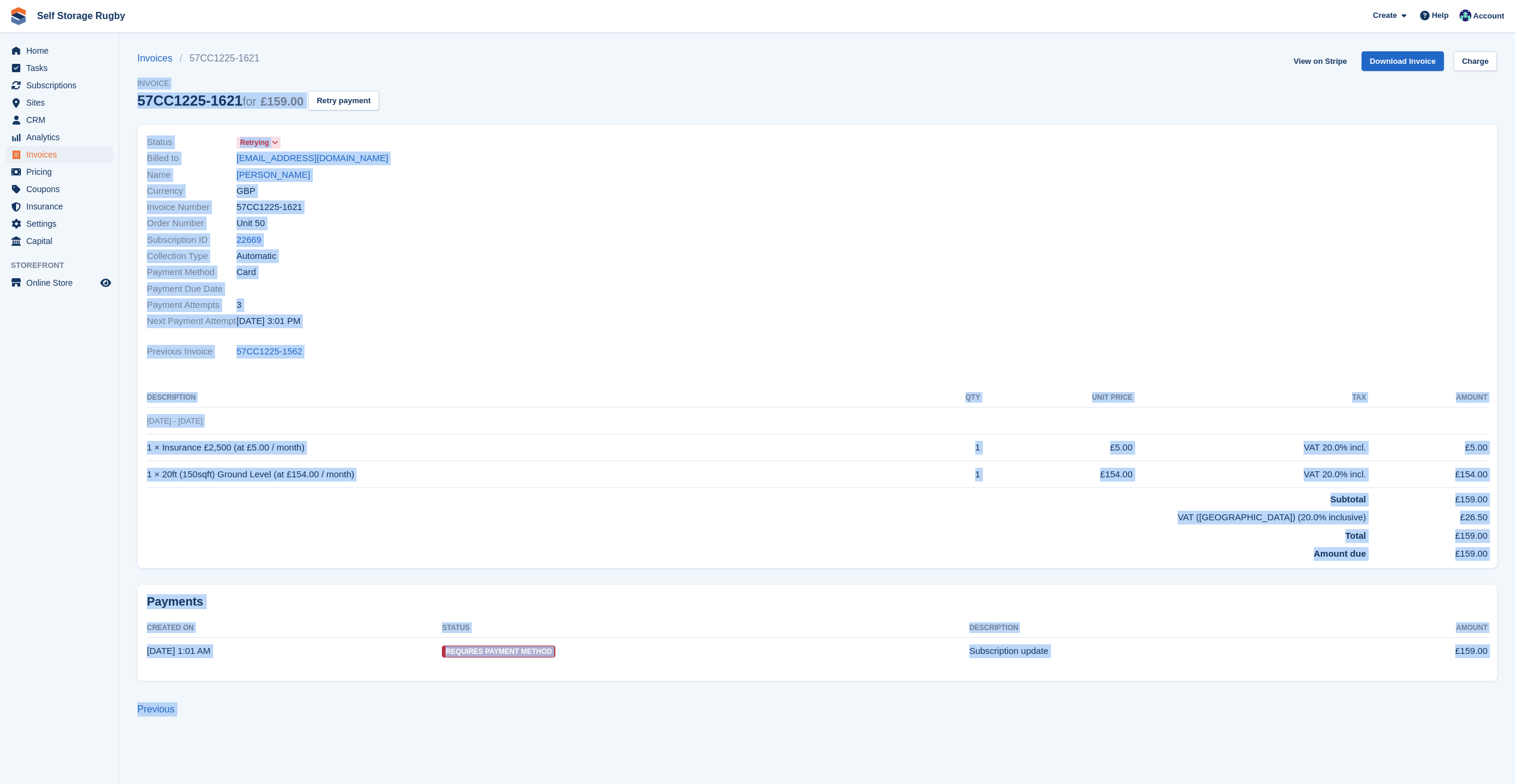
drag, startPoint x: 944, startPoint y: 726, endPoint x: 951, endPoint y: 729, distance: 7.6
click at [944, 726] on section "Invoices 57CC1225-1621 Invoice 57CC1225-1621 for £159.00 Retry payment View on …" at bounding box center [817, 392] width 1395 height 784
drag, startPoint x: 875, startPoint y: 659, endPoint x: 139, endPoint y: 72, distance: 941.4
click at [139, 72] on section "Invoices 57CC1225-1621 Invoice 57CC1225-1621 for £159.00 Retry payment View on …" at bounding box center [817, 392] width 1395 height 784
click at [139, 72] on div "Invoices 57CC1225-1621 Invoice 57CC1225-1621 for £159.00 Retry payment" at bounding box center [258, 88] width 242 height 73
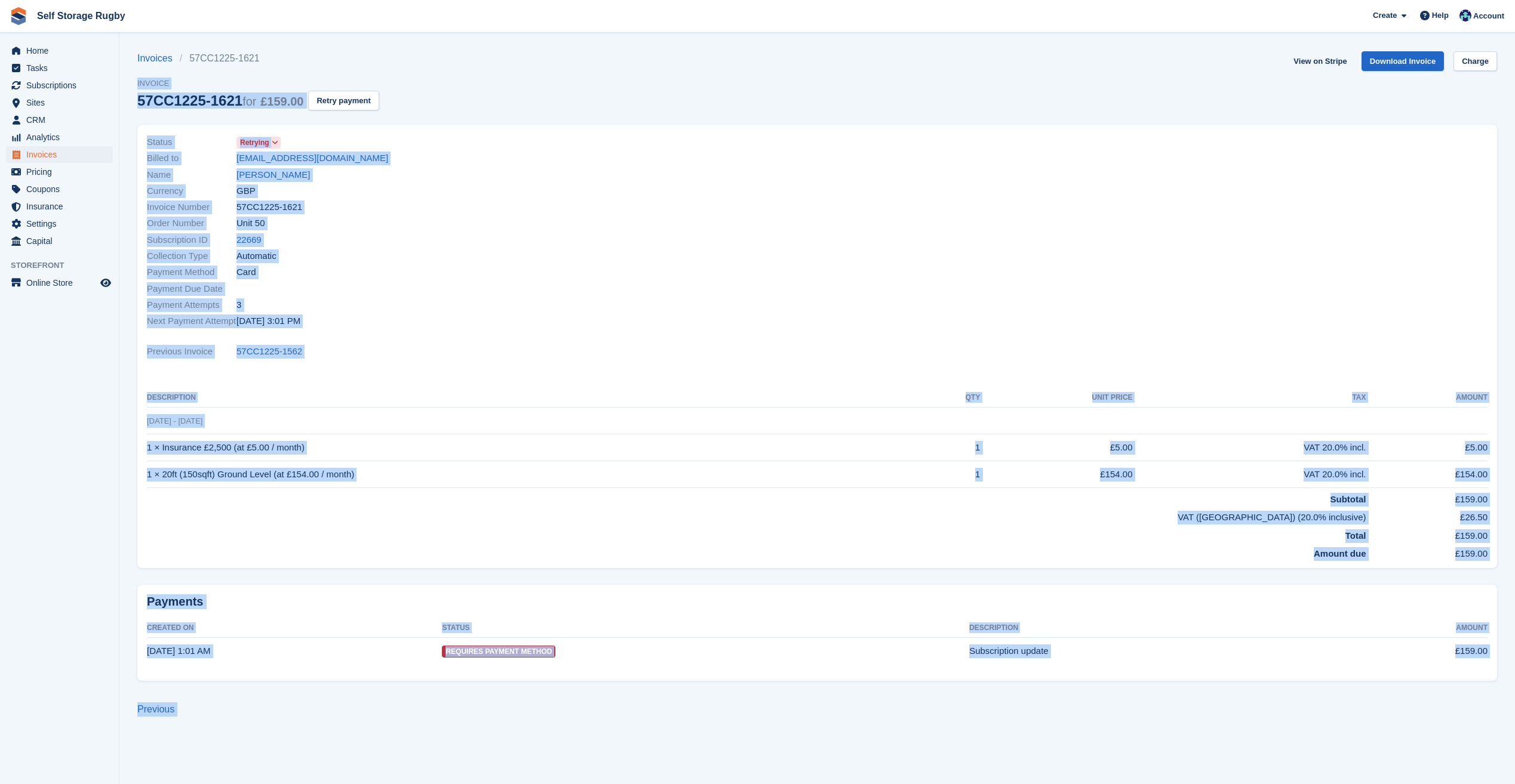
drag, startPoint x: 139, startPoint y: 72, endPoint x: 835, endPoint y: 722, distance: 952.3
click at [835, 722] on section "Invoices 57CC1225-1621 Invoice 57CC1225-1621 for £159.00 Retry payment View on …" at bounding box center [817, 392] width 1395 height 784
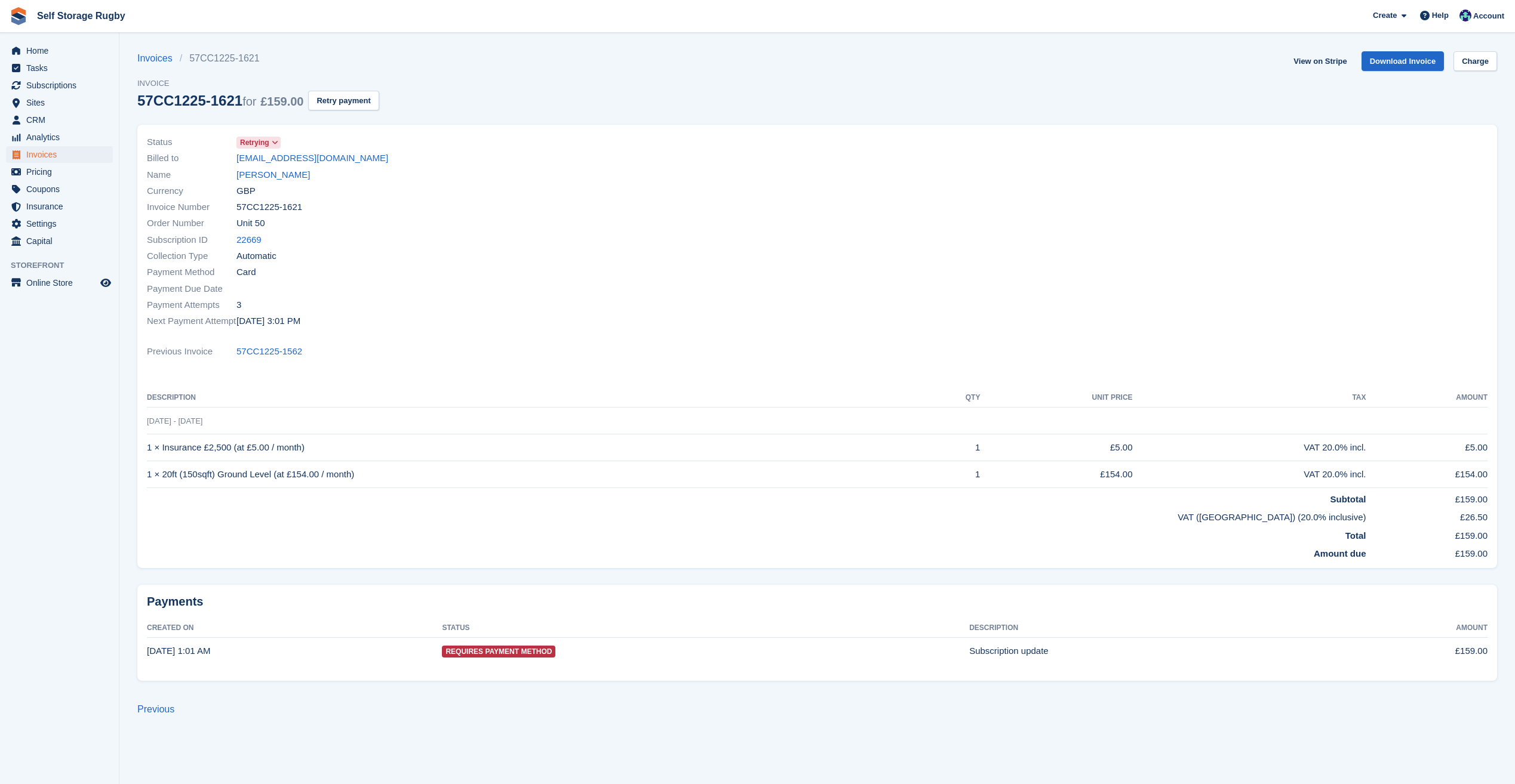
click at [617, 580] on div "Payments Created On Status Description Amount 30 Sep, 1:01 AM Requires Payment …" at bounding box center [817, 636] width 1374 height 117
click at [502, 63] on div "Invoices 57CC1225-1621 Invoice 57CC1225-1621 for £159.00 Retry payment View on …" at bounding box center [817, 88] width 1359 height 73
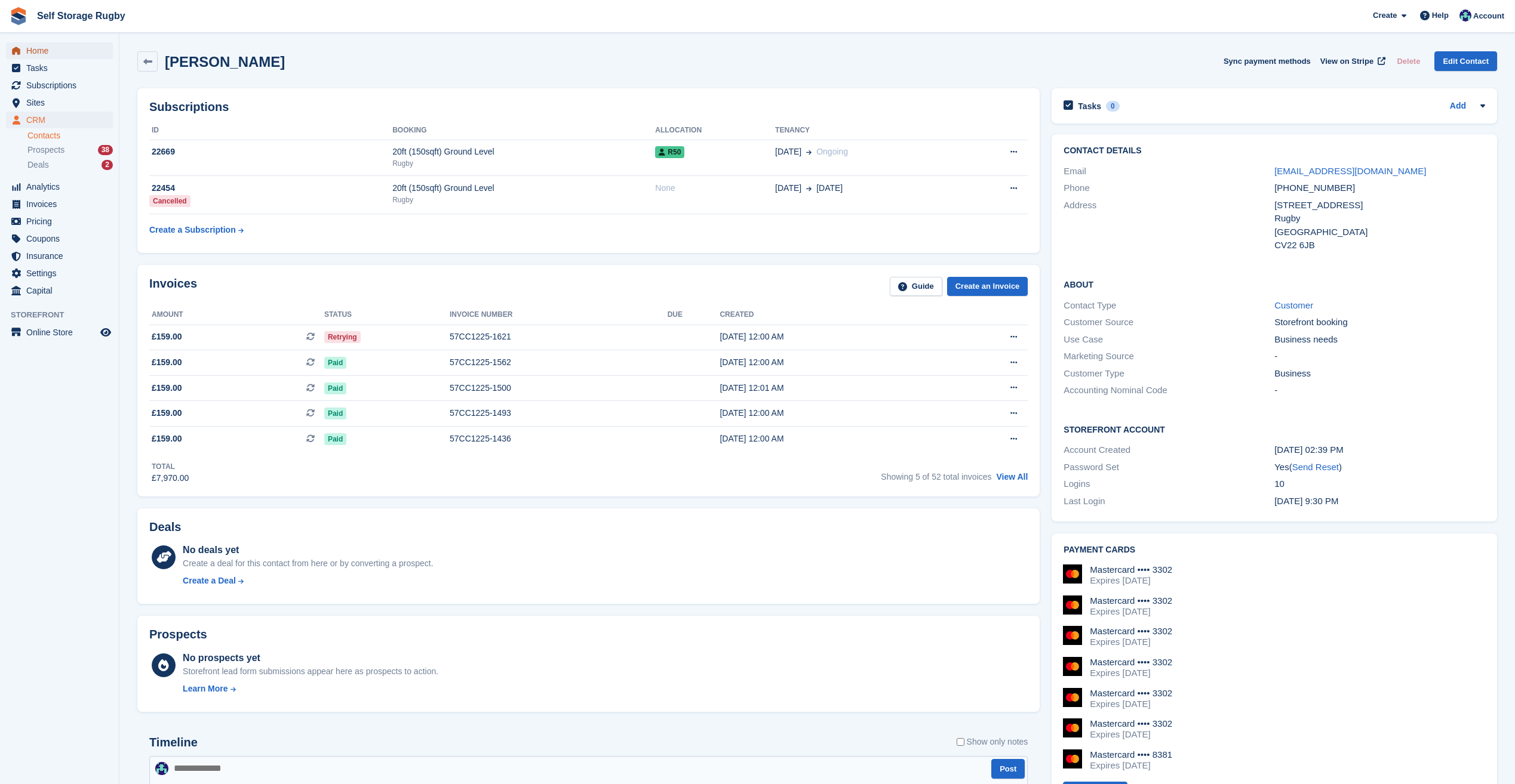
click at [45, 55] on span "Home" at bounding box center [62, 50] width 72 height 17
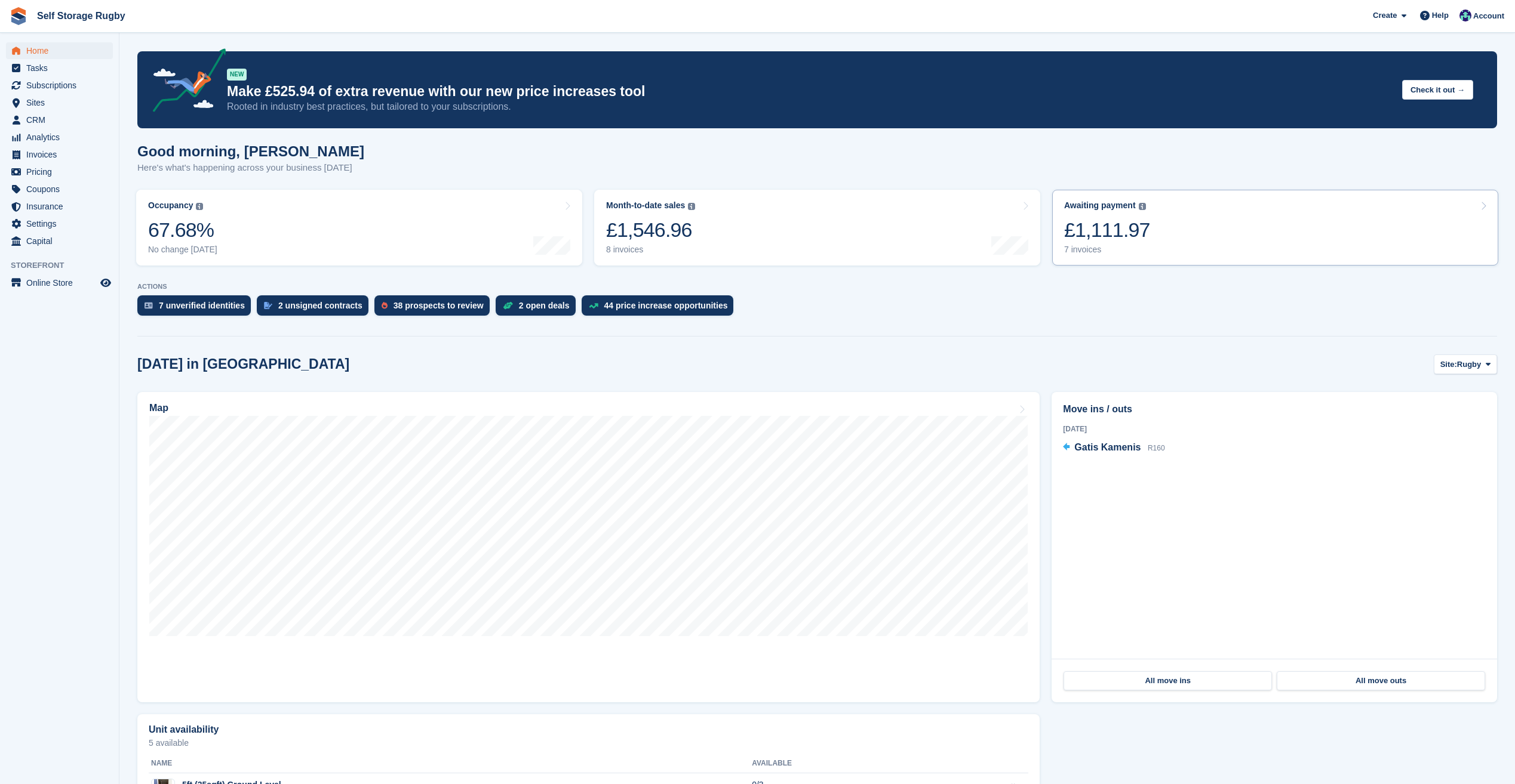
click at [1110, 230] on div "£1,111.97" at bounding box center [1107, 230] width 86 height 24
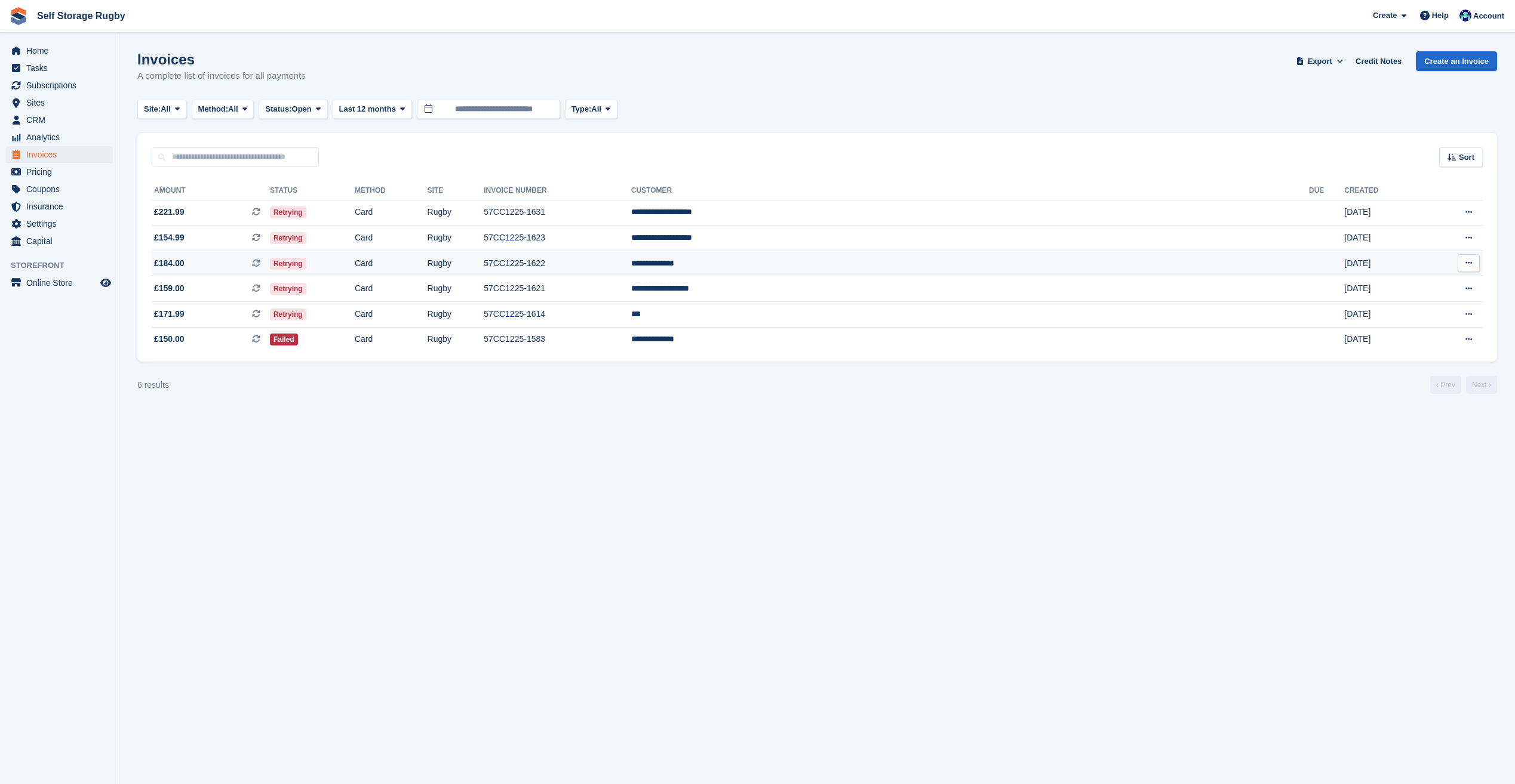
click at [485, 263] on td "Rugby" at bounding box center [456, 263] width 57 height 26
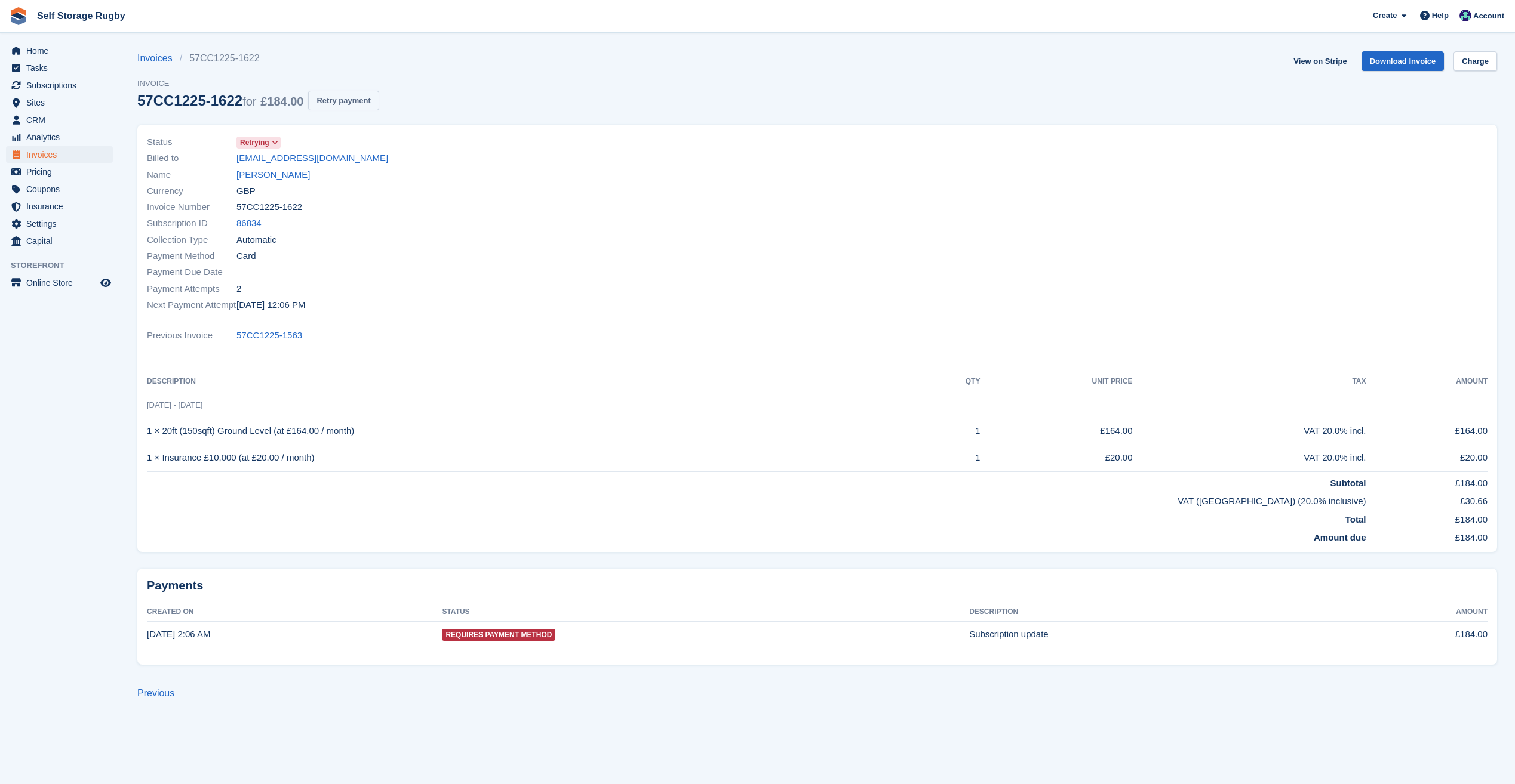
click at [319, 101] on button "Retry payment" at bounding box center [343, 100] width 70 height 20
drag, startPoint x: 372, startPoint y: 159, endPoint x: 237, endPoint y: 157, distance: 135.0
click at [237, 157] on div "Billed to [EMAIL_ADDRESS][DOMAIN_NAME]" at bounding box center [479, 159] width 663 height 16
copy link "[EMAIL_ADDRESS][DOMAIN_NAME]"
click at [524, 49] on section "Error: Your card has insufficient funds. Invoices 57CC1225-1622 Invoice 57CC122…" at bounding box center [817, 392] width 1395 height 784
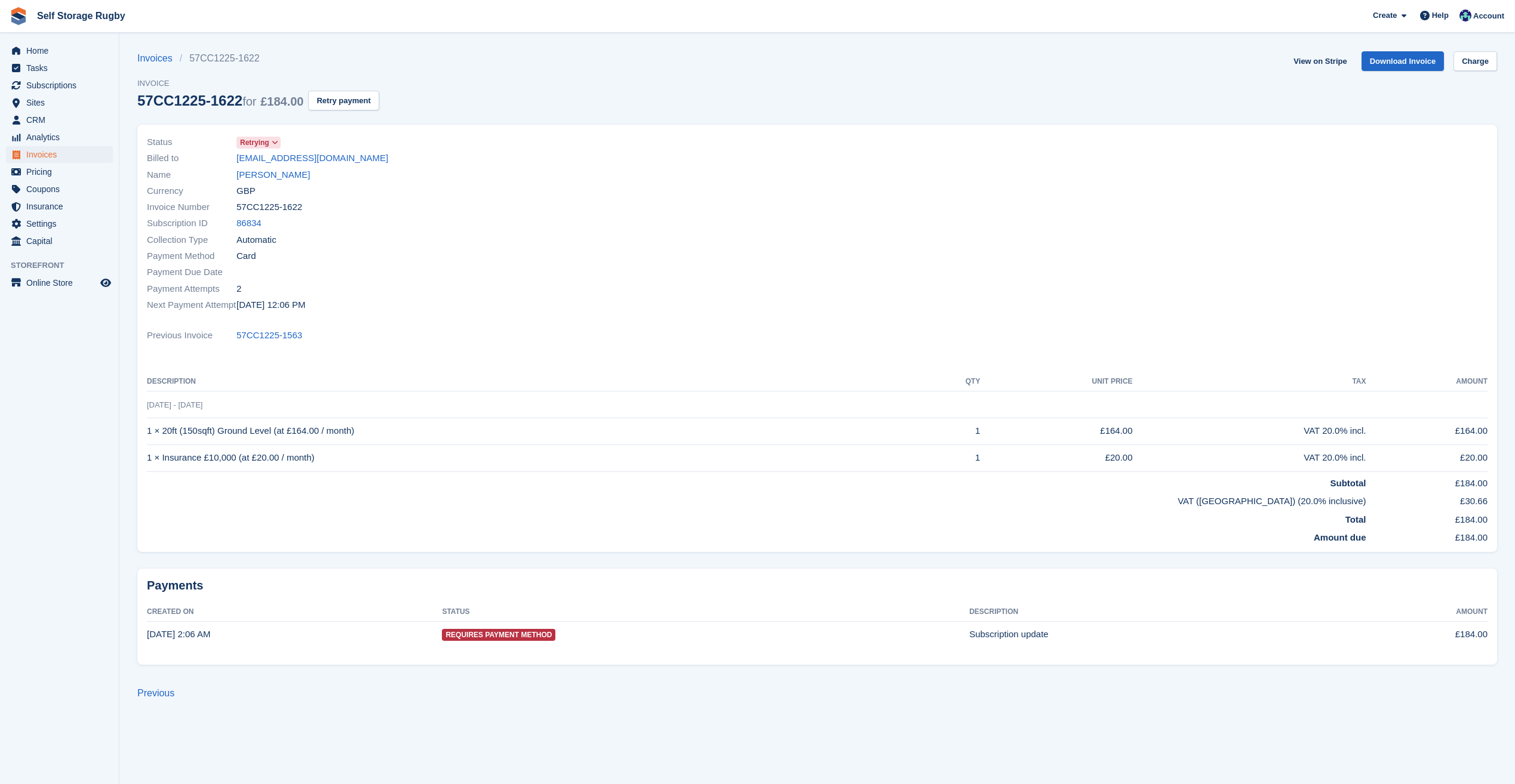
click at [610, 100] on div "Invoices 57CC1225-1622 Invoice 57CC1225-1622 for £184.00 Retry payment View on …" at bounding box center [817, 88] width 1359 height 73
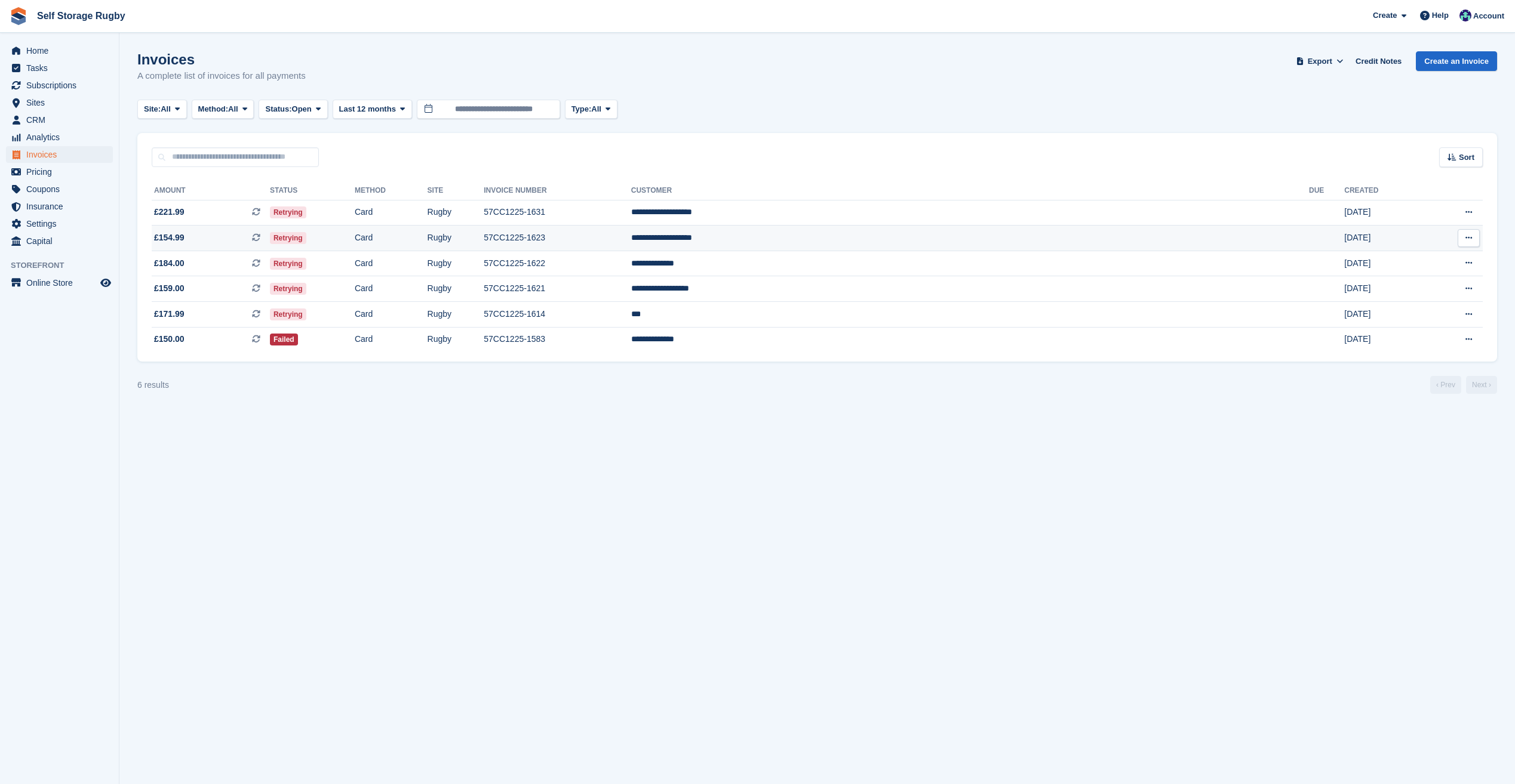
click at [355, 240] on td "Retrying" at bounding box center [312, 238] width 85 height 26
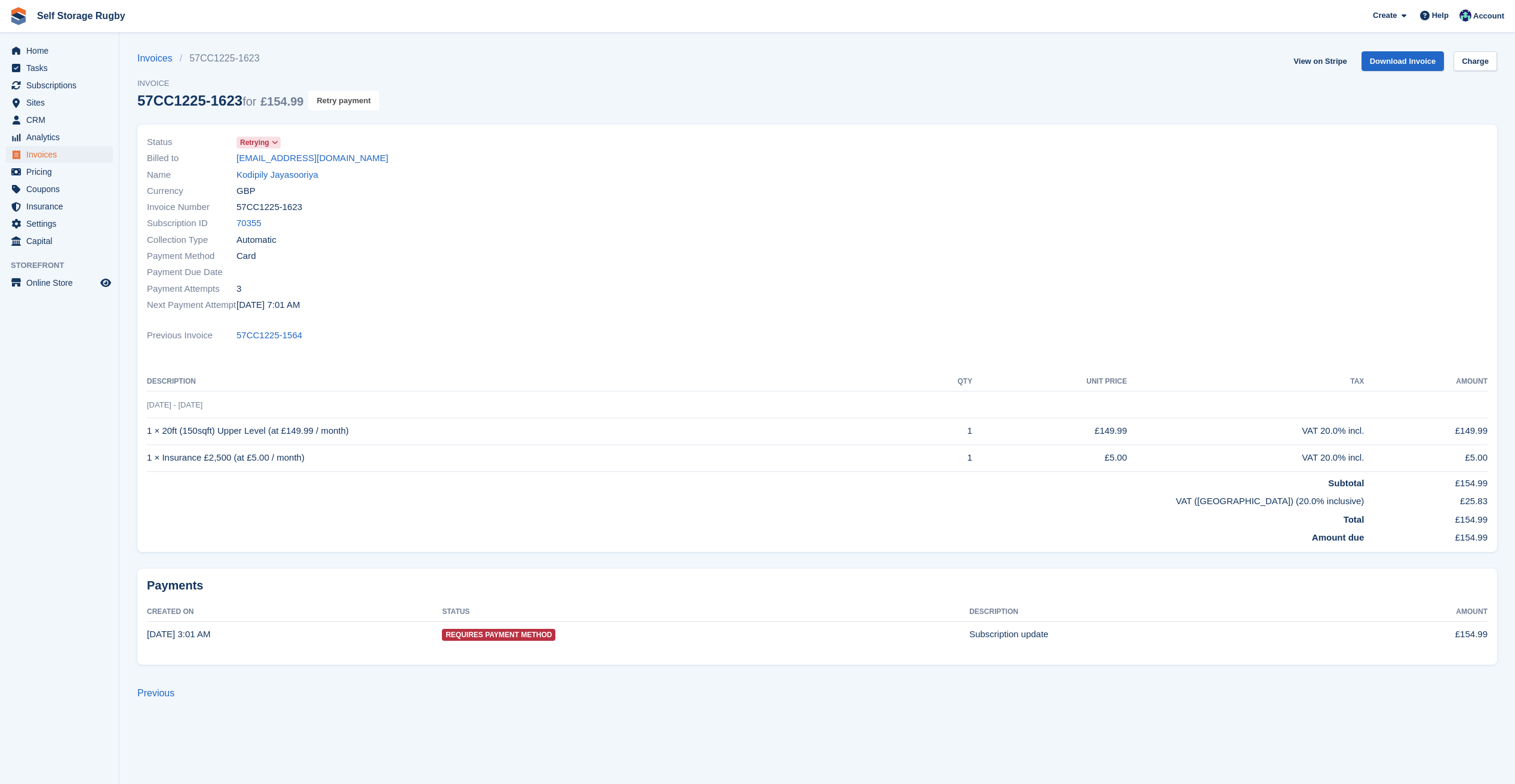
drag, startPoint x: 318, startPoint y: 103, endPoint x: 823, endPoint y: 61, distance: 506.7
click at [318, 103] on button "Retry payment" at bounding box center [343, 100] width 70 height 20
click at [219, 751] on button at bounding box center [223, 752] width 12 height 12
click at [148, 58] on link "Invoices" at bounding box center [158, 58] width 42 height 14
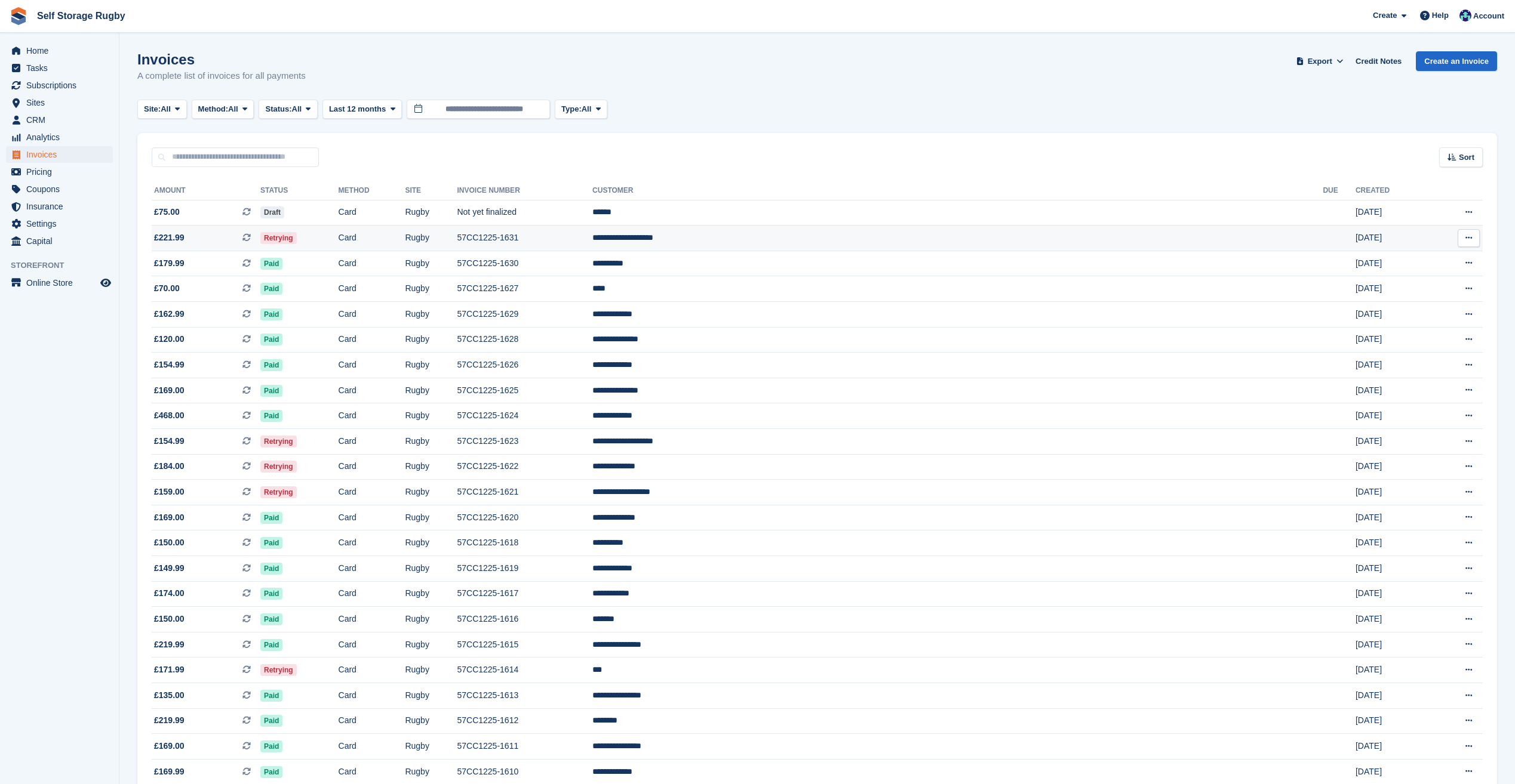
click at [338, 241] on td "Retrying" at bounding box center [299, 238] width 78 height 26
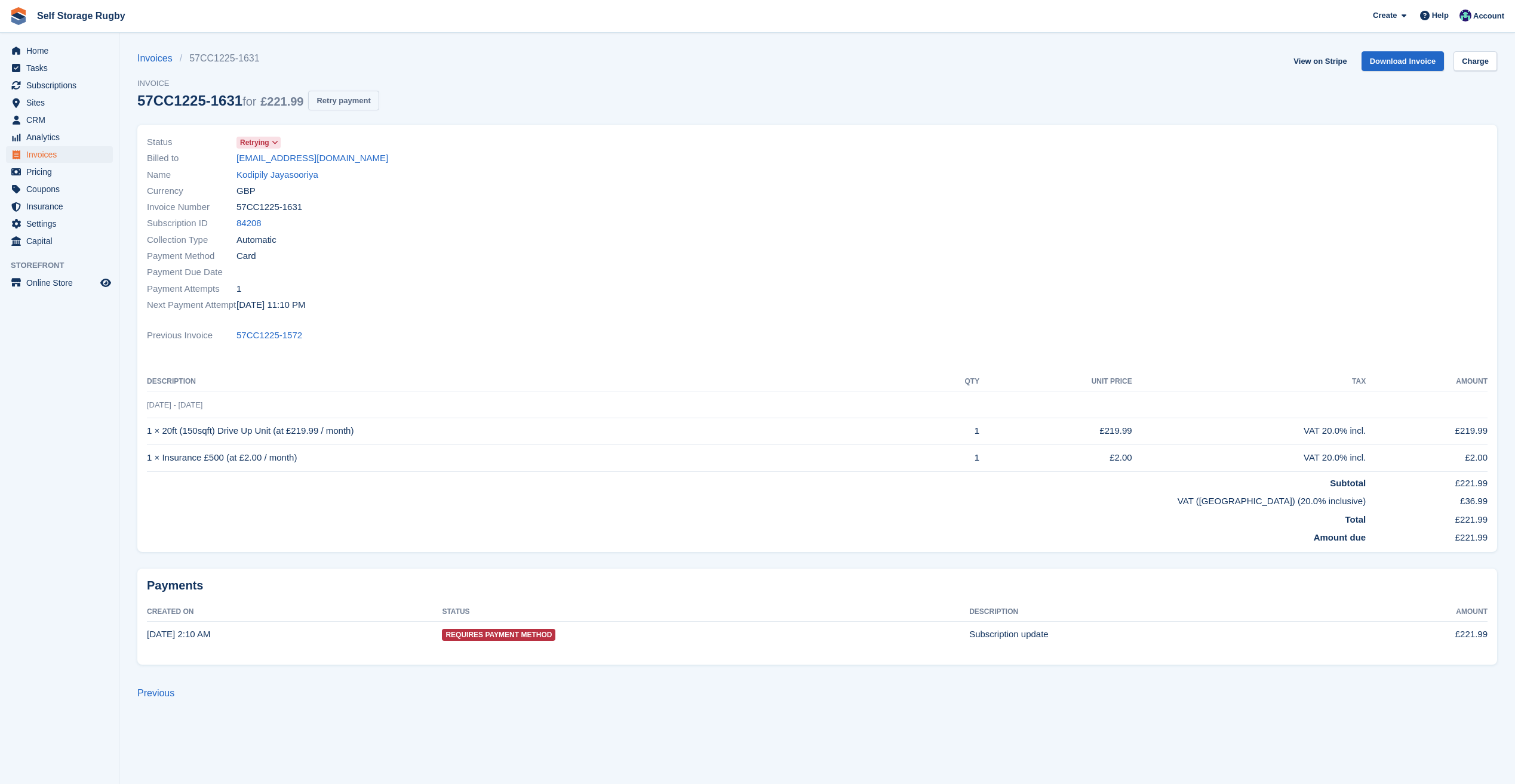
click at [326, 107] on button "Retry payment" at bounding box center [343, 100] width 70 height 20
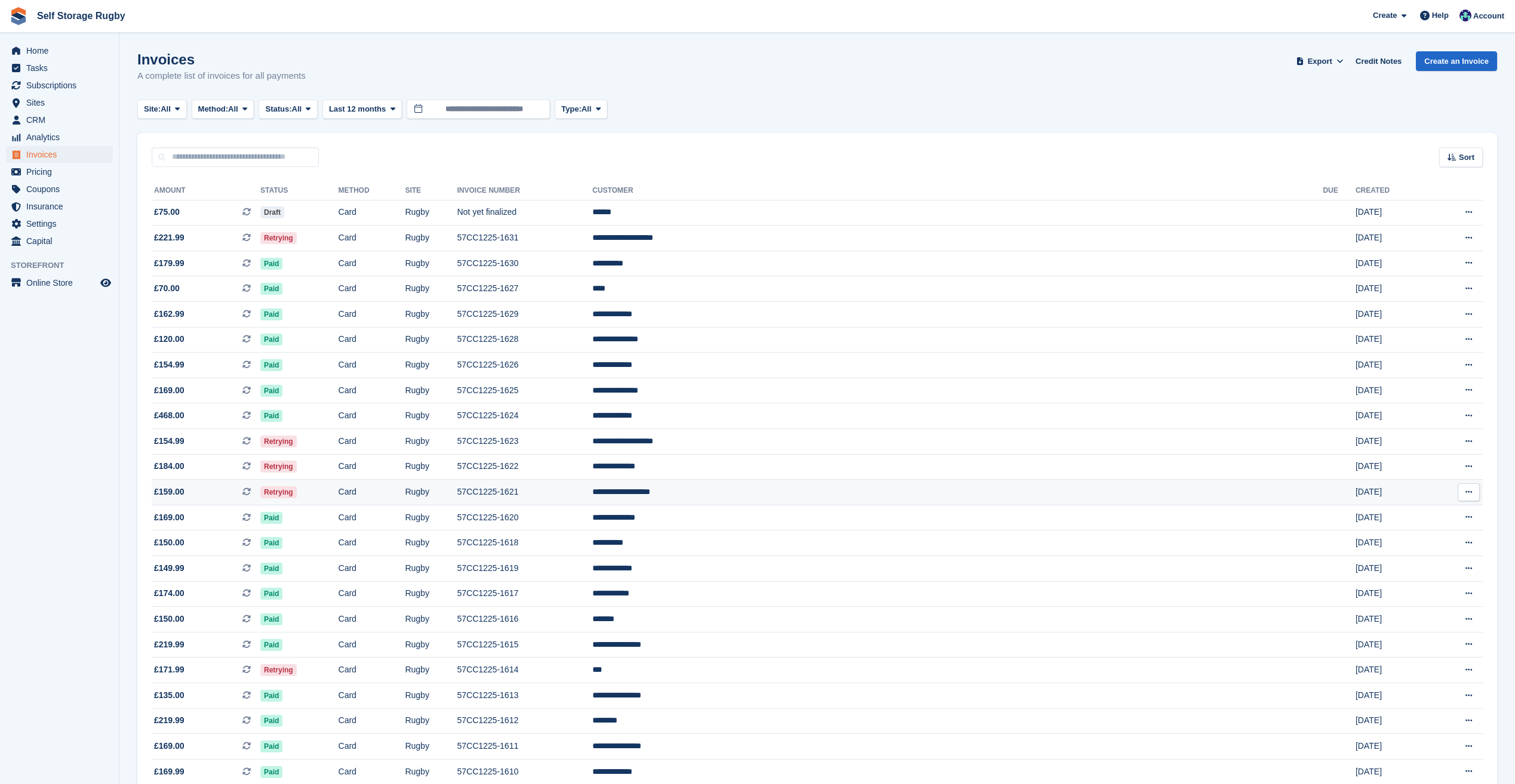
click at [338, 490] on td "Retrying" at bounding box center [299, 492] width 78 height 26
click at [338, 471] on td "Retrying" at bounding box center [299, 467] width 78 height 26
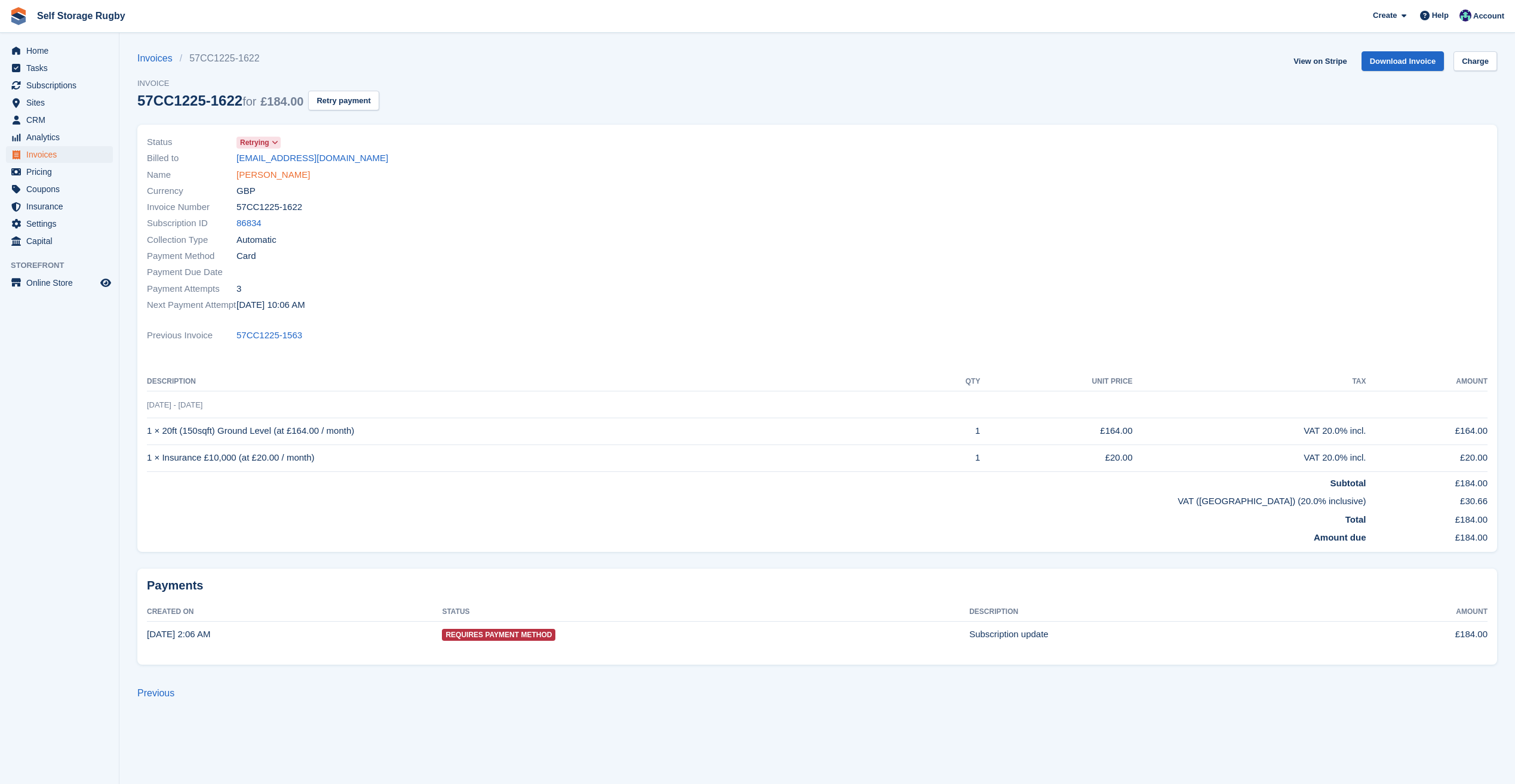
click at [292, 176] on link "[PERSON_NAME]" at bounding box center [273, 175] width 73 height 14
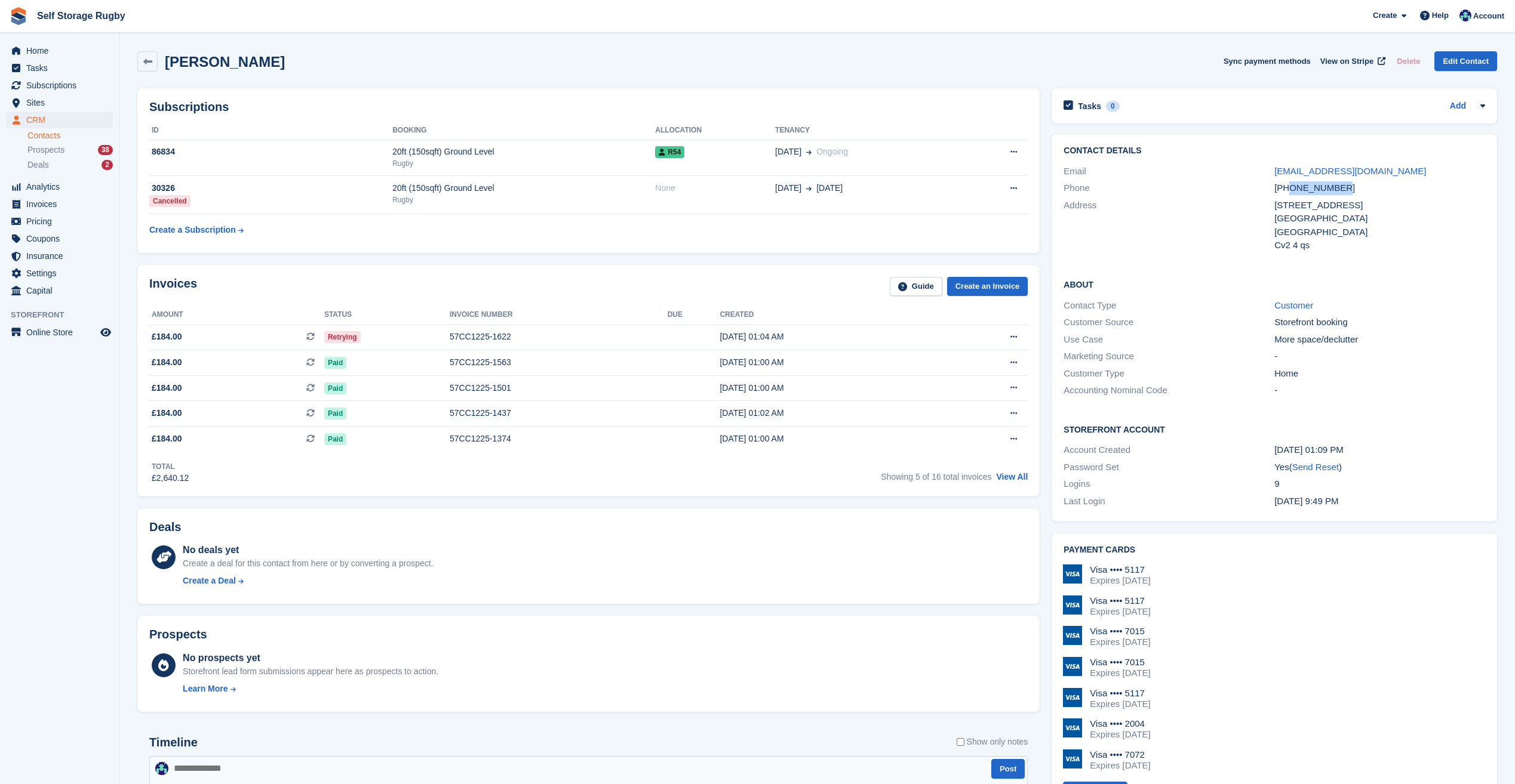
drag, startPoint x: 1319, startPoint y: 188, endPoint x: 1289, endPoint y: 188, distance: 30.0
click at [1289, 188] on div "[PHONE_NUMBER]" at bounding box center [1379, 188] width 211 height 14
copy div "7487729047"
click at [42, 56] on span "Home" at bounding box center [62, 50] width 72 height 17
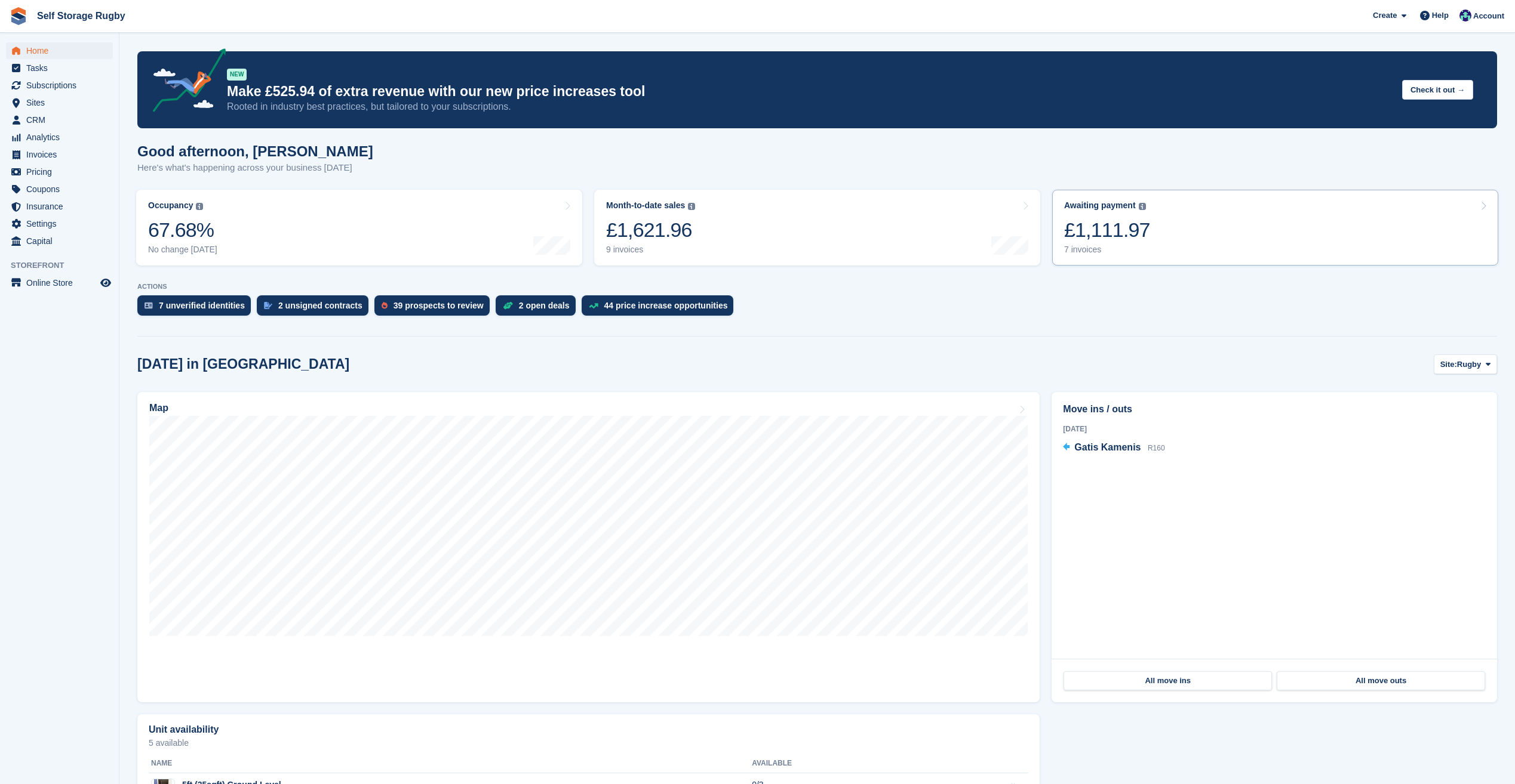
click at [1116, 250] on div "7 invoices" at bounding box center [1107, 250] width 86 height 10
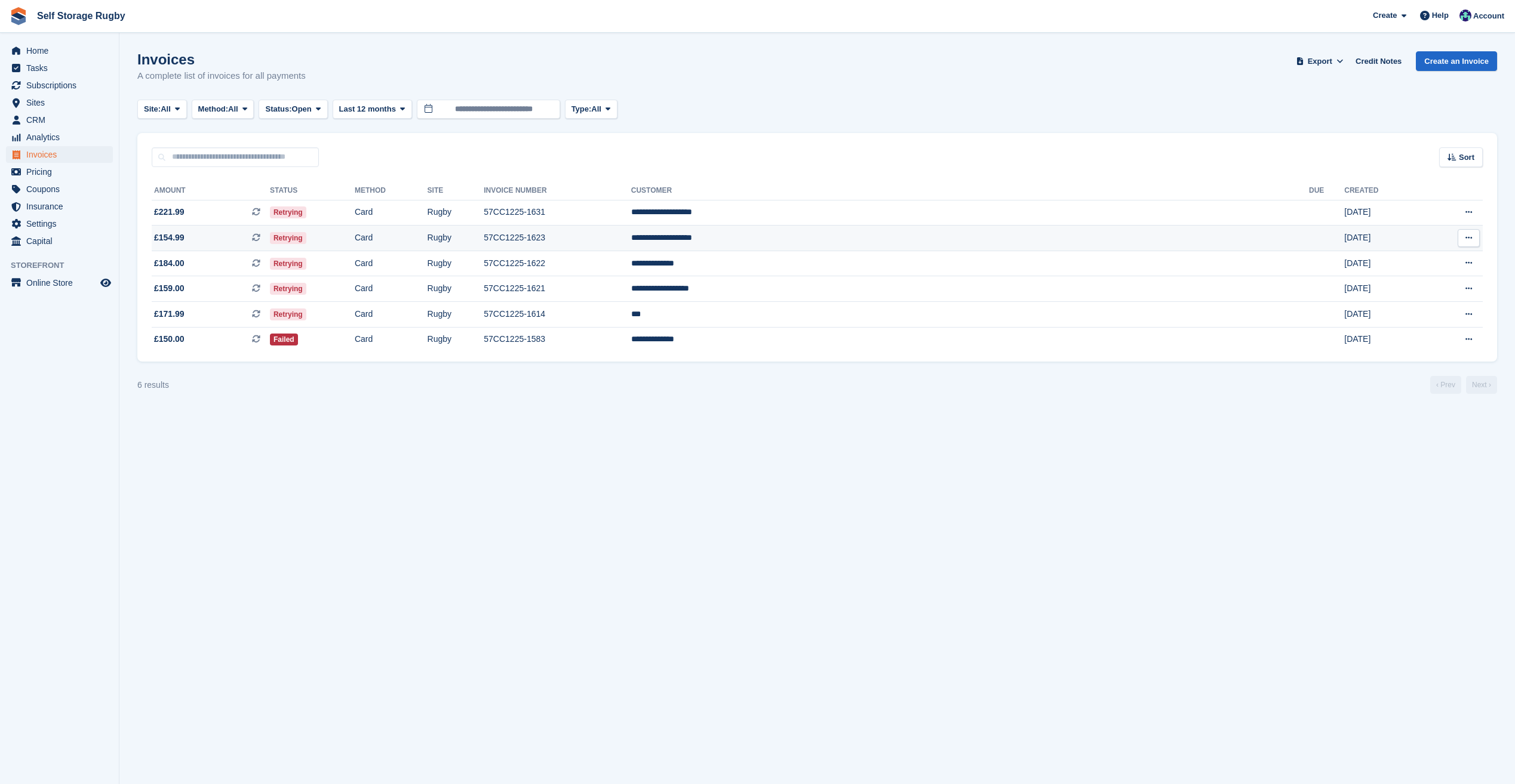
click at [944, 237] on td "**********" at bounding box center [969, 238] width 677 height 26
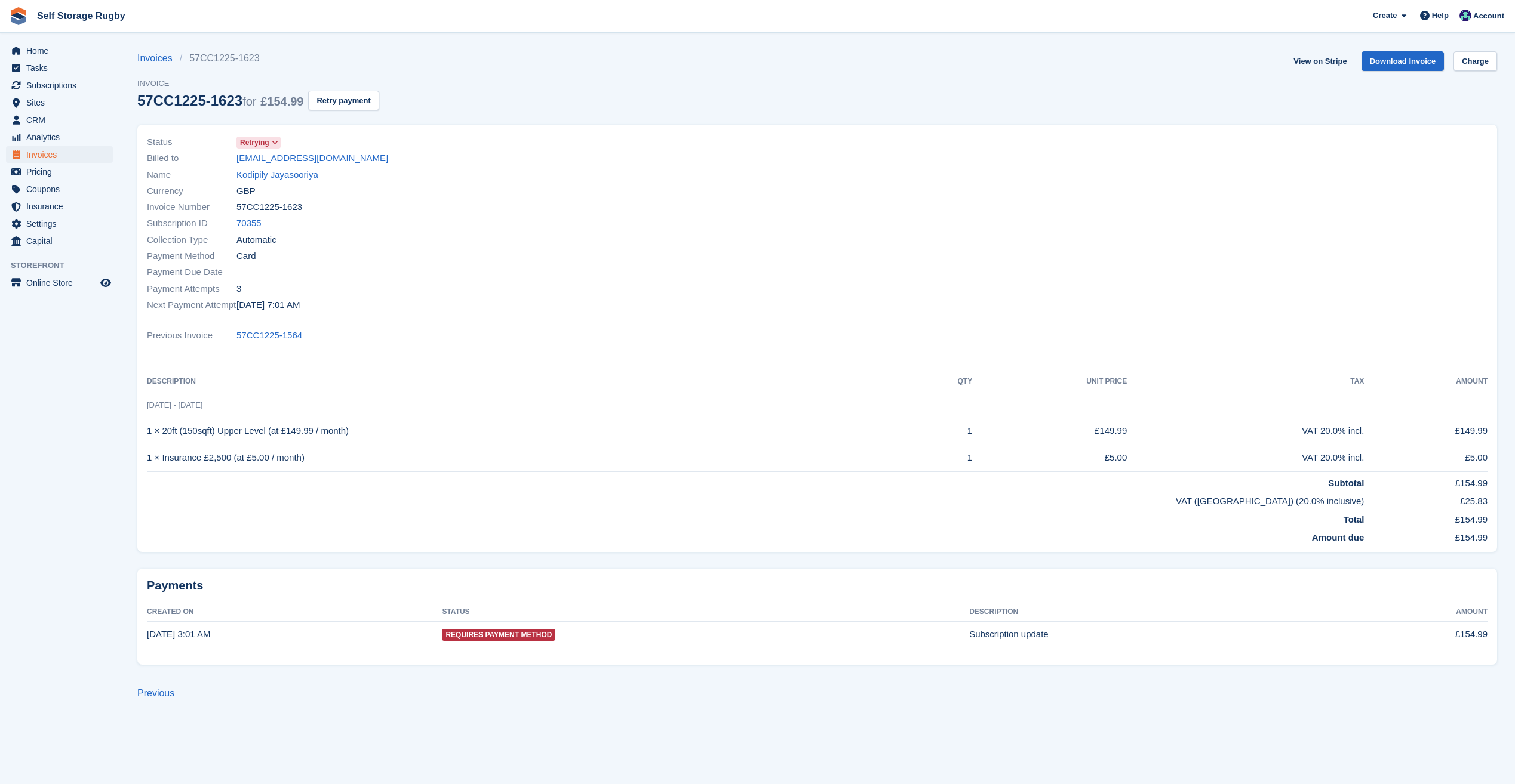
drag, startPoint x: 363, startPoint y: 161, endPoint x: 233, endPoint y: 165, distance: 130.1
click at [233, 165] on div "Billed to [EMAIL_ADDRESS][DOMAIN_NAME]" at bounding box center [479, 159] width 663 height 16
drag, startPoint x: 233, startPoint y: 165, endPoint x: 249, endPoint y: 161, distance: 16.5
copy div "[EMAIL_ADDRESS][DOMAIN_NAME]"
click at [534, 129] on div "Status Retrying Billed to [EMAIL_ADDRESS][DOMAIN_NAME] Name Kodipily Jayasooriy…" at bounding box center [478, 224] width 677 height 193
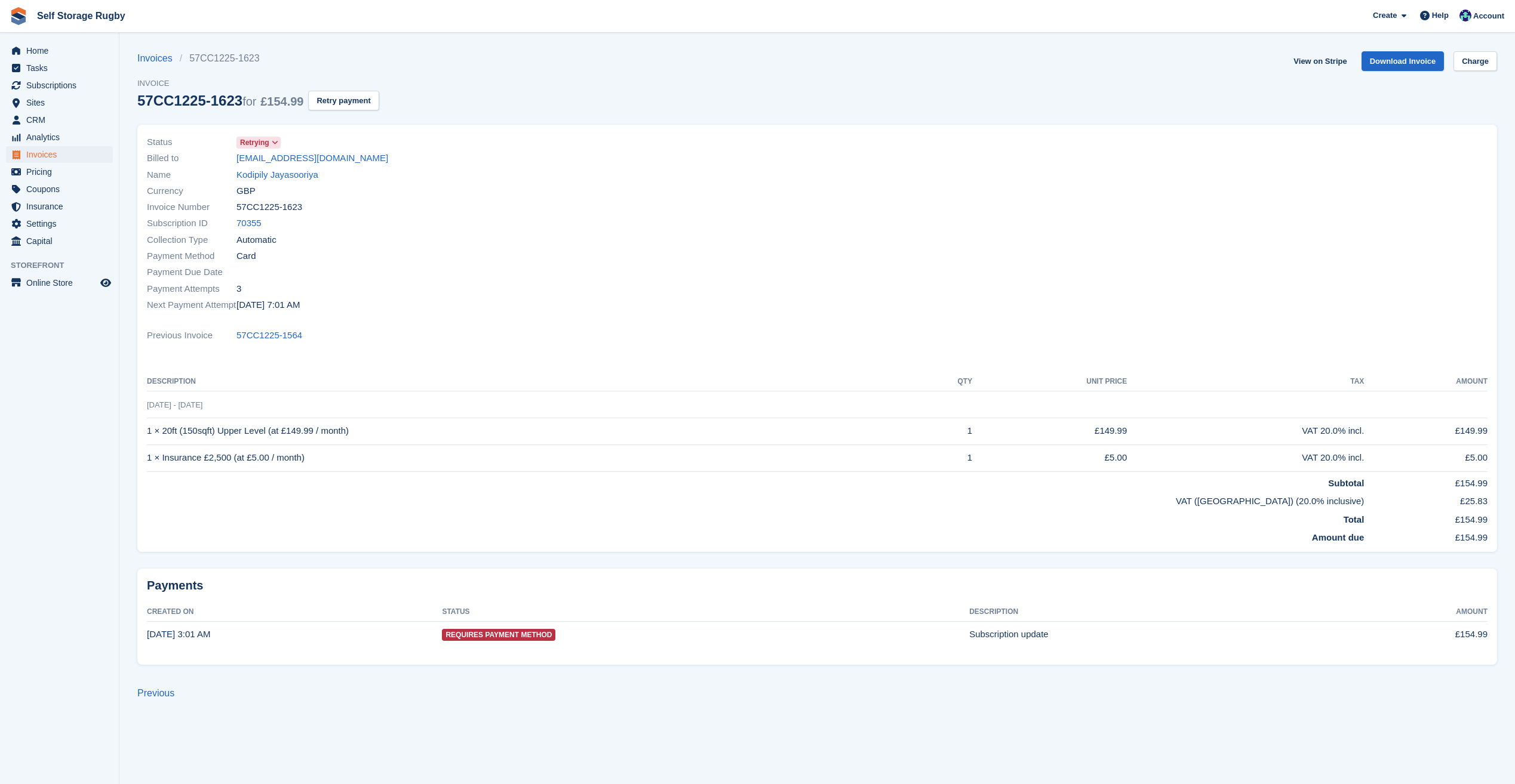
click at [210, 170] on span "Name" at bounding box center [191, 175] width 89 height 14
click at [273, 70] on div "Invoices 57CC1225-1623 Invoice 57CC1225-1623 for £154.99 Retry payment" at bounding box center [258, 88] width 242 height 73
click at [41, 89] on span "Subscriptions" at bounding box center [62, 85] width 72 height 17
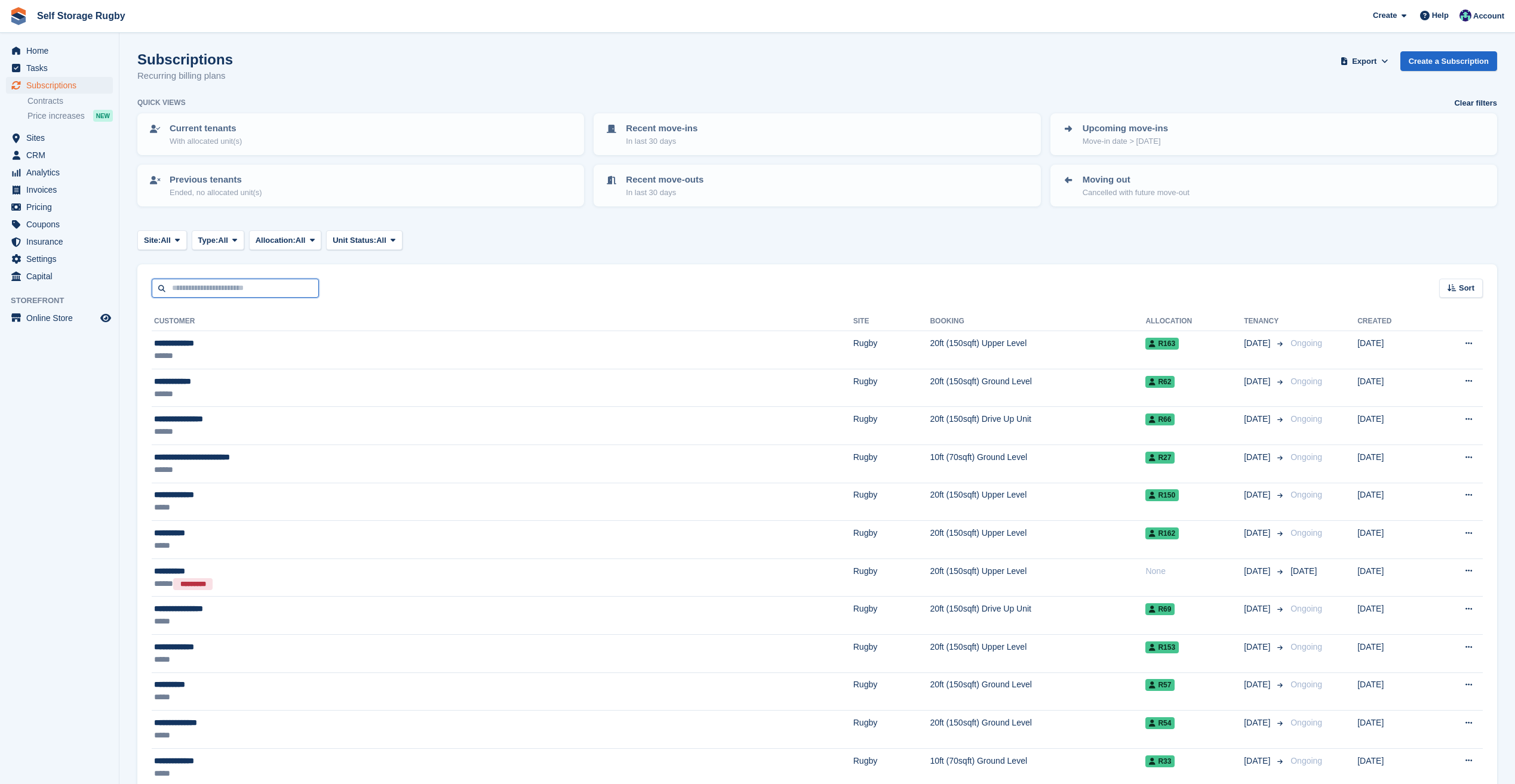
click at [210, 282] on input "text" at bounding box center [235, 288] width 167 height 20
type input "****"
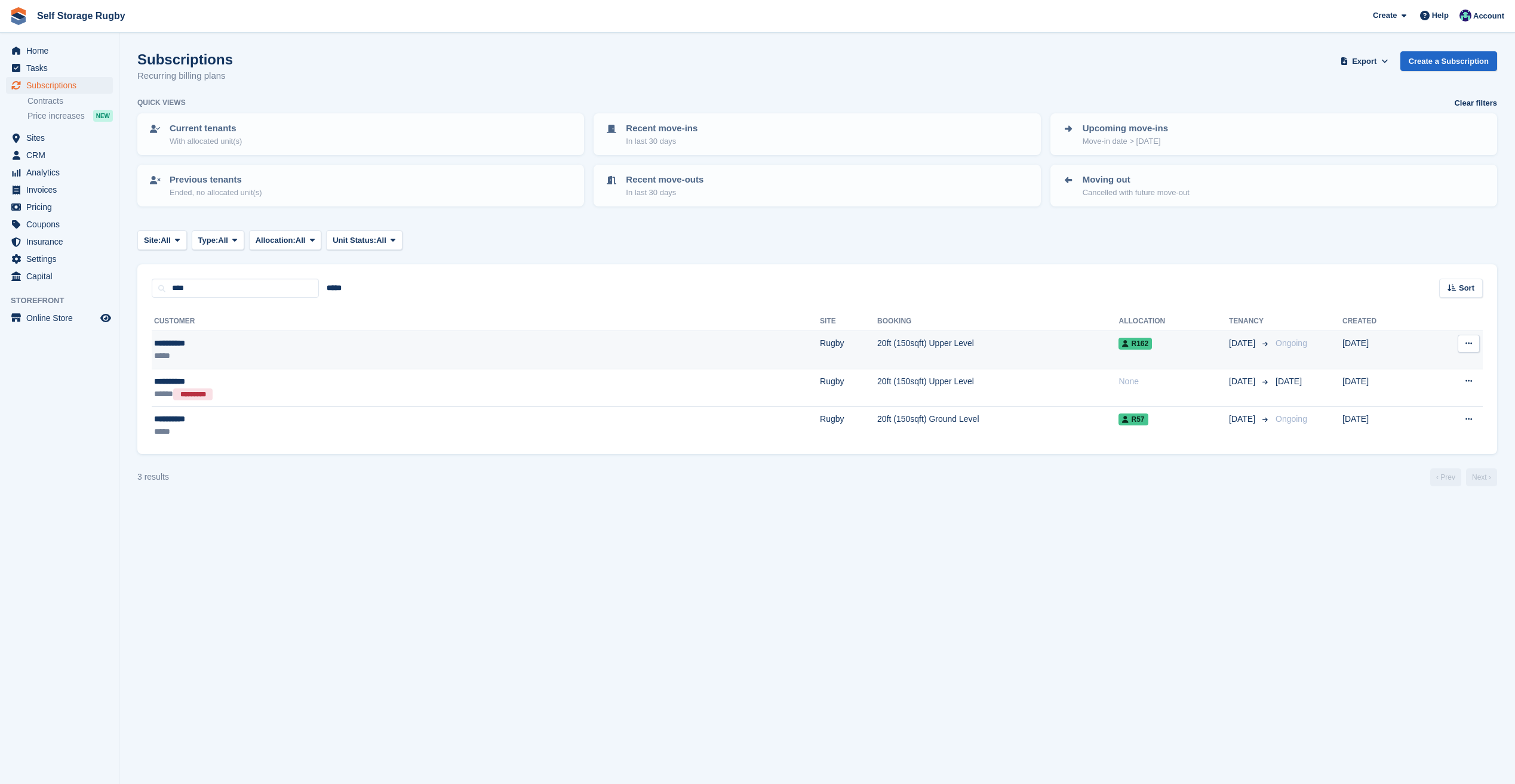
click at [265, 351] on div "*****" at bounding box center [294, 356] width 279 height 13
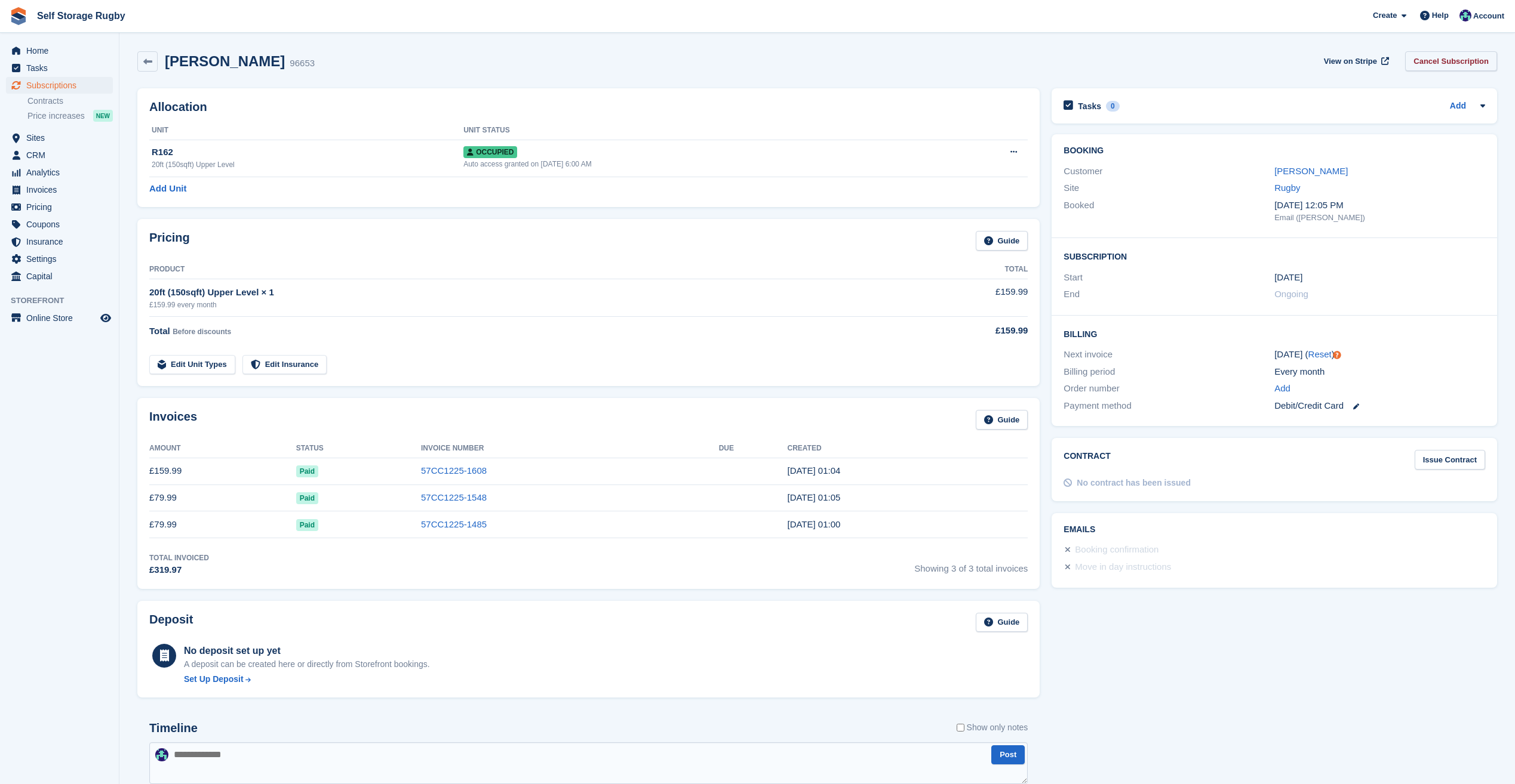
click at [1443, 61] on link "Cancel Subscription" at bounding box center [1451, 61] width 92 height 20
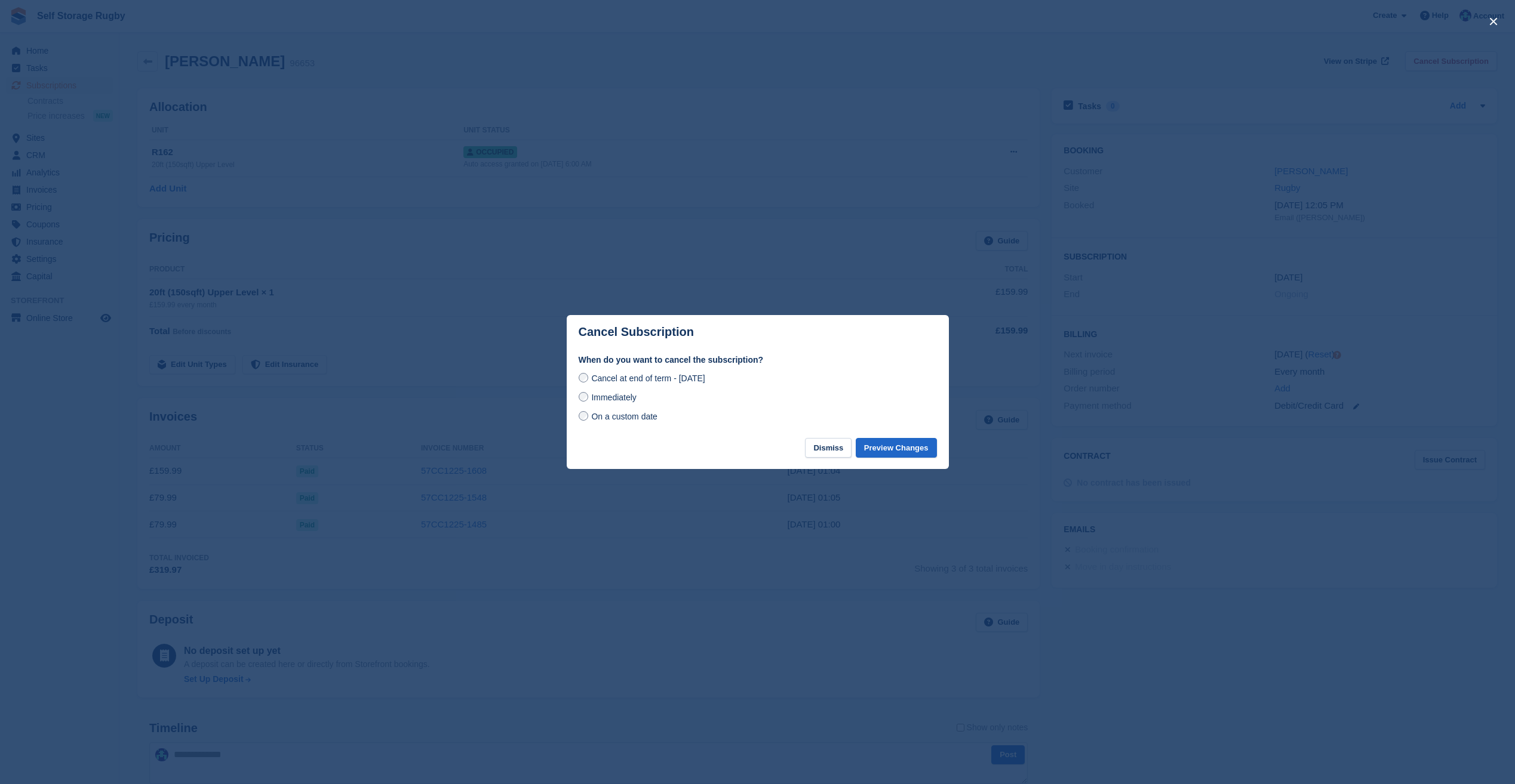
click at [618, 402] on span "Immediately" at bounding box center [613, 397] width 45 height 10
click at [883, 453] on button "Preview Changes" at bounding box center [896, 447] width 81 height 20
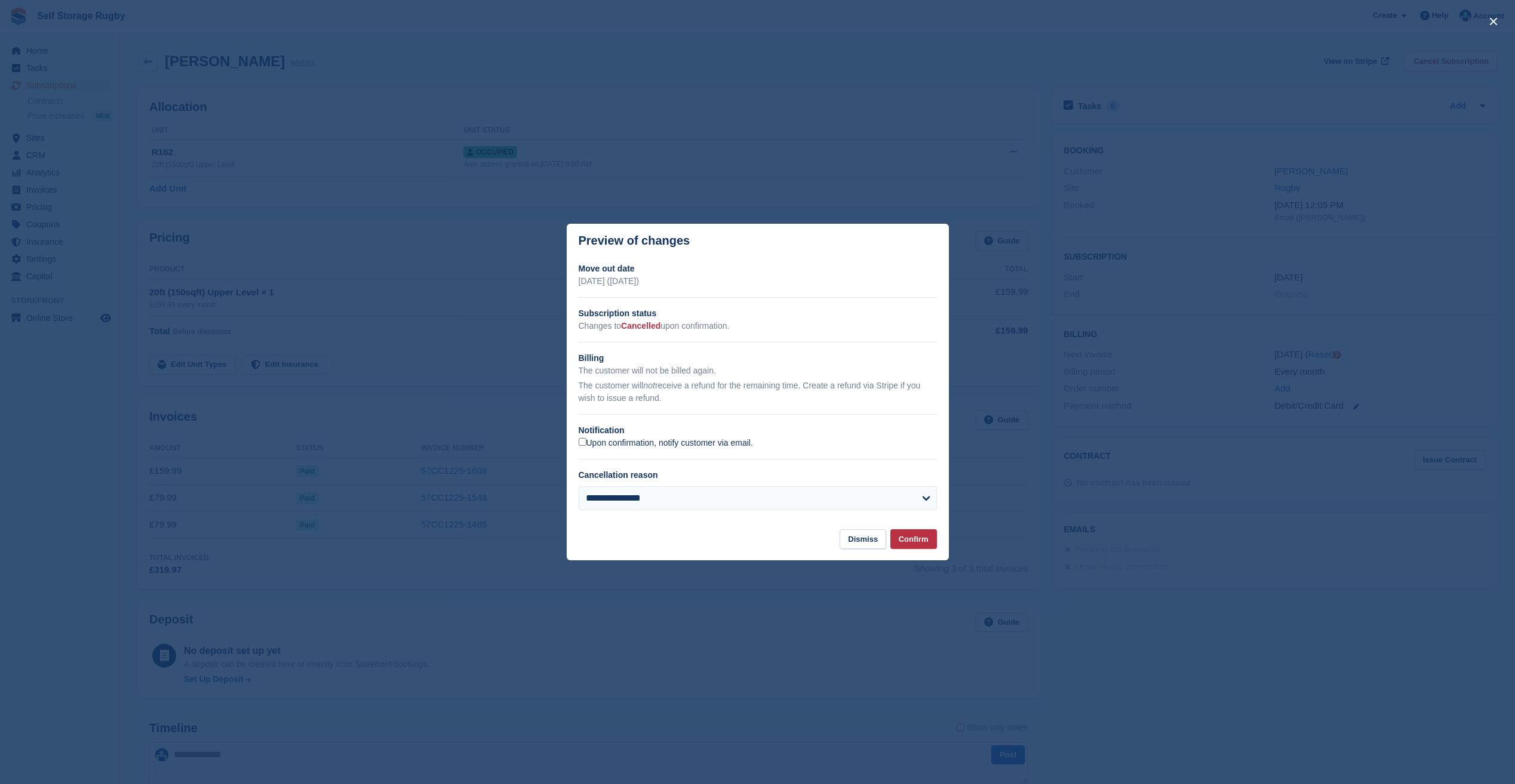
click at [612, 444] on label "Upon confirmation, notify customer via email." at bounding box center [666, 443] width 174 height 11
click at [696, 506] on select "**********" at bounding box center [757, 498] width 358 height 24
select select "**********"
click at [578, 487] on select "**********" at bounding box center [757, 498] width 358 height 24
click at [915, 537] on button "Confirm" at bounding box center [913, 539] width 47 height 20
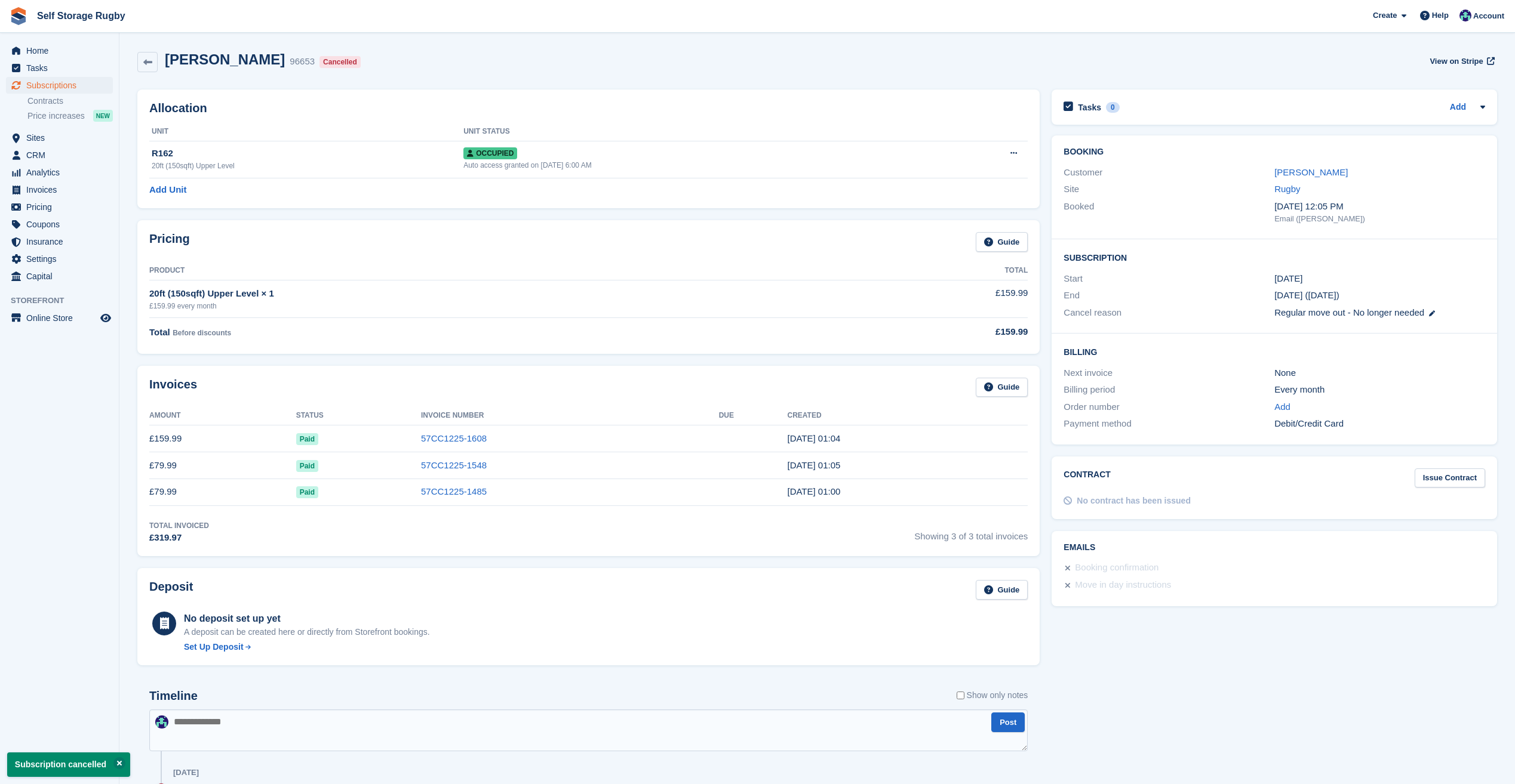
click at [132, 534] on div "Invoices Guide Amount Status Invoice Number Due Created £159.99 Paid 57CC1225-1…" at bounding box center [588, 461] width 914 height 203
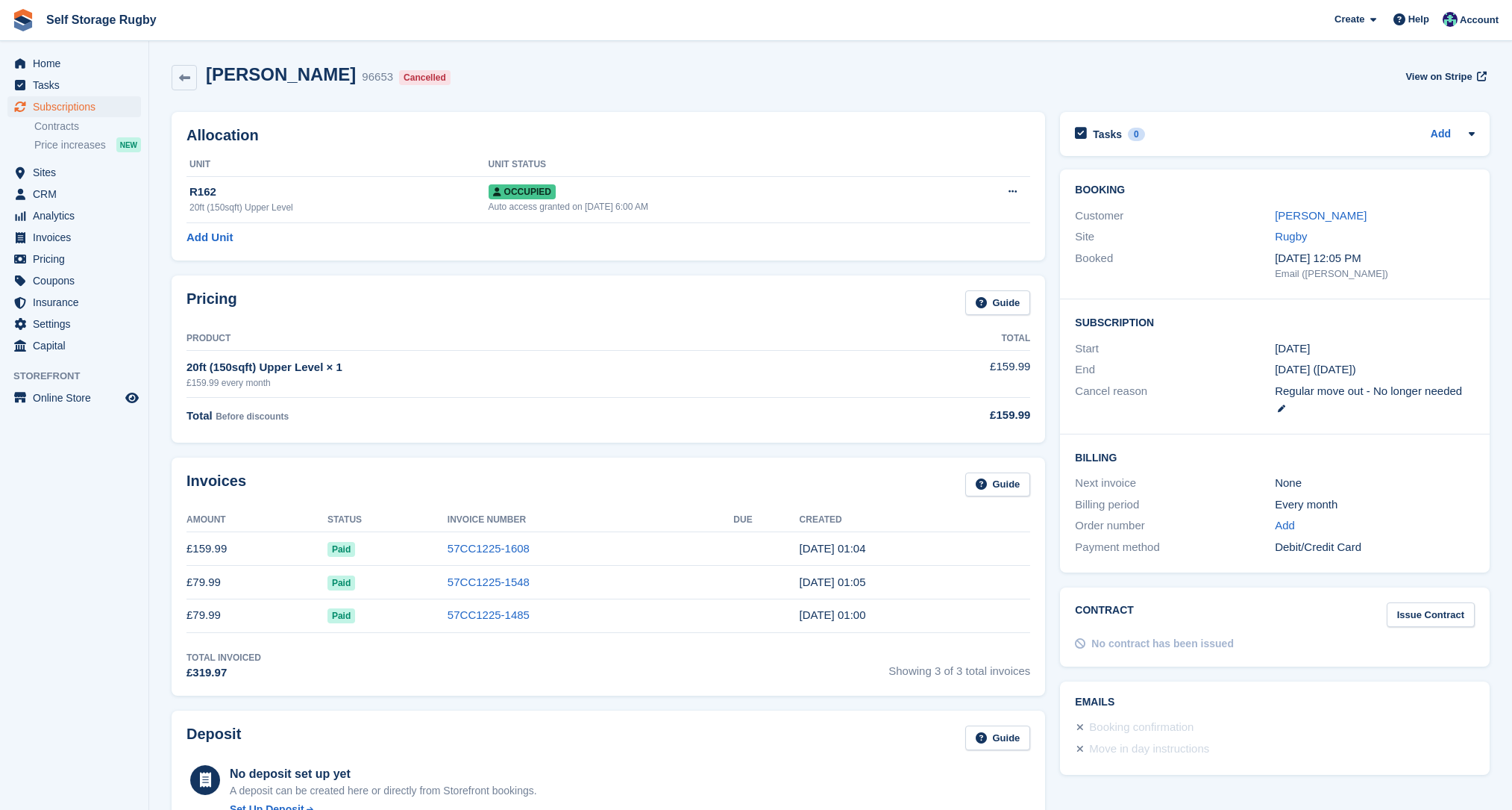
click at [1050, 340] on div "Pricing Guide Product Total 20ft (150sqft) Upper Level × 1 £159.99 every month …" at bounding box center [608, 358] width 889 height 181
drag, startPoint x: 534, startPoint y: 269, endPoint x: 879, endPoint y: 114, distance: 378.2
click at [534, 269] on div "Pricing Guide Product Total 20ft (150sqft) Upper Level × 1 £159.99 every month …" at bounding box center [608, 358] width 889 height 181
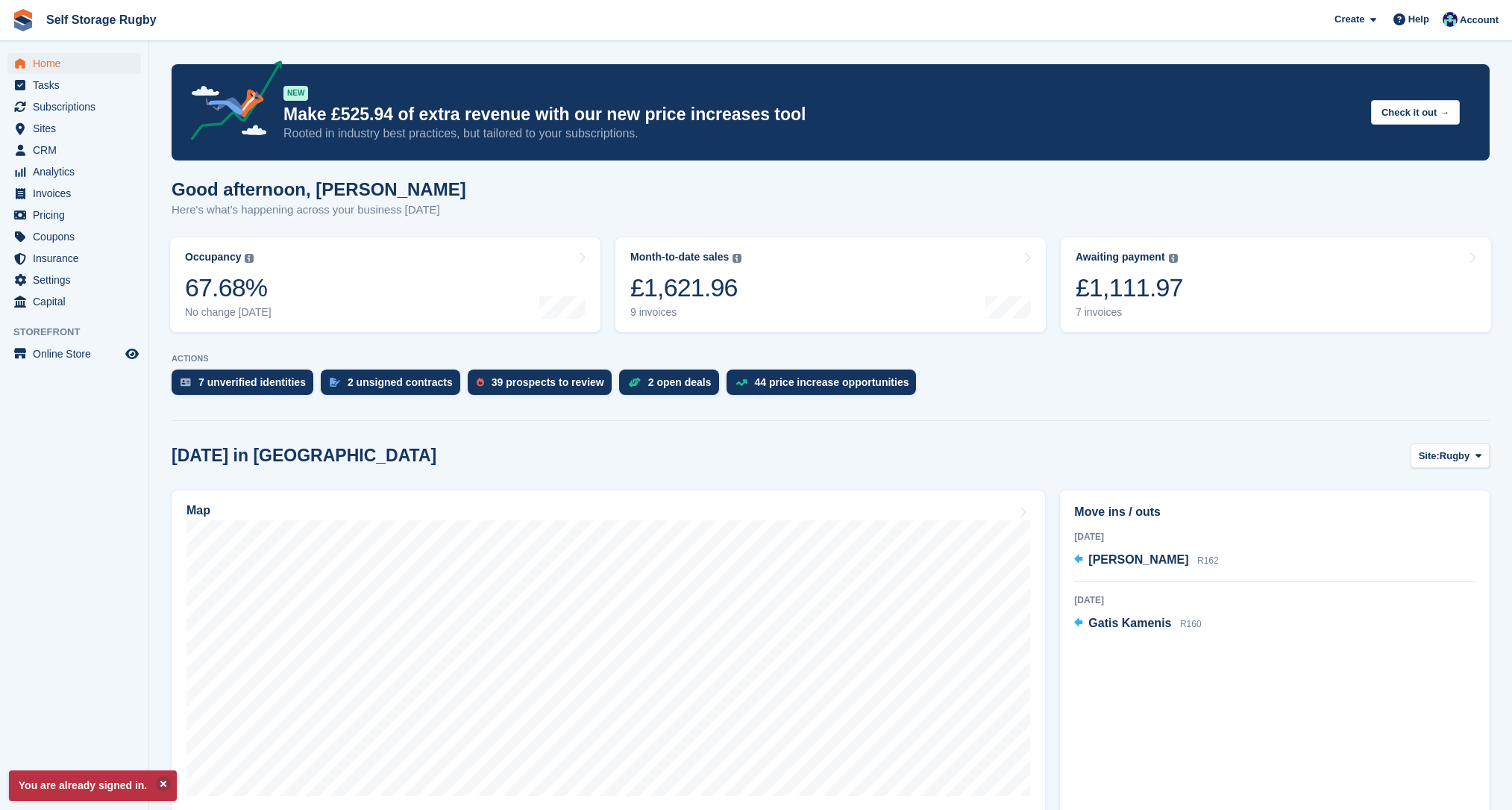
click at [608, 343] on section "You are already signed in. NEW Make £525.94 of extra revenue with our new price…" at bounding box center [831, 666] width 1363 height 1333
click at [627, 425] on section "You are already signed in. NEW Make £525.94 of extra revenue with our new price…" at bounding box center [831, 666] width 1363 height 1333
